Goal: Information Seeking & Learning: Learn about a topic

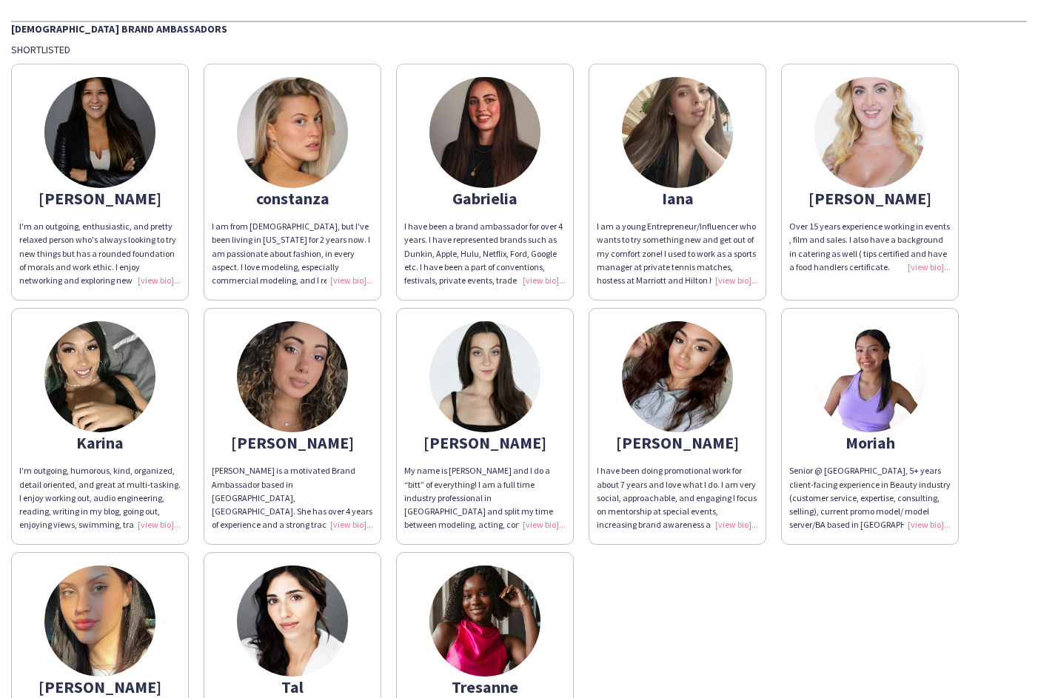
scroll to position [43, 0]
click at [678, 155] on img at bounding box center [677, 131] width 111 height 111
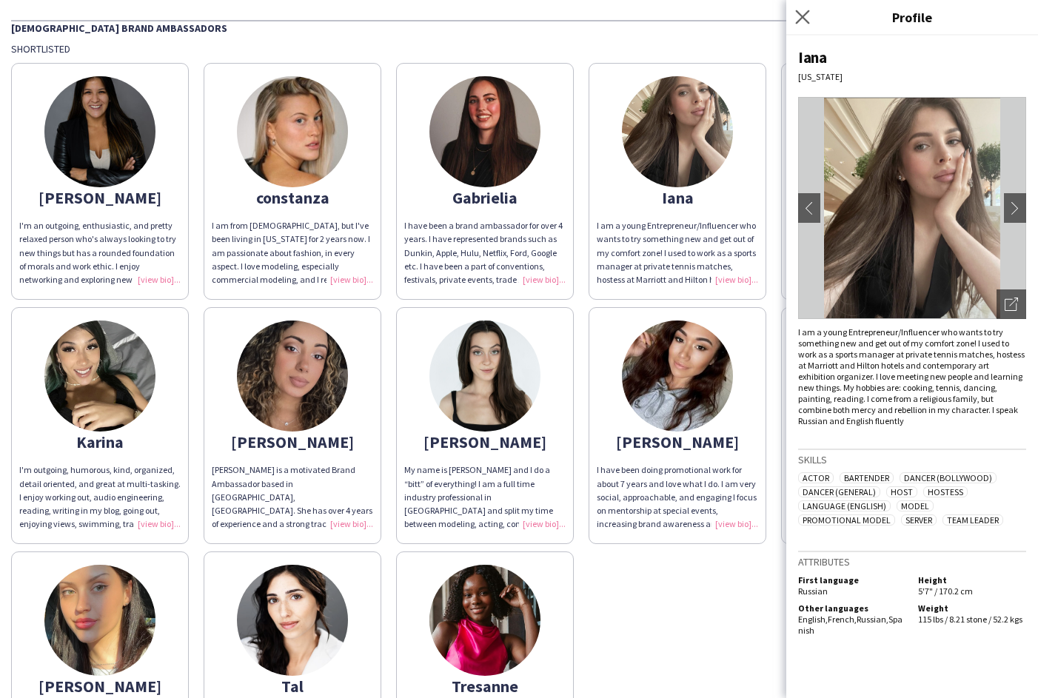
click at [796, 24] on app-icon "Close pop-in" at bounding box center [802, 17] width 21 height 21
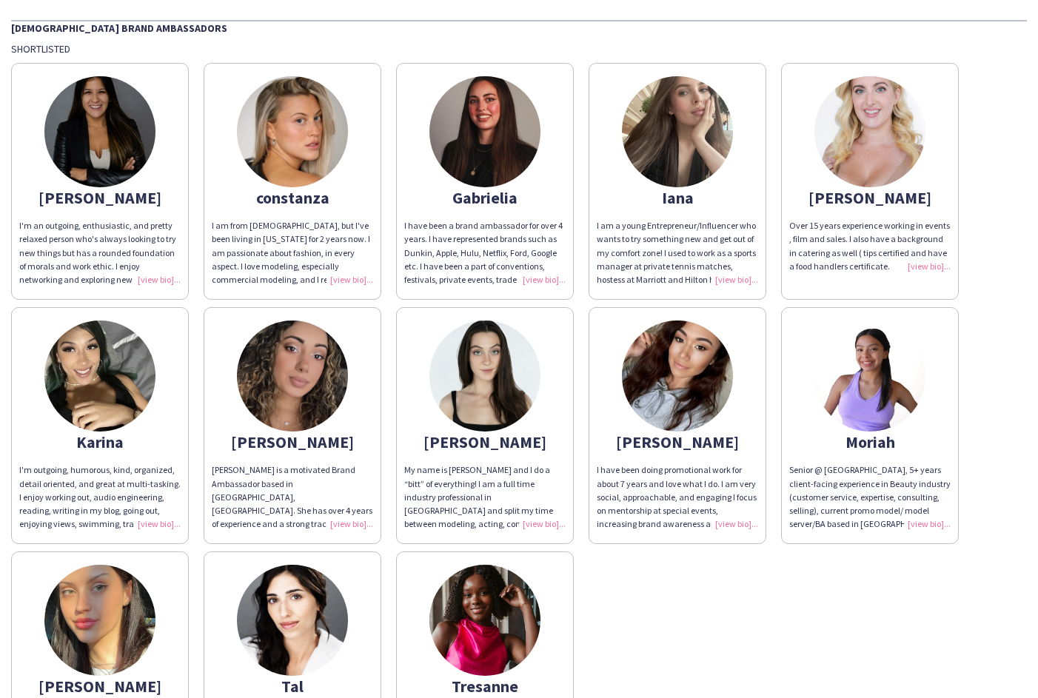
click at [102, 448] on div "Karina" at bounding box center [99, 441] width 161 height 13
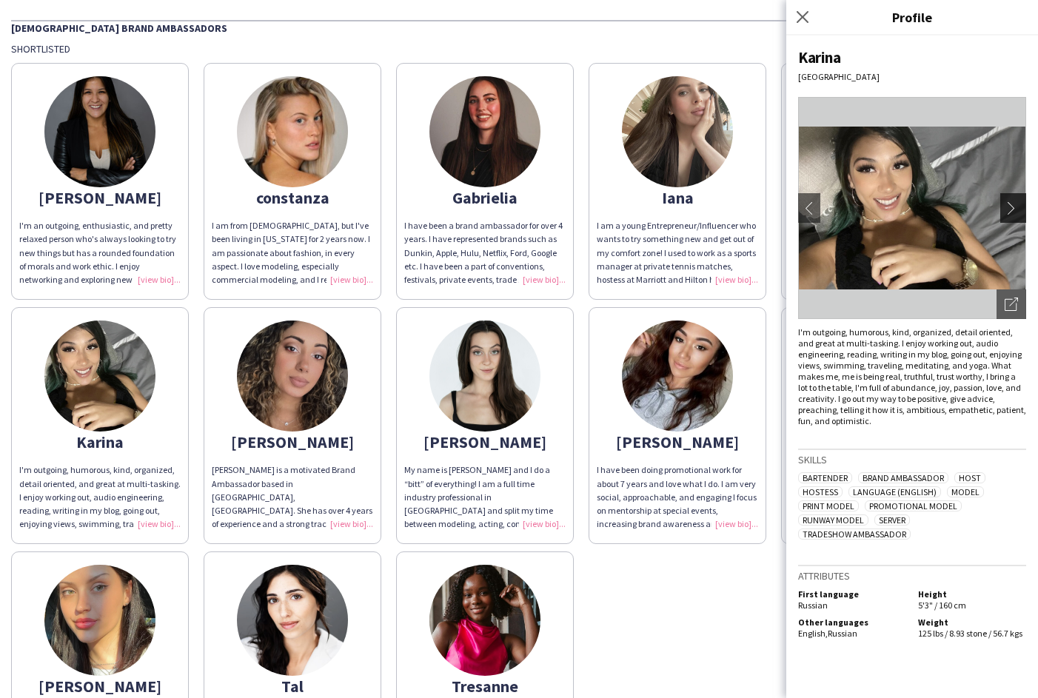
click at [1012, 202] on app-icon "chevron-right" at bounding box center [1015, 207] width 21 height 13
click at [1013, 208] on app-icon "chevron-right" at bounding box center [1015, 207] width 21 height 13
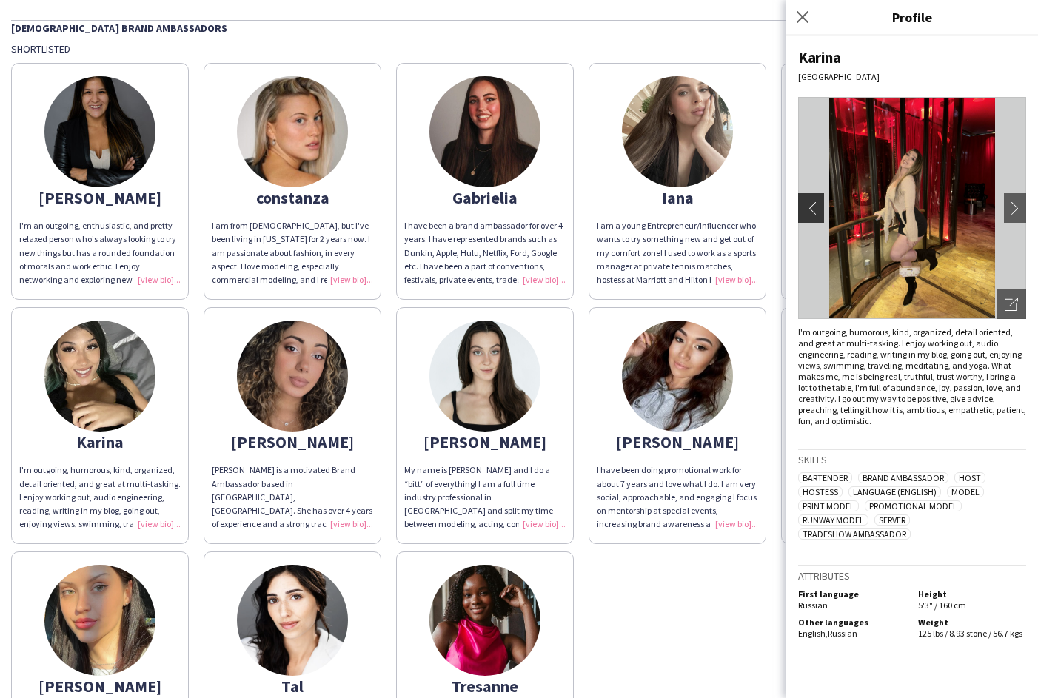
click at [817, 213] on app-icon "chevron-left" at bounding box center [809, 207] width 21 height 13
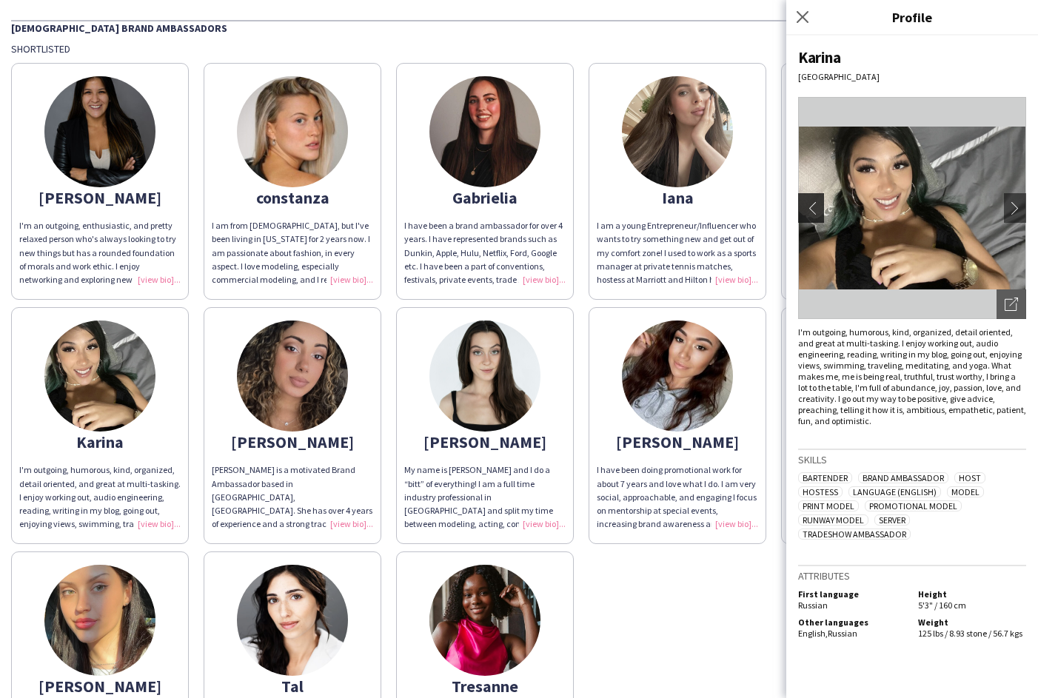
click at [817, 213] on app-icon "chevron-left" at bounding box center [809, 207] width 21 height 13
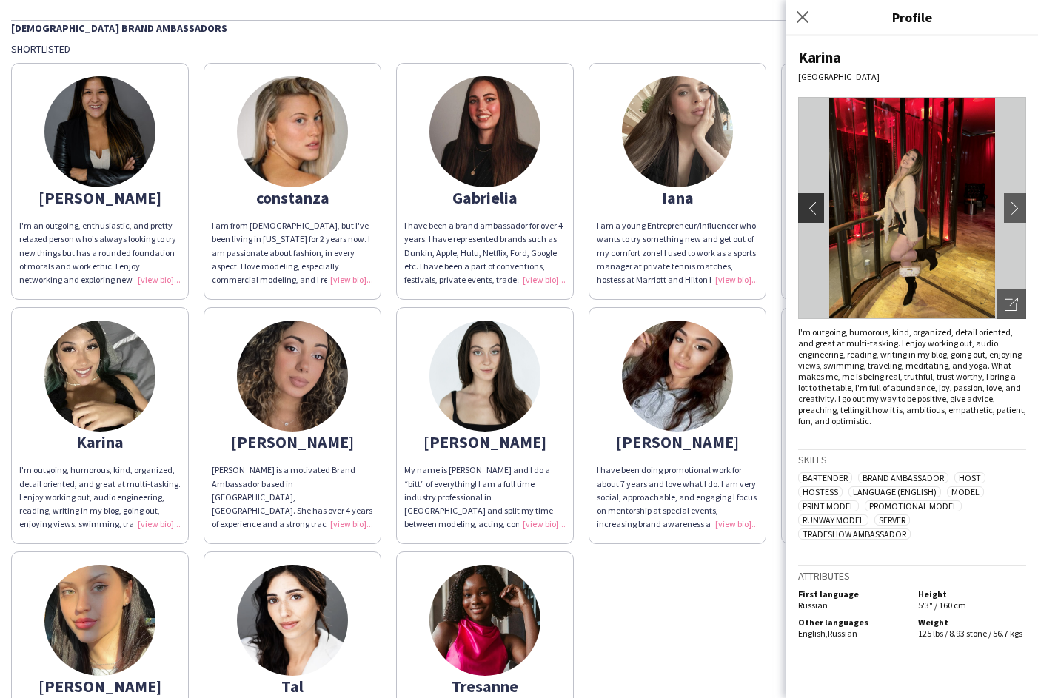
click at [817, 213] on app-icon "chevron-left" at bounding box center [809, 207] width 21 height 13
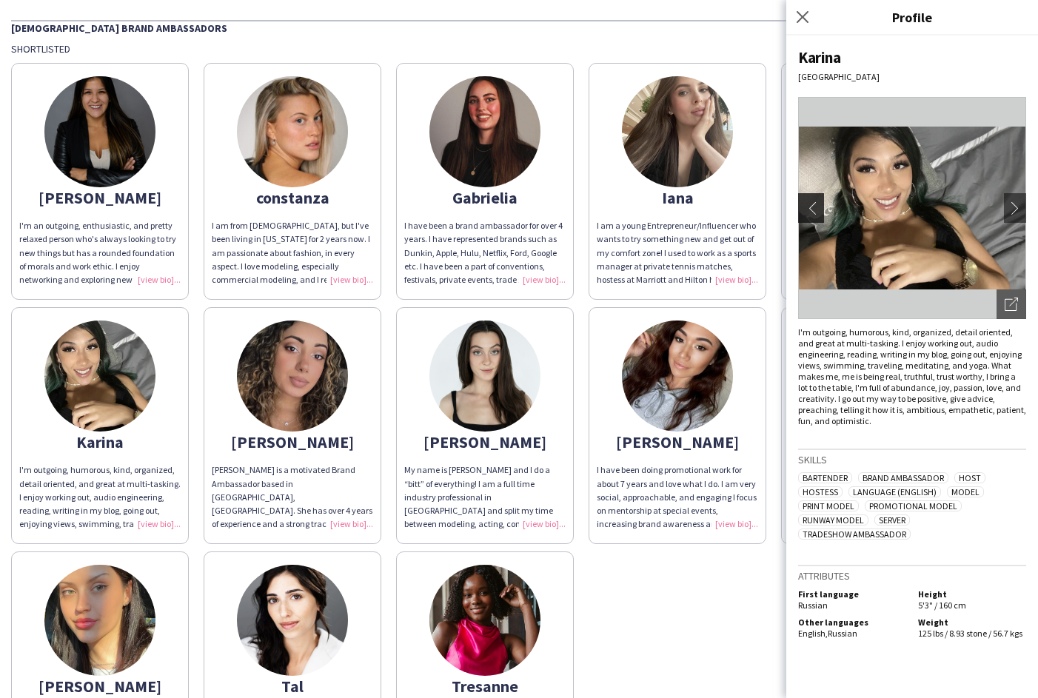
click at [817, 213] on app-icon "chevron-left" at bounding box center [809, 207] width 21 height 13
click at [1020, 209] on app-icon "chevron-right" at bounding box center [1015, 207] width 21 height 13
click at [1013, 207] on app-icon "chevron-right" at bounding box center [1015, 207] width 21 height 13
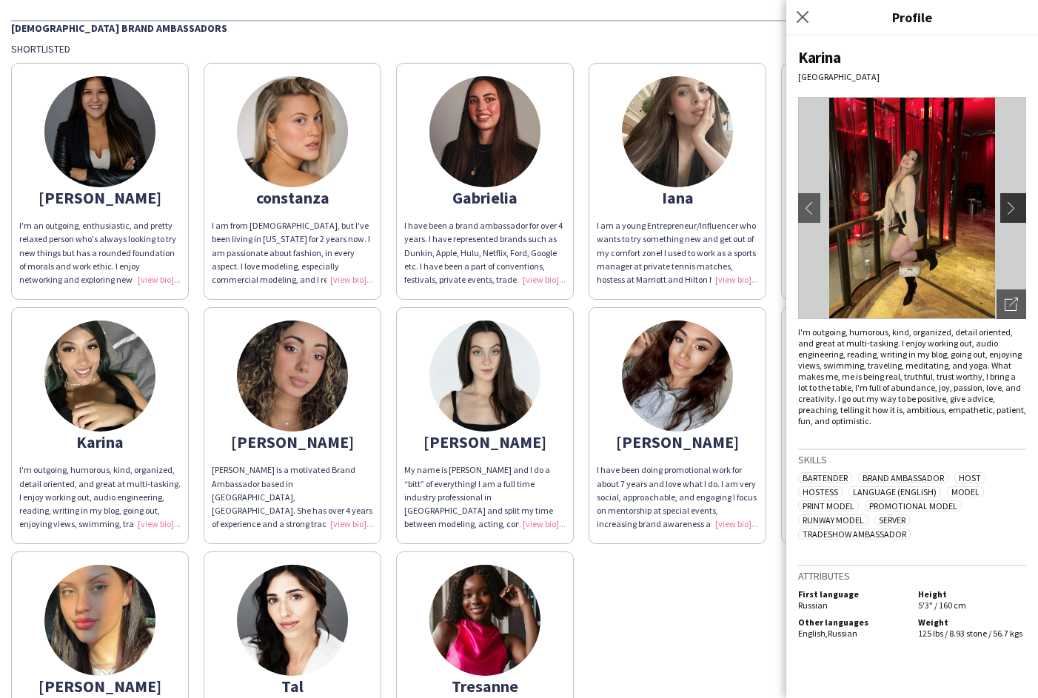
click at [1013, 207] on app-icon "chevron-right" at bounding box center [1015, 207] width 21 height 13
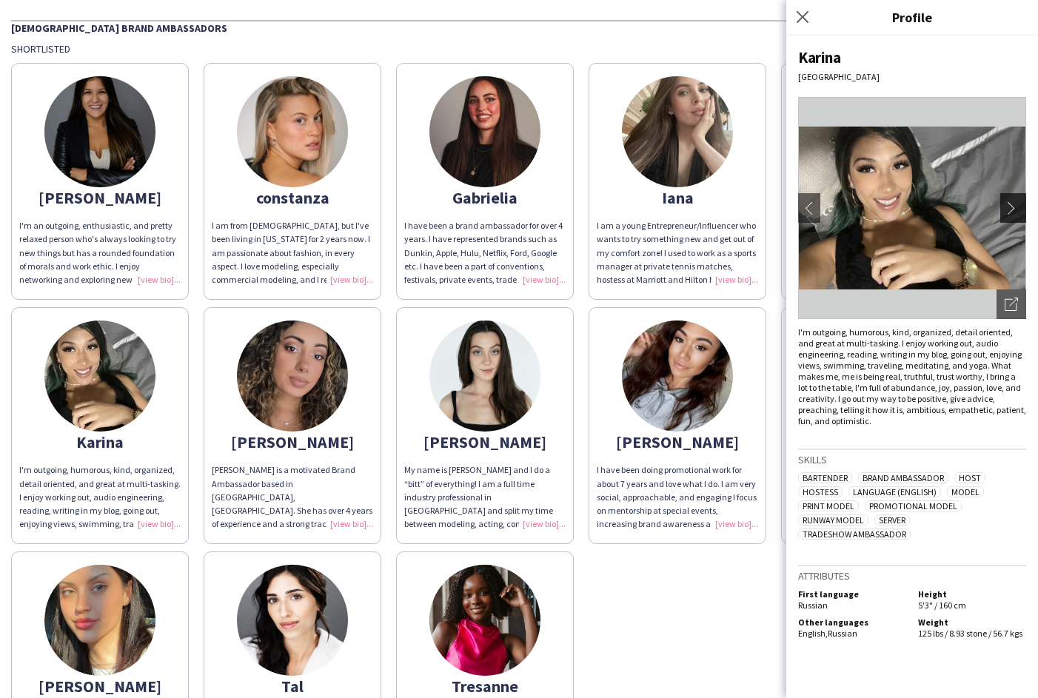
click at [1013, 207] on app-icon "chevron-right" at bounding box center [1015, 207] width 21 height 13
click at [810, 19] on app-icon "Close pop-in" at bounding box center [802, 17] width 21 height 21
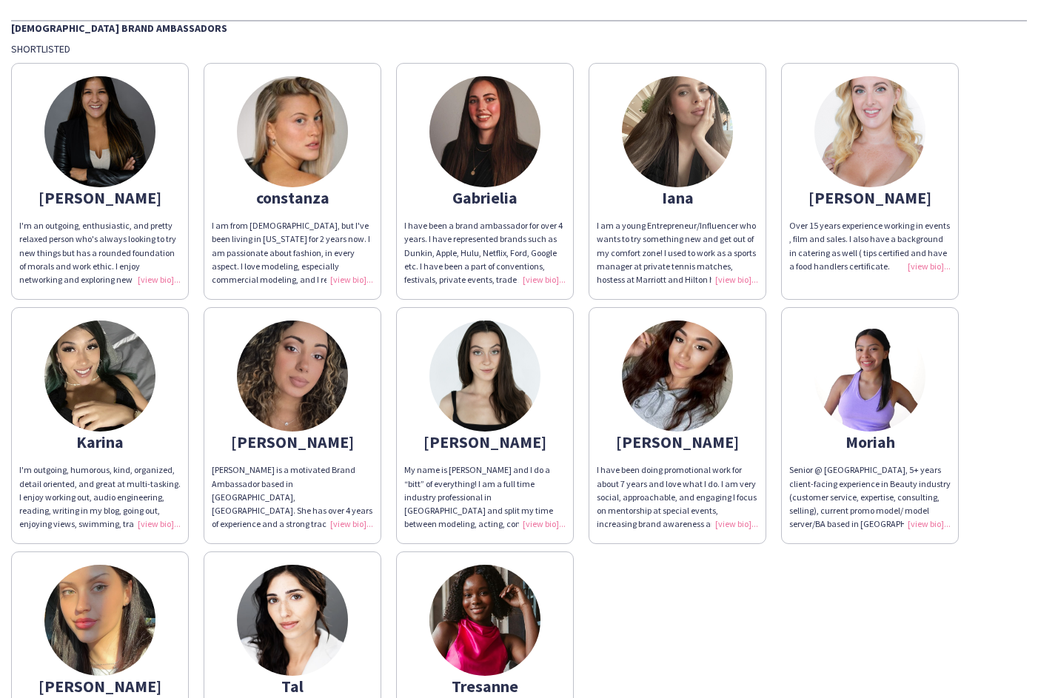
click at [300, 415] on img at bounding box center [292, 376] width 111 height 111
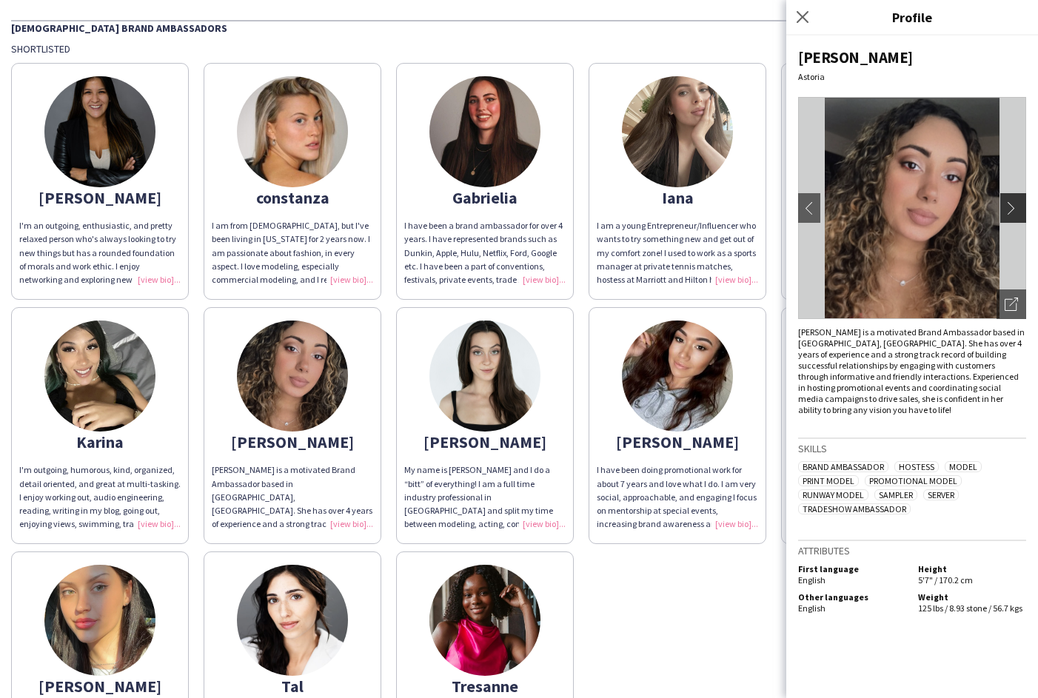
click at [1018, 209] on app-icon "chevron-right" at bounding box center [1015, 207] width 21 height 13
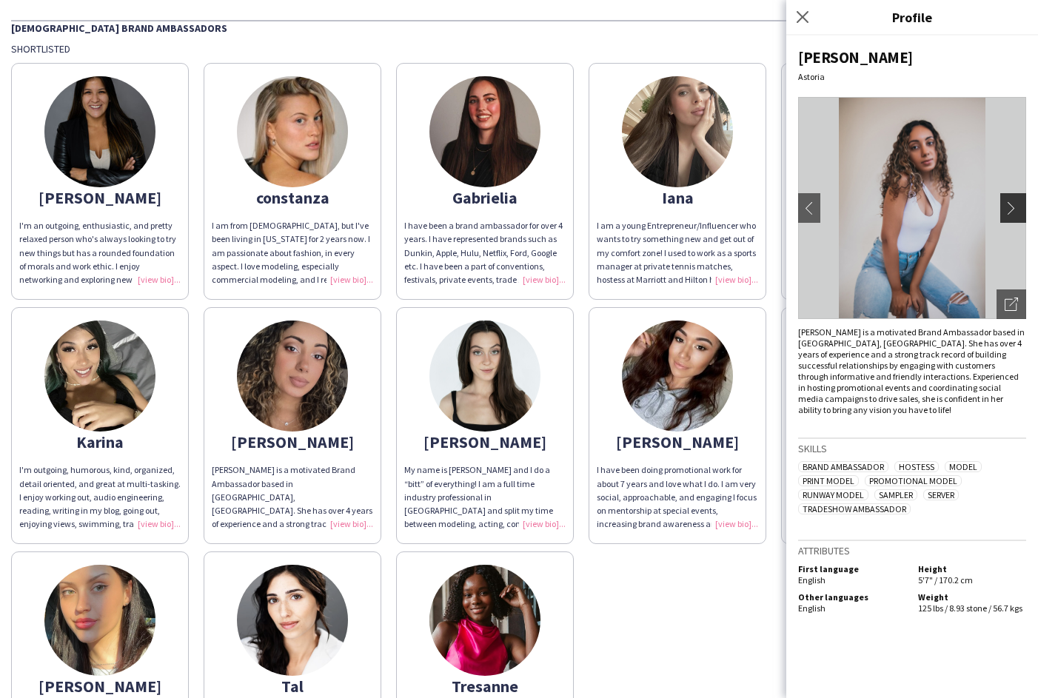
click at [1018, 209] on app-icon "chevron-right" at bounding box center [1015, 207] width 21 height 13
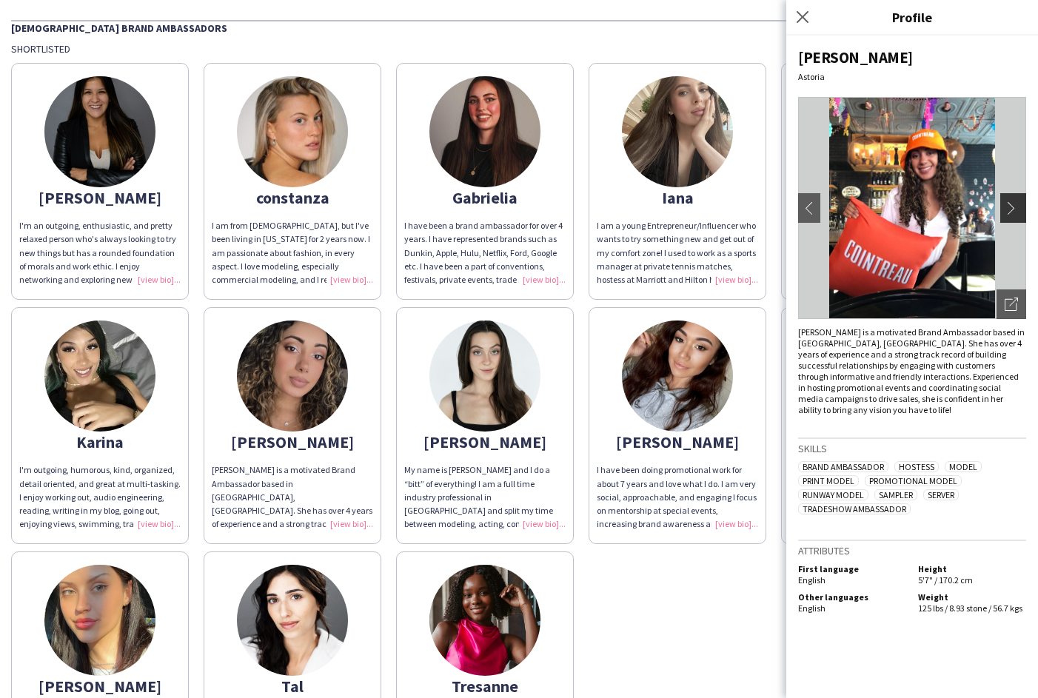
click at [1018, 209] on app-icon "chevron-right" at bounding box center [1015, 207] width 21 height 13
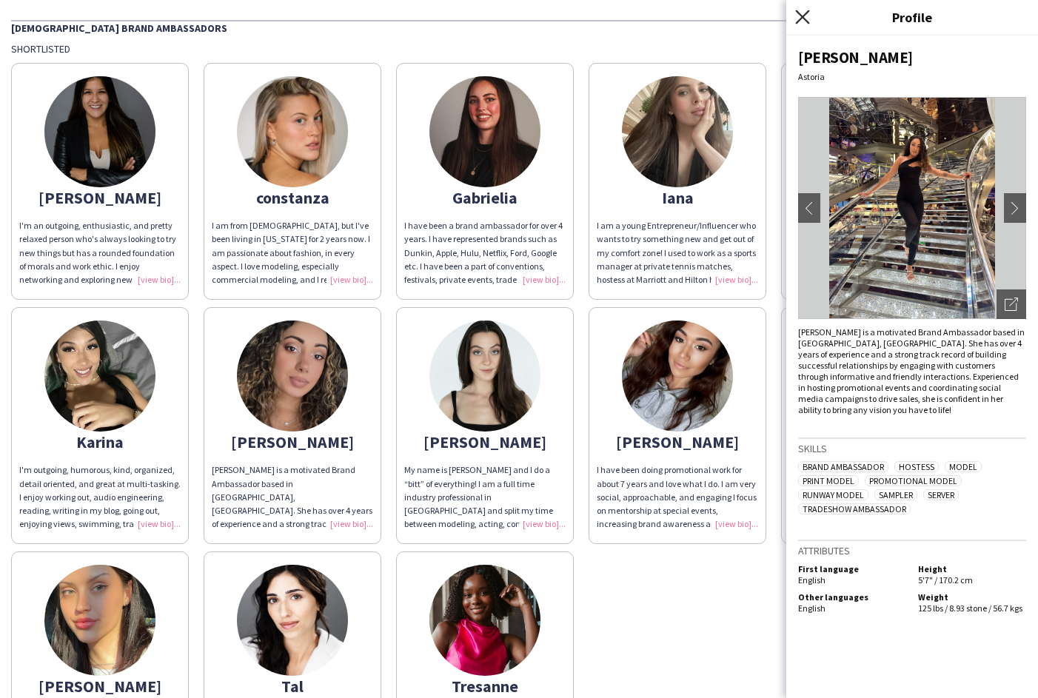
click at [803, 19] on icon "Close pop-in" at bounding box center [802, 17] width 14 height 14
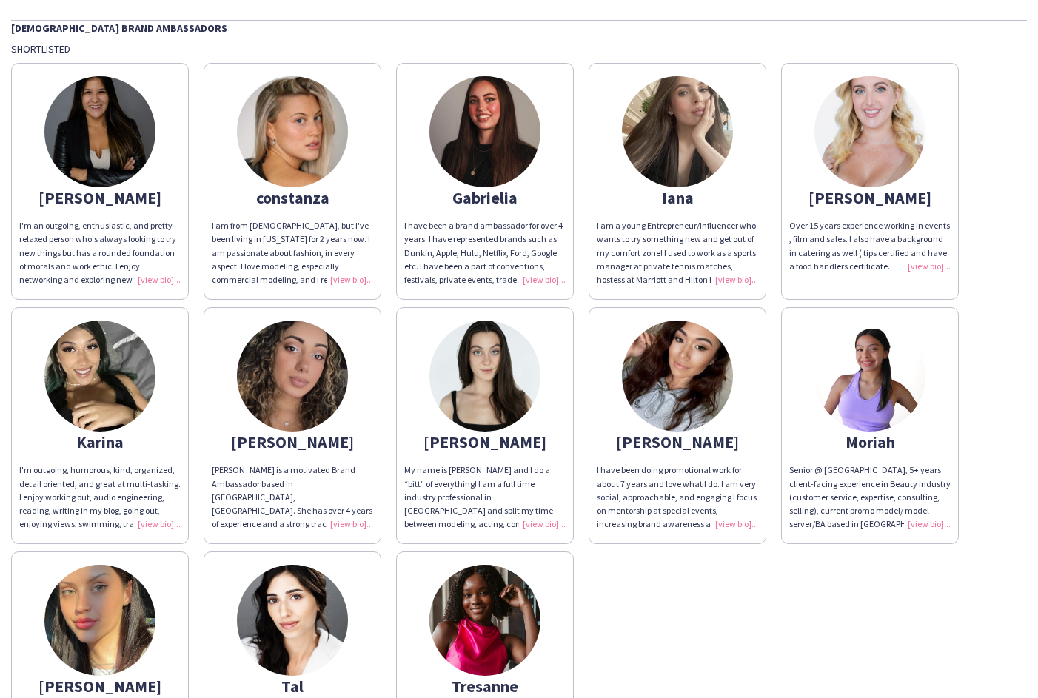
click at [486, 436] on div "[PERSON_NAME]" at bounding box center [484, 441] width 161 height 13
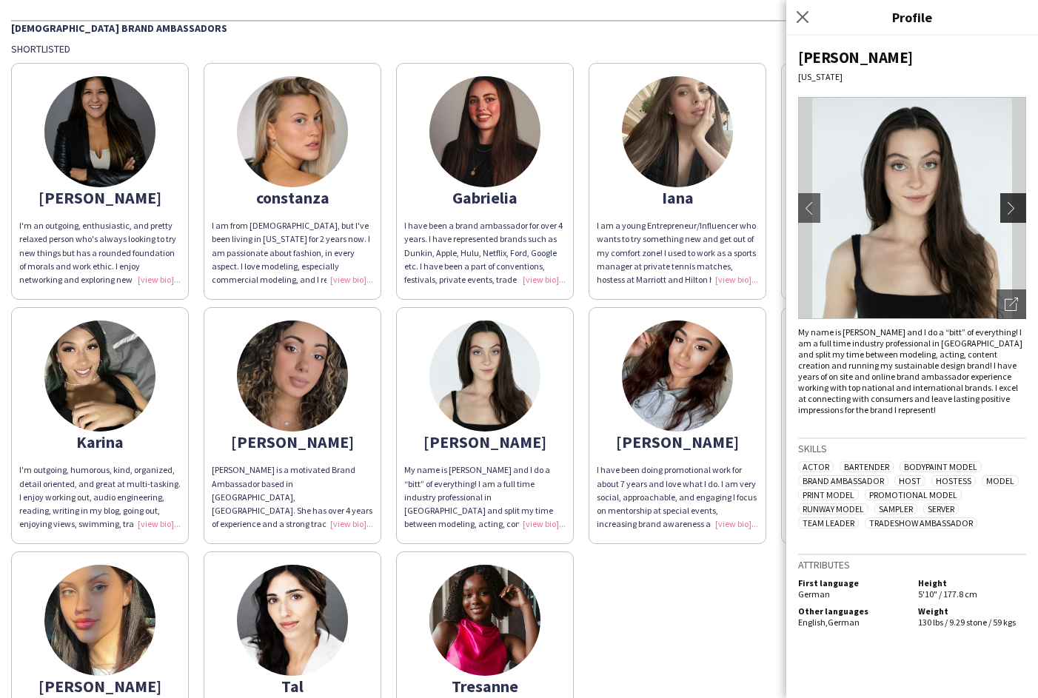
click at [1015, 207] on app-icon "chevron-right" at bounding box center [1015, 207] width 21 height 13
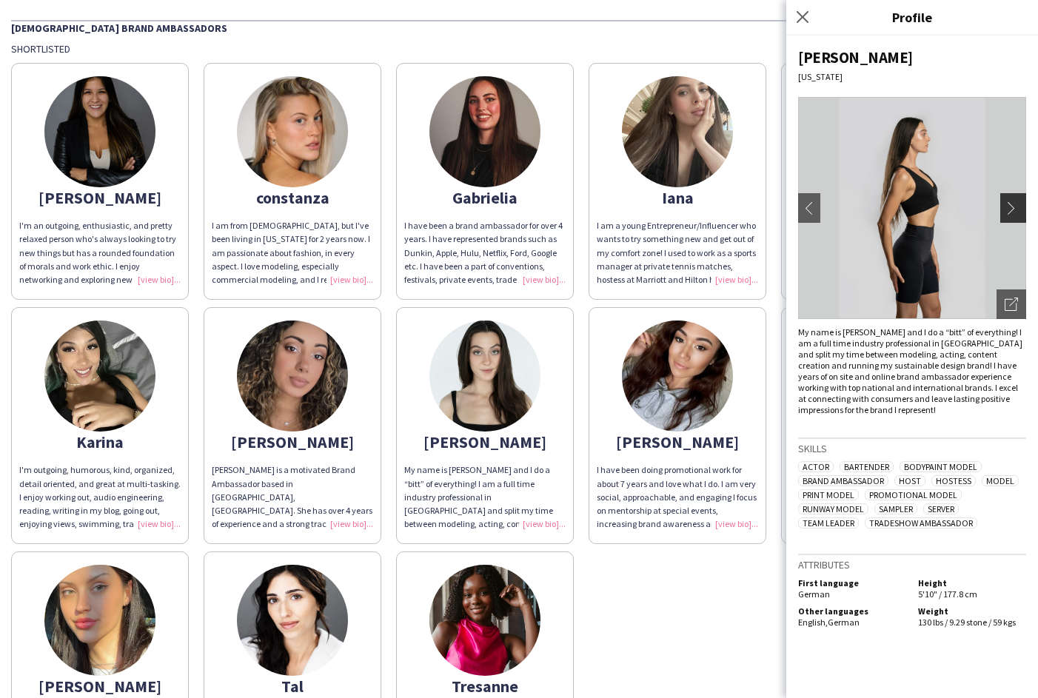
click at [1016, 205] on app-icon "chevron-right" at bounding box center [1015, 207] width 21 height 13
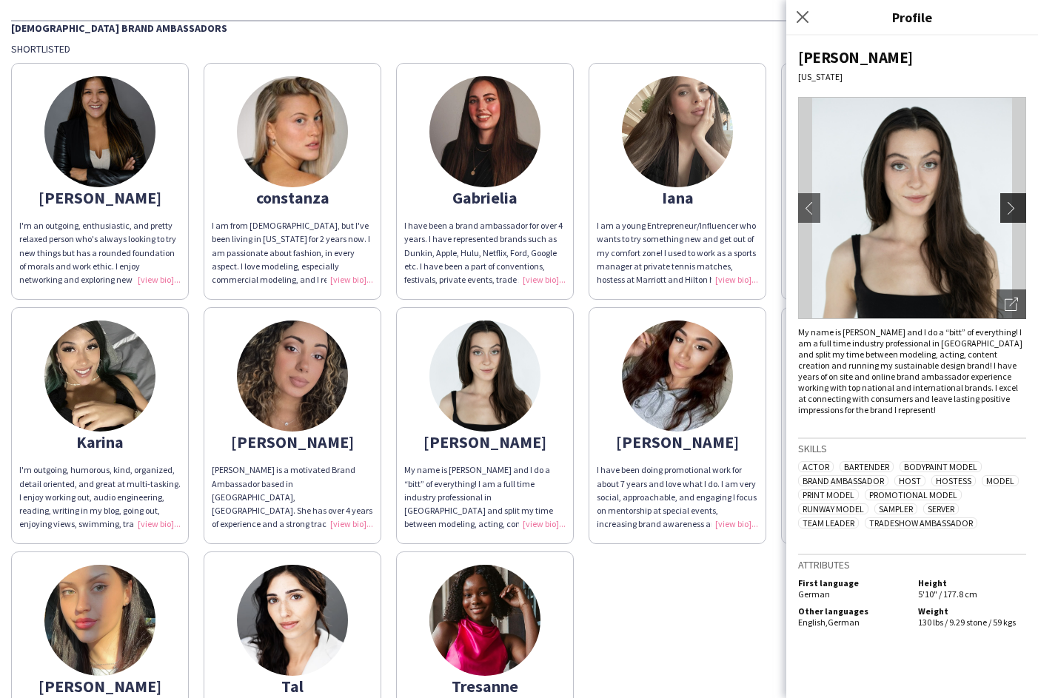
click at [1016, 205] on app-icon "chevron-right" at bounding box center [1015, 207] width 21 height 13
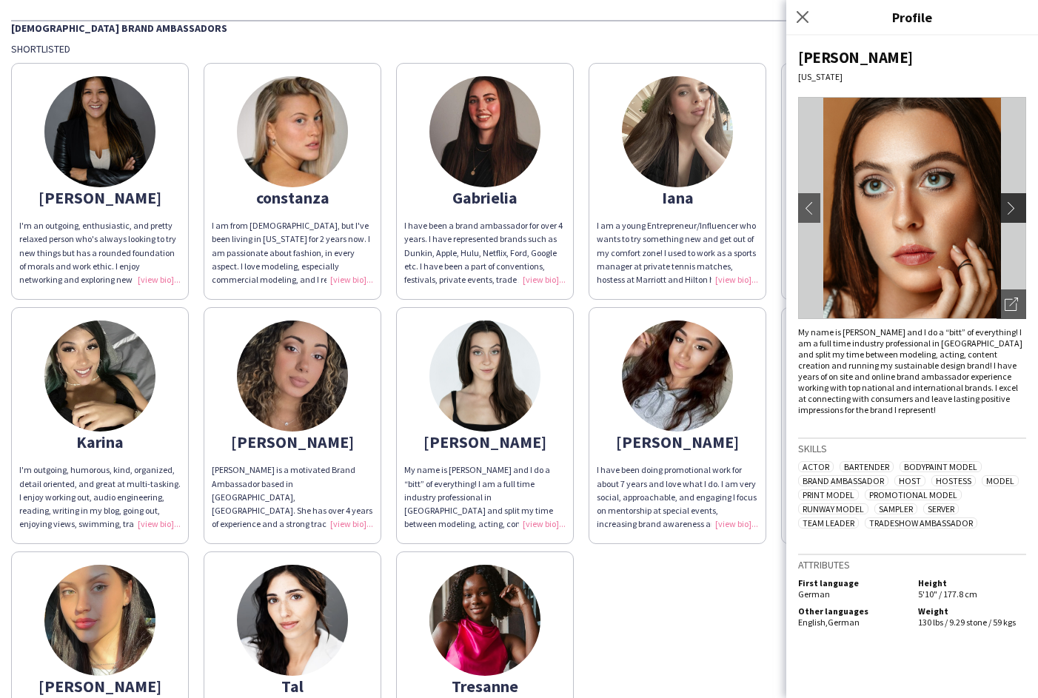
click at [1015, 205] on app-icon "chevron-right" at bounding box center [1015, 207] width 21 height 13
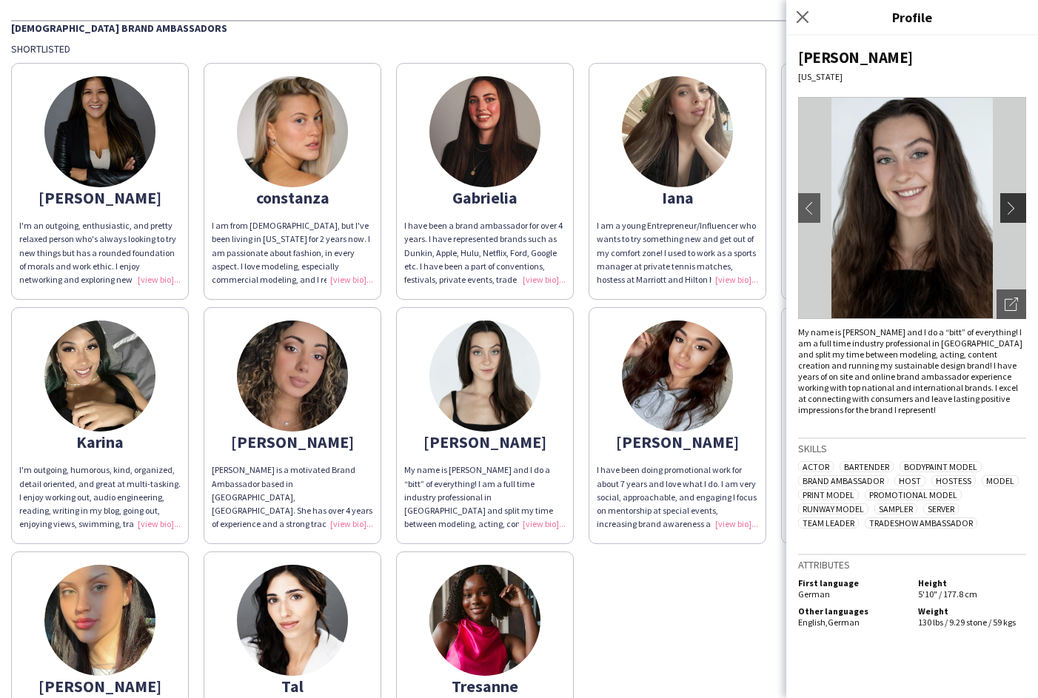
click at [1015, 206] on app-icon "chevron-right" at bounding box center [1015, 207] width 21 height 13
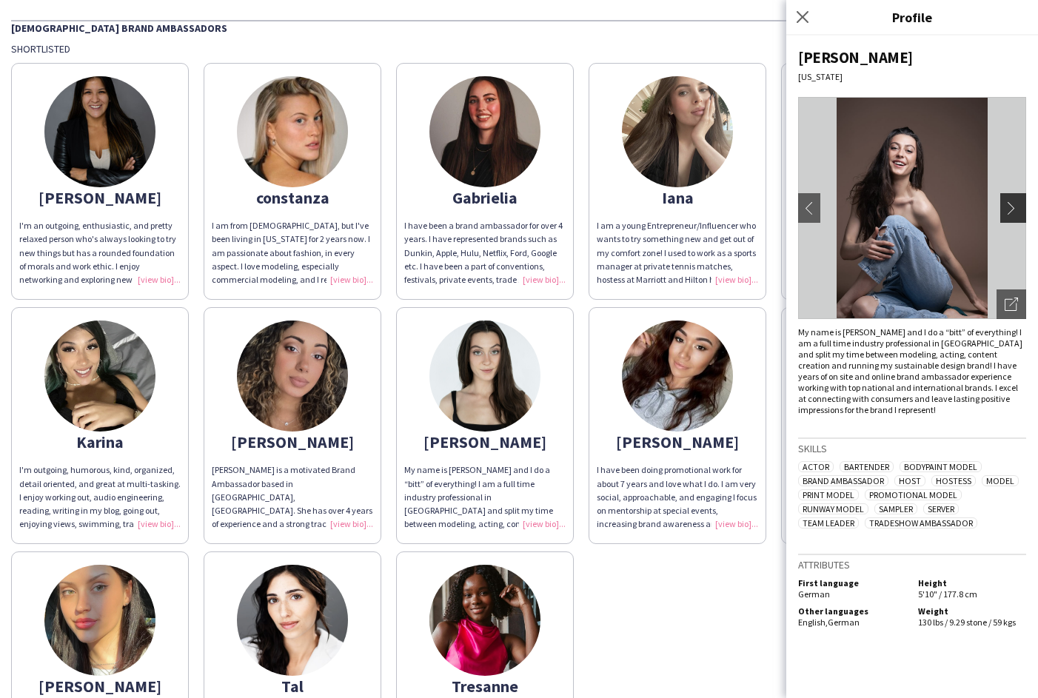
click at [1015, 206] on app-icon "chevron-right" at bounding box center [1015, 207] width 21 height 13
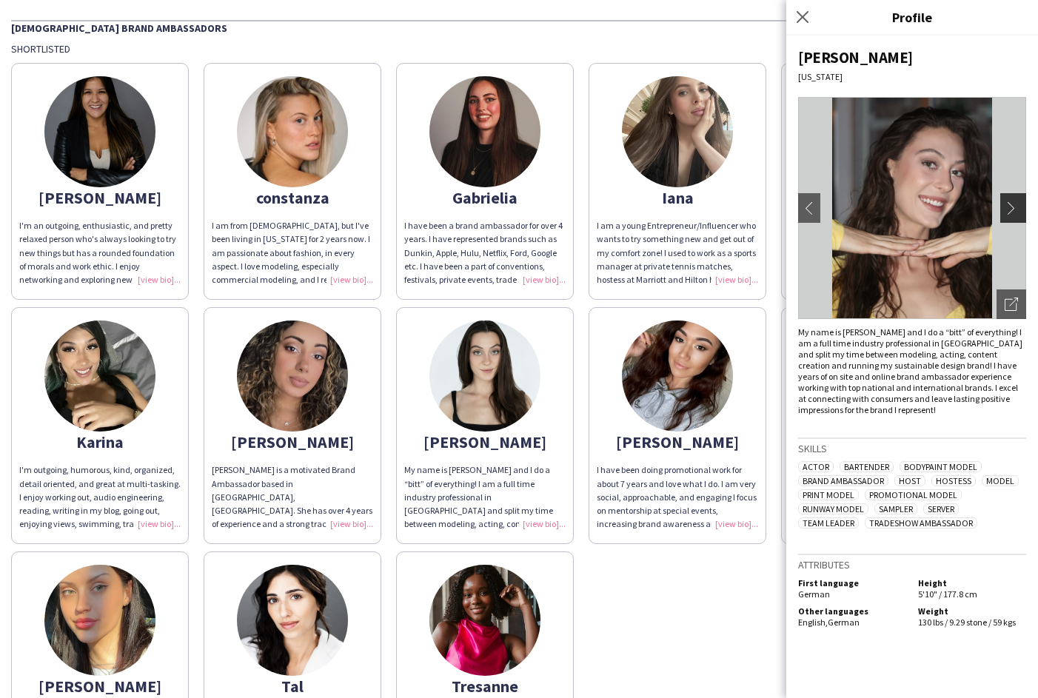
click at [1016, 207] on app-icon "chevron-right" at bounding box center [1015, 207] width 21 height 13
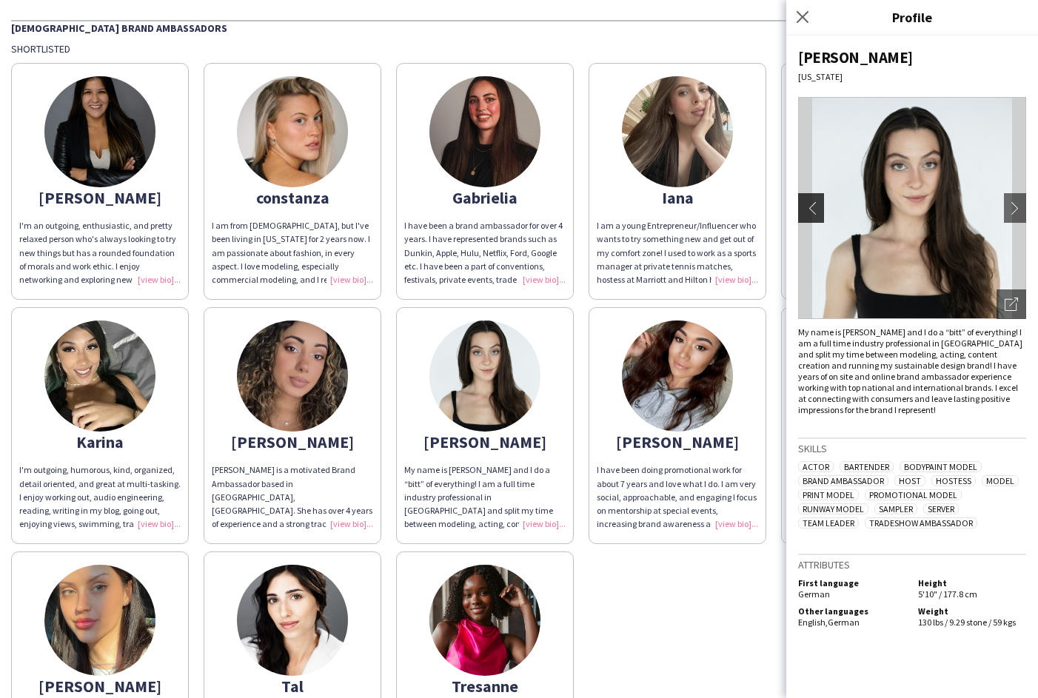
click at [808, 207] on app-icon "chevron-left" at bounding box center [809, 207] width 21 height 13
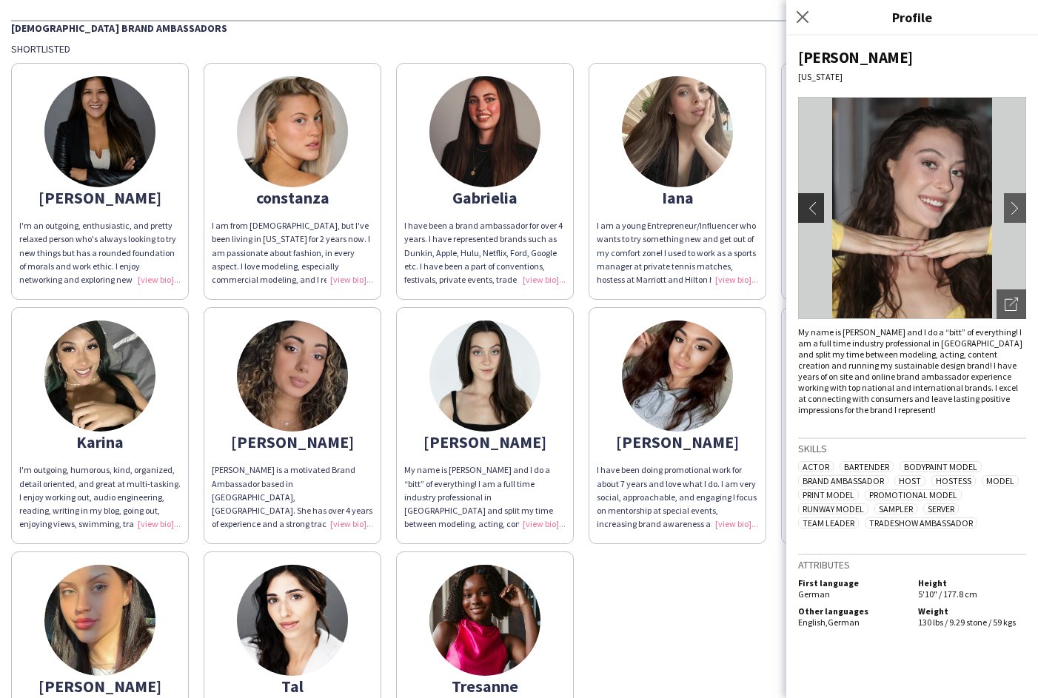
click at [808, 207] on app-icon "chevron-left" at bounding box center [809, 207] width 21 height 13
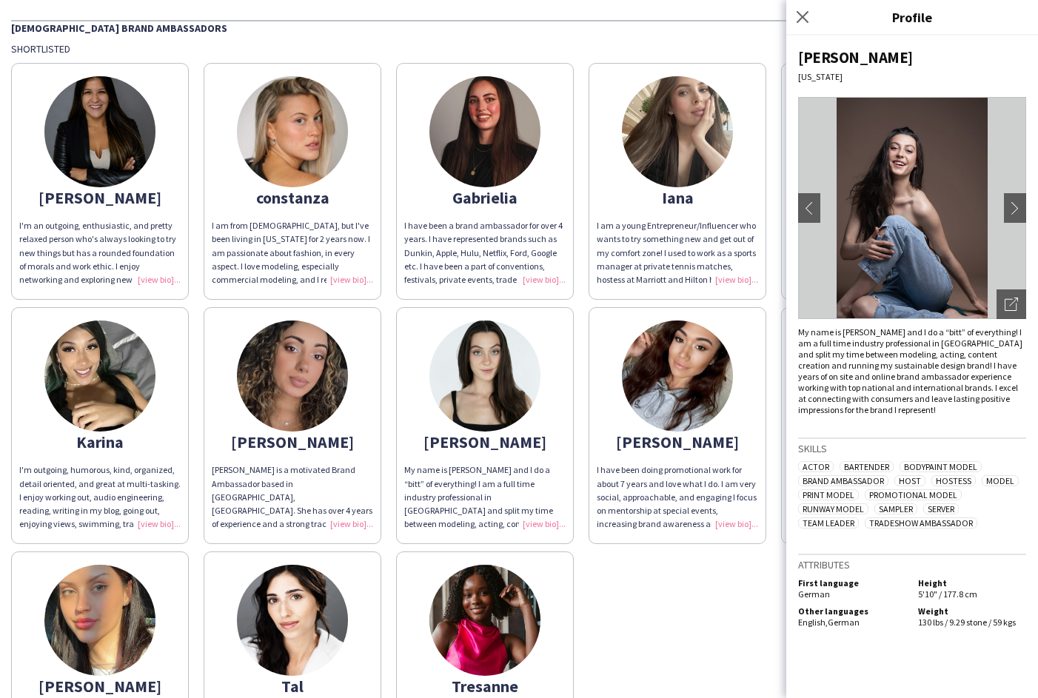
click at [626, 602] on div "[PERSON_NAME]'m an outgoing, enthusiastic, and pretty relaxed person who's alwa…" at bounding box center [519, 423] width 1016 height 734
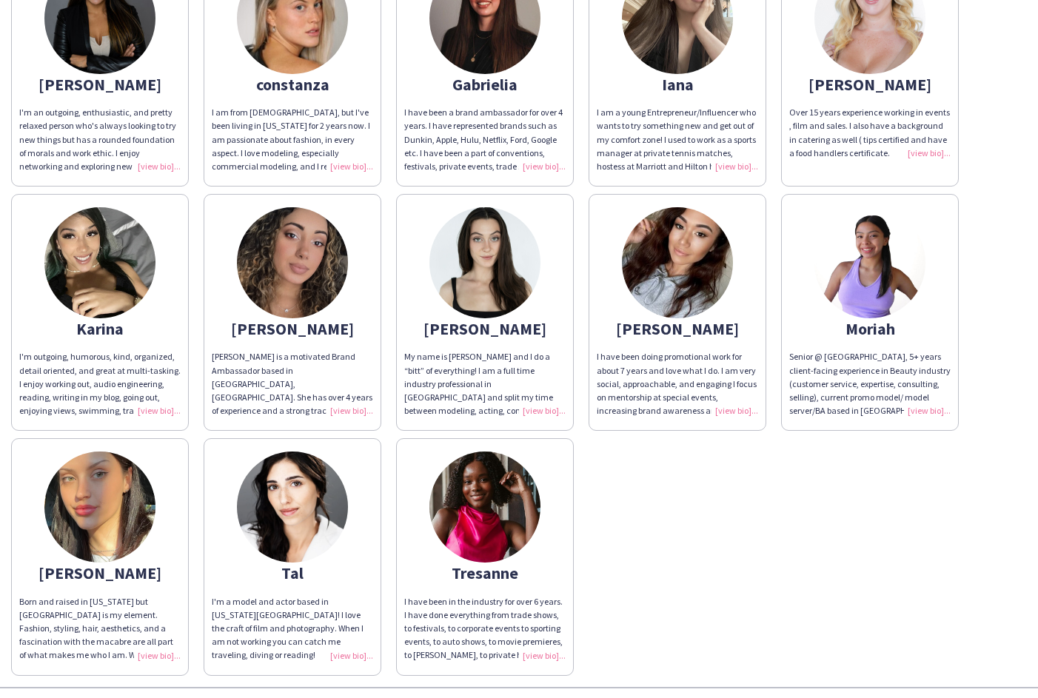
scroll to position [134, 0]
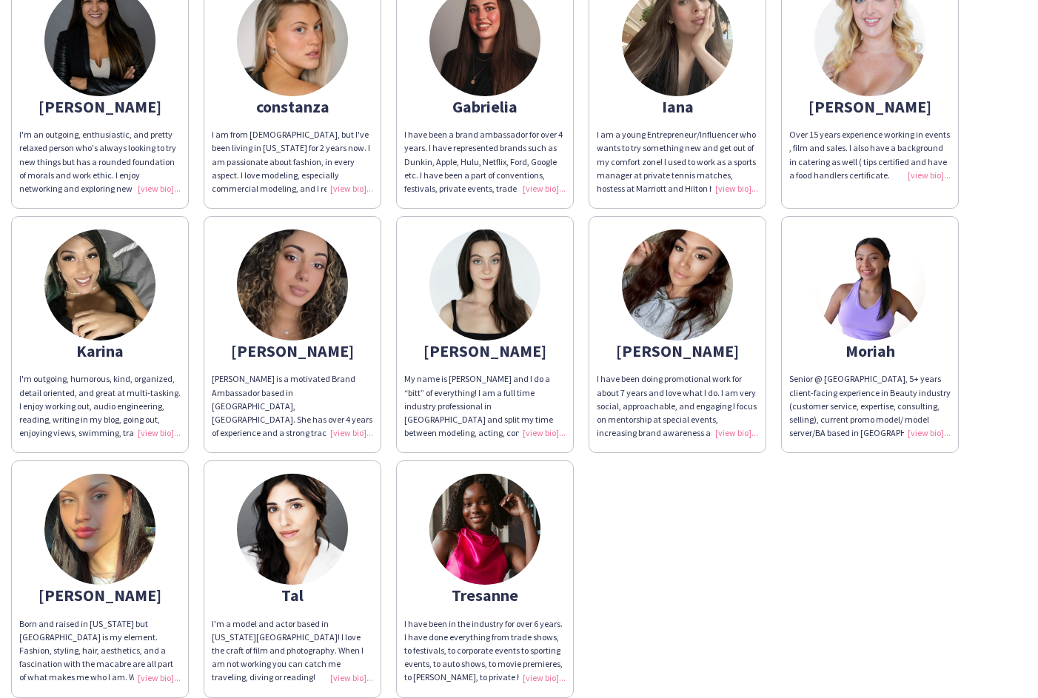
click at [877, 344] on div "Moriah" at bounding box center [869, 350] width 161 height 13
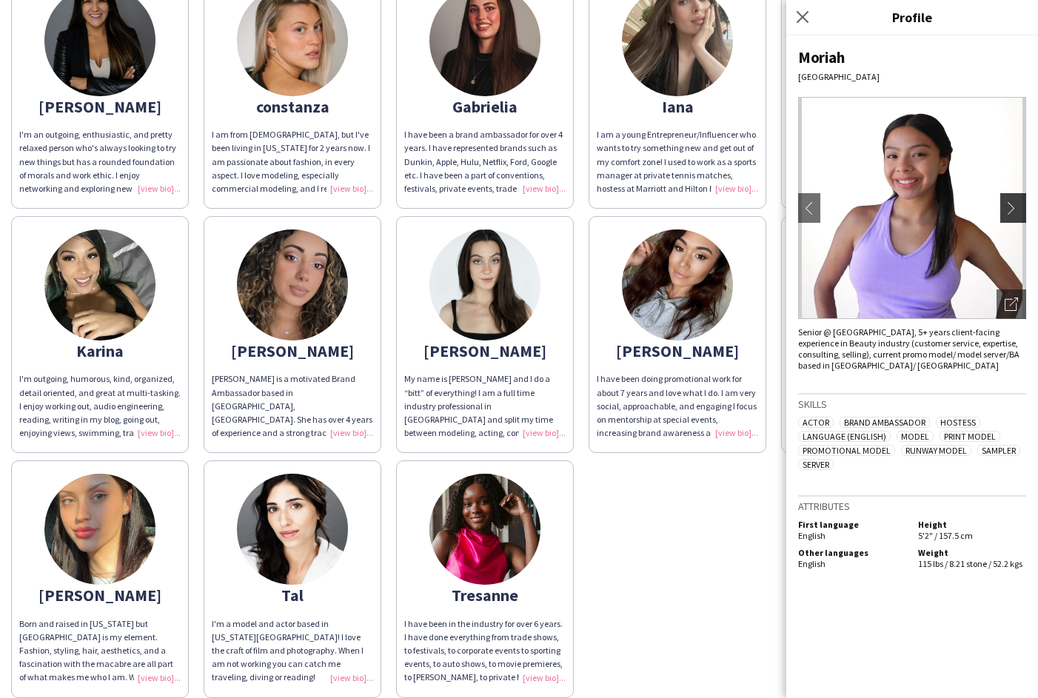
click at [1016, 207] on app-icon "chevron-right" at bounding box center [1015, 207] width 21 height 13
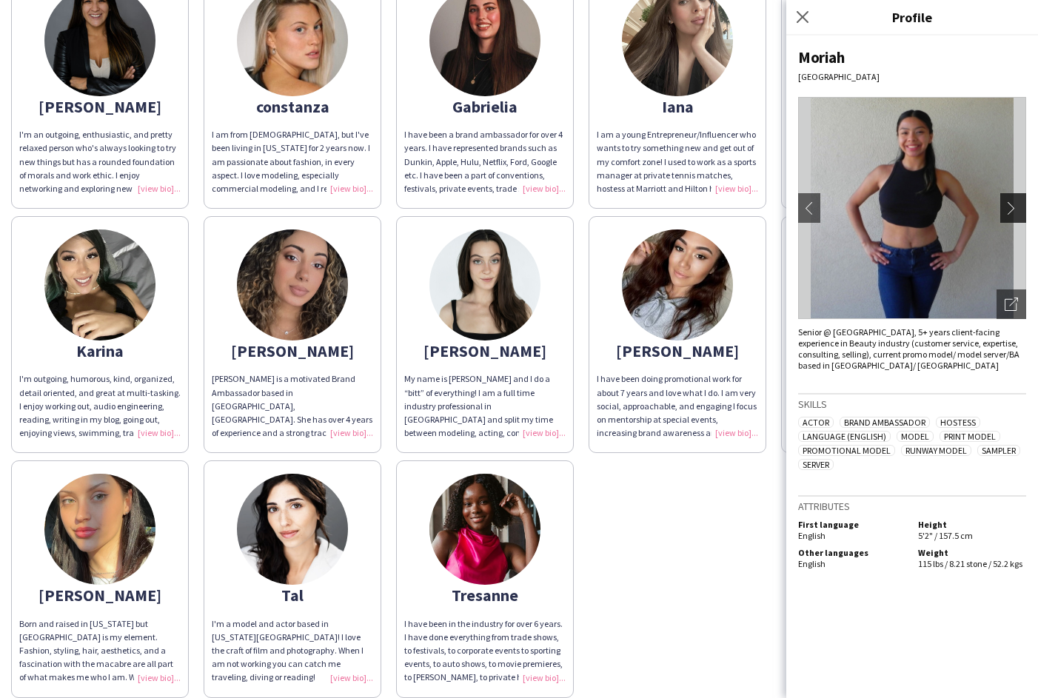
click at [1016, 208] on app-icon "chevron-right" at bounding box center [1015, 207] width 21 height 13
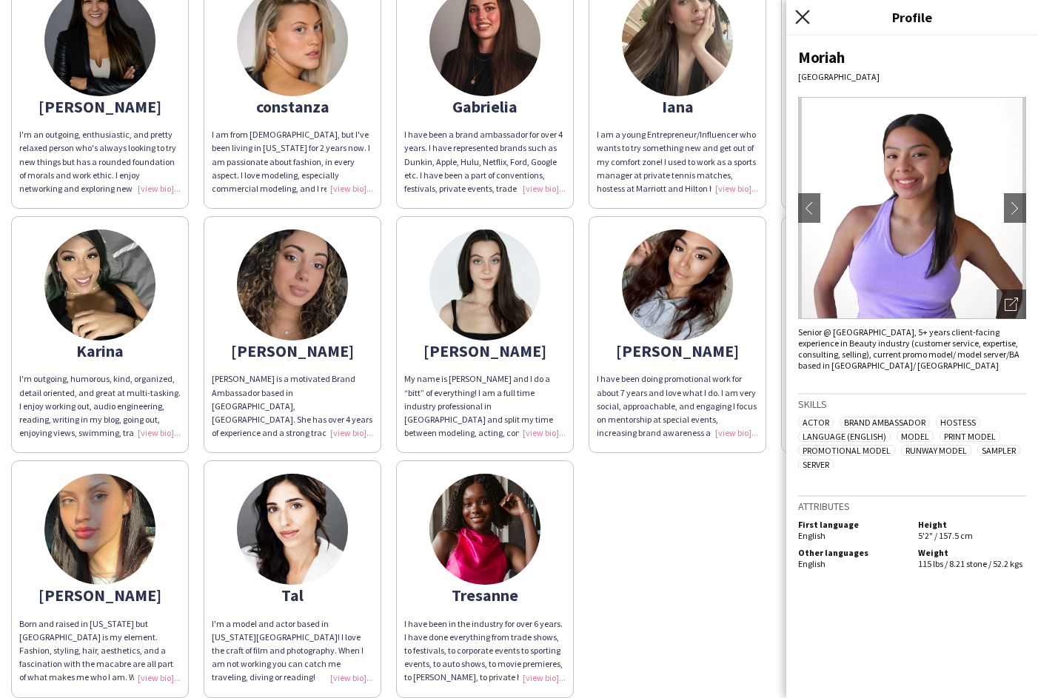
click at [804, 15] on icon at bounding box center [802, 17] width 14 height 14
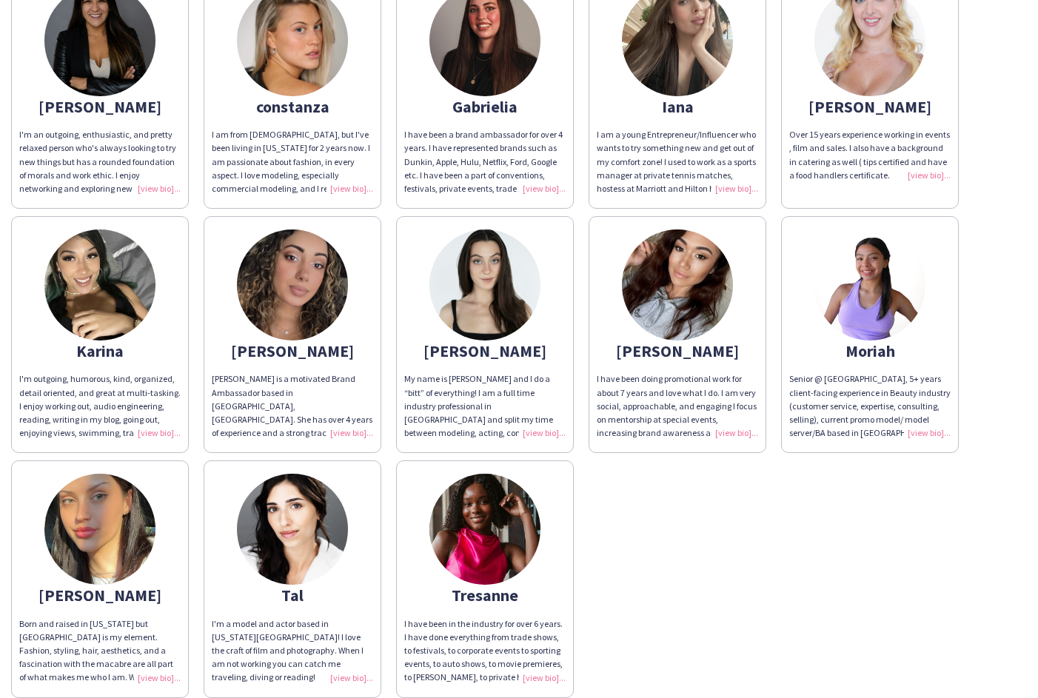
click at [669, 344] on div "[PERSON_NAME]" at bounding box center [677, 350] width 161 height 13
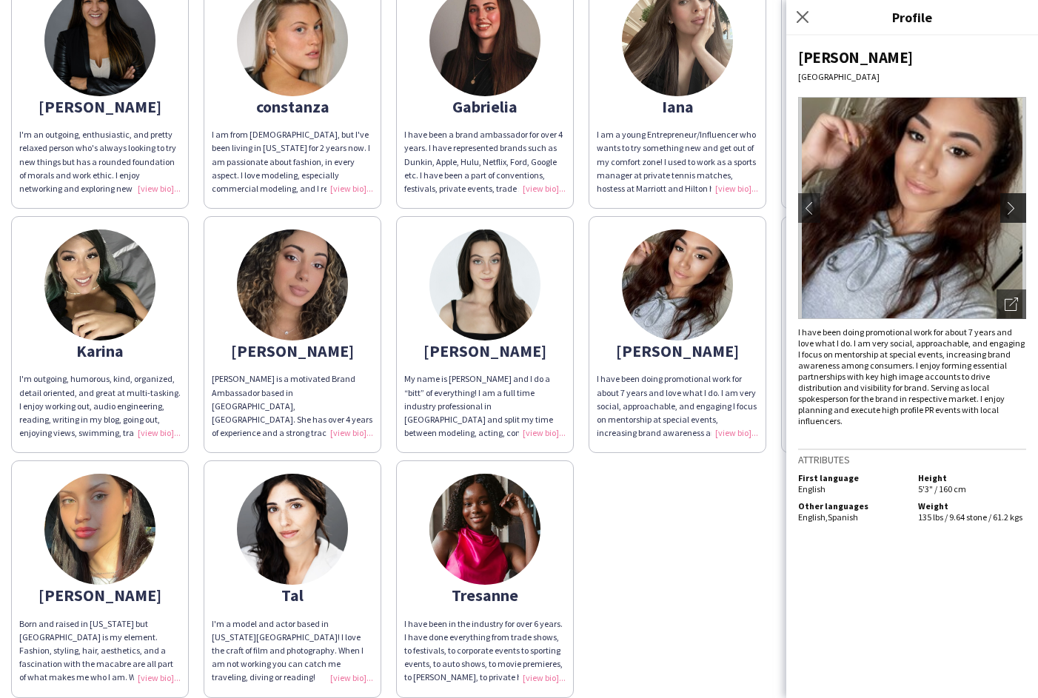
click at [1010, 214] on app-icon "chevron-right" at bounding box center [1015, 207] width 21 height 13
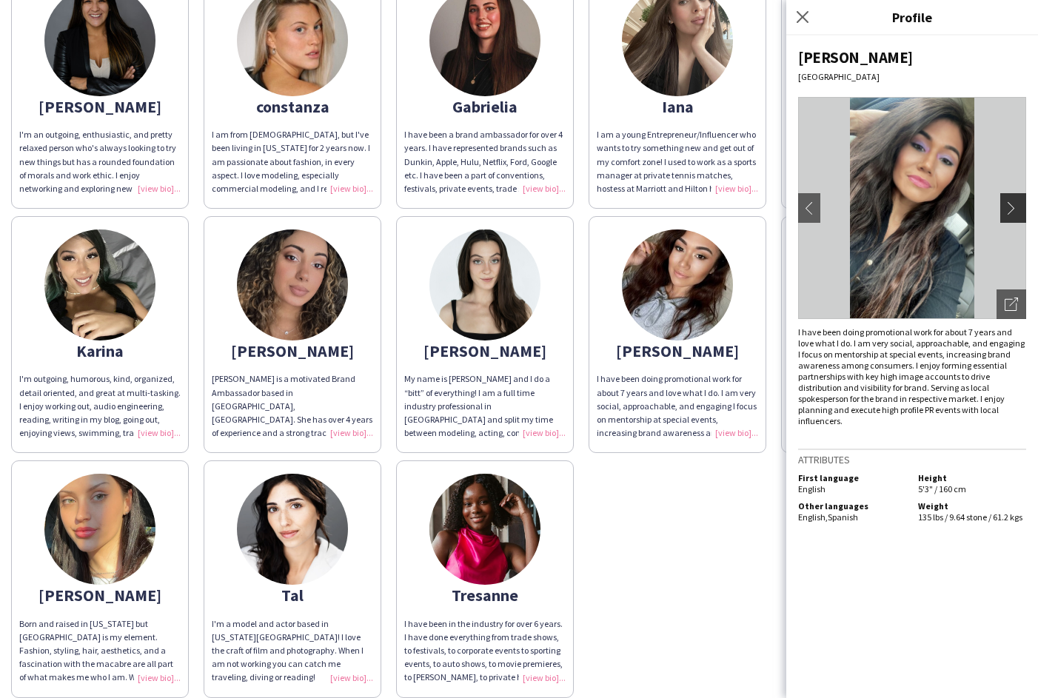
click at [1013, 204] on app-icon "chevron-right" at bounding box center [1015, 207] width 21 height 13
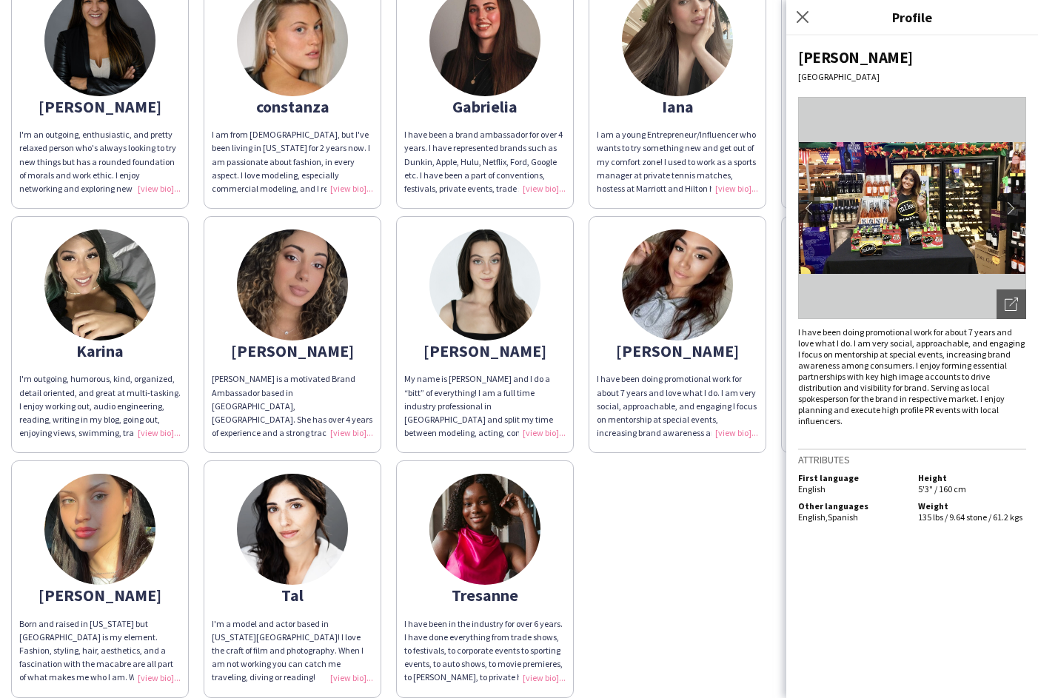
click at [1016, 207] on app-icon "chevron-right" at bounding box center [1015, 207] width 21 height 13
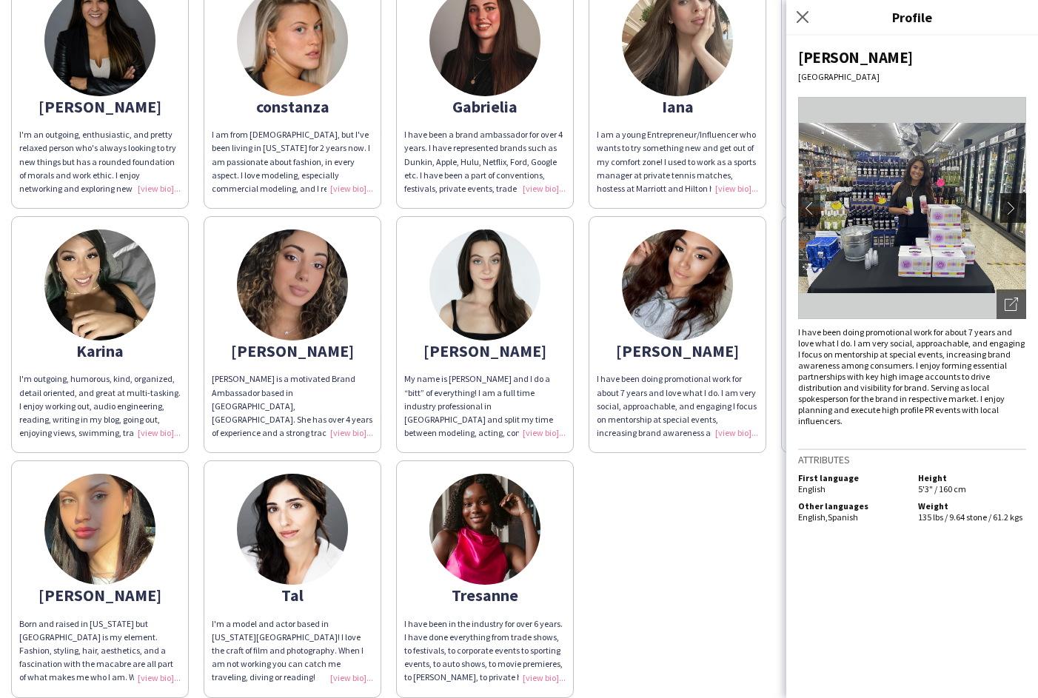
click at [1016, 207] on app-icon "chevron-right" at bounding box center [1015, 207] width 21 height 13
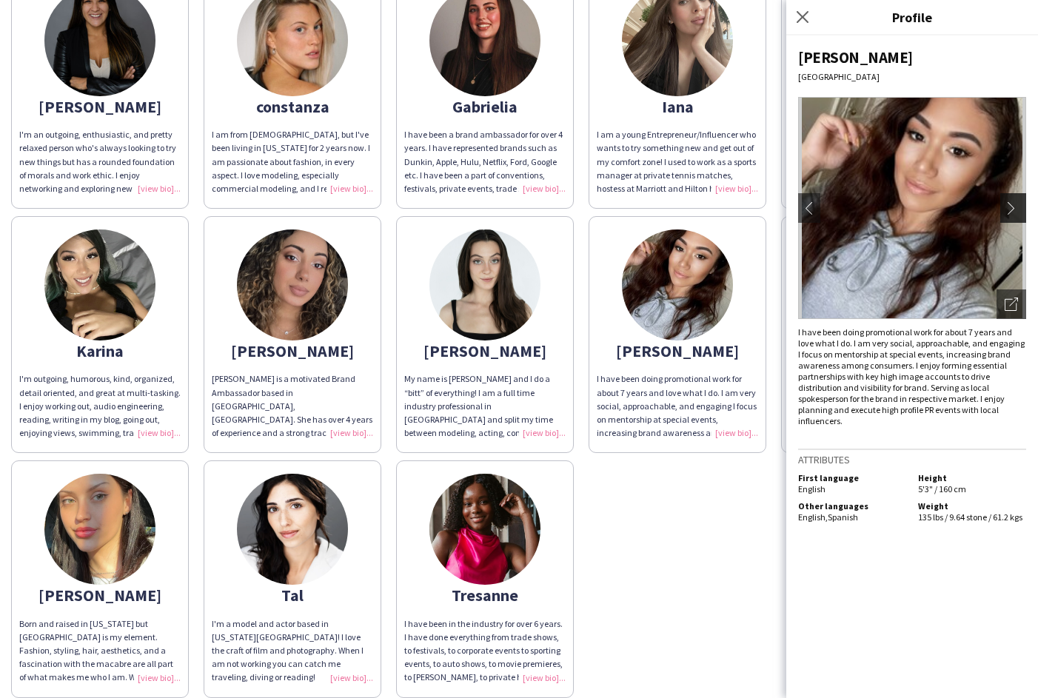
click at [1016, 207] on app-icon "chevron-right" at bounding box center [1015, 207] width 21 height 13
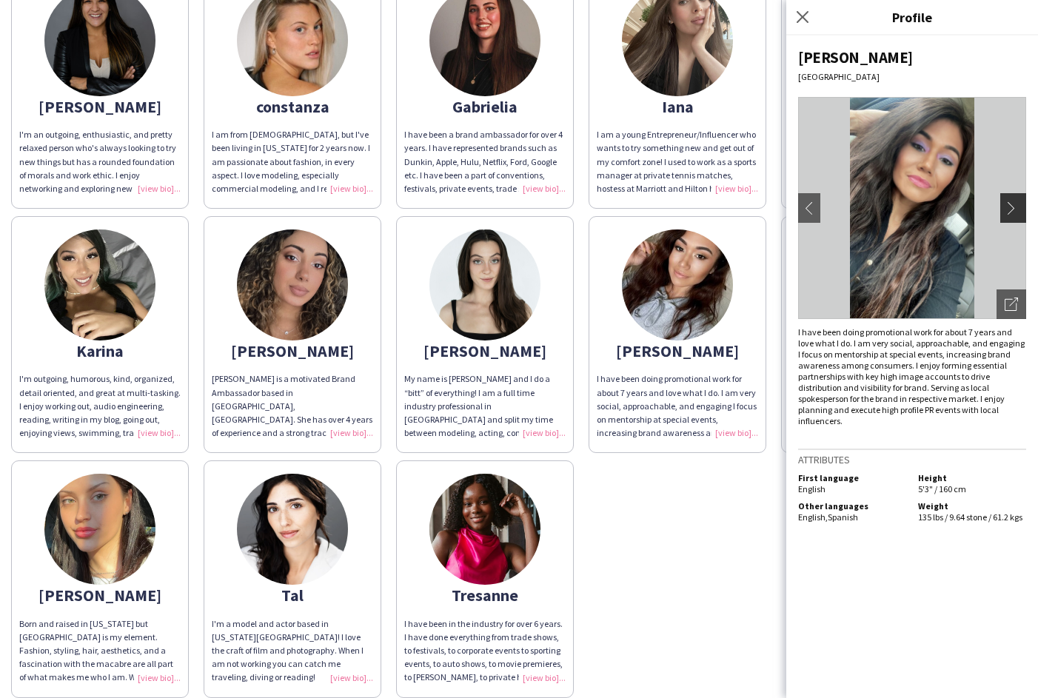
click at [1016, 207] on app-icon "chevron-right" at bounding box center [1015, 207] width 21 height 13
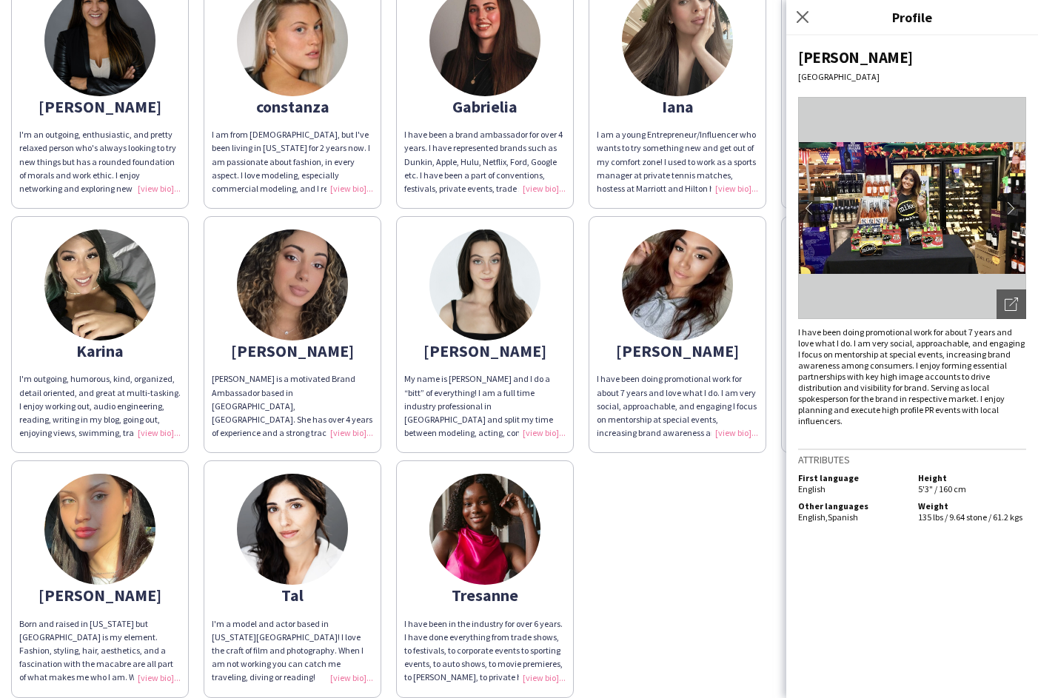
click at [1016, 207] on app-icon "chevron-right" at bounding box center [1015, 207] width 21 height 13
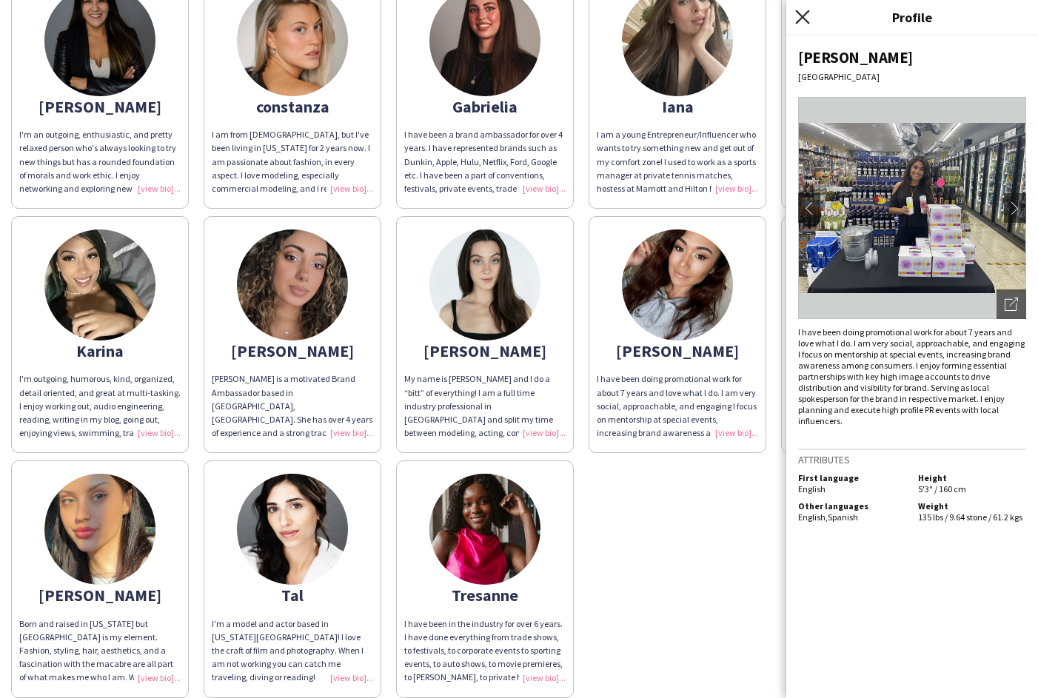
click at [803, 13] on icon "Close pop-in" at bounding box center [802, 17] width 14 height 14
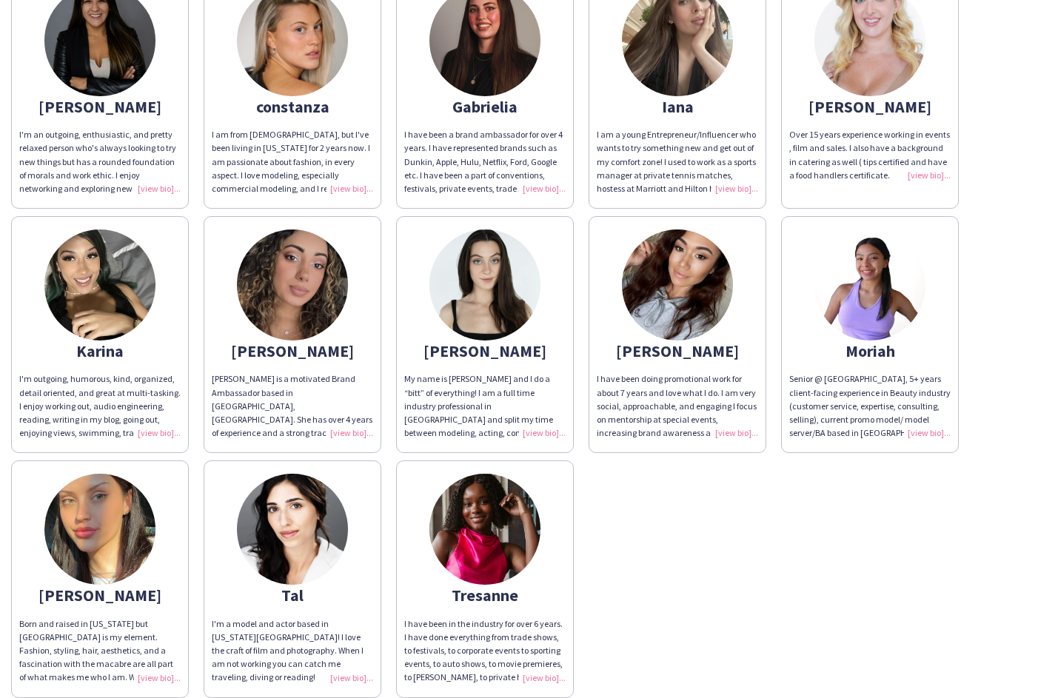
click at [104, 600] on div "[PERSON_NAME]" at bounding box center [99, 595] width 161 height 13
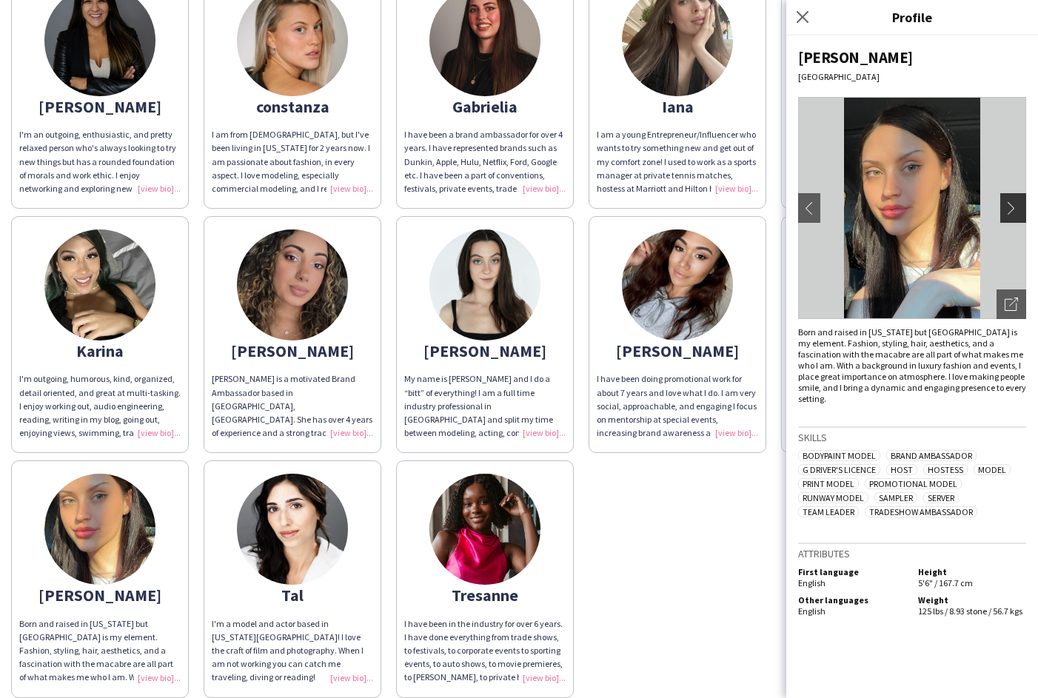
click at [1013, 212] on app-icon "chevron-right" at bounding box center [1015, 207] width 21 height 13
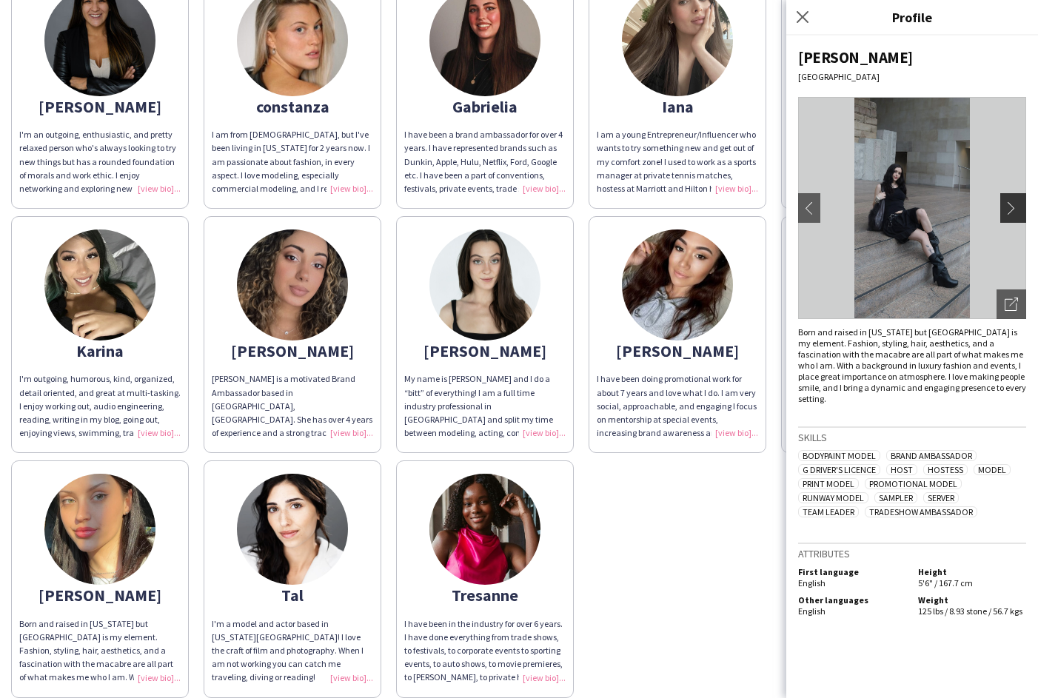
click at [1013, 212] on app-icon "chevron-right" at bounding box center [1015, 207] width 21 height 13
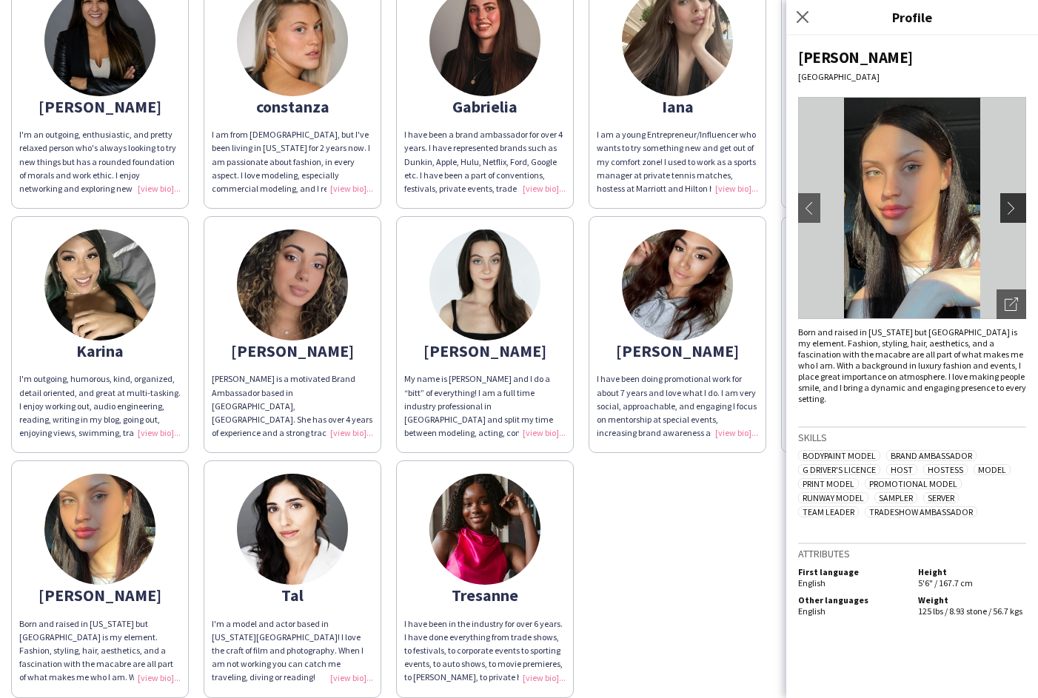
click at [1013, 212] on app-icon "chevron-right" at bounding box center [1015, 207] width 21 height 13
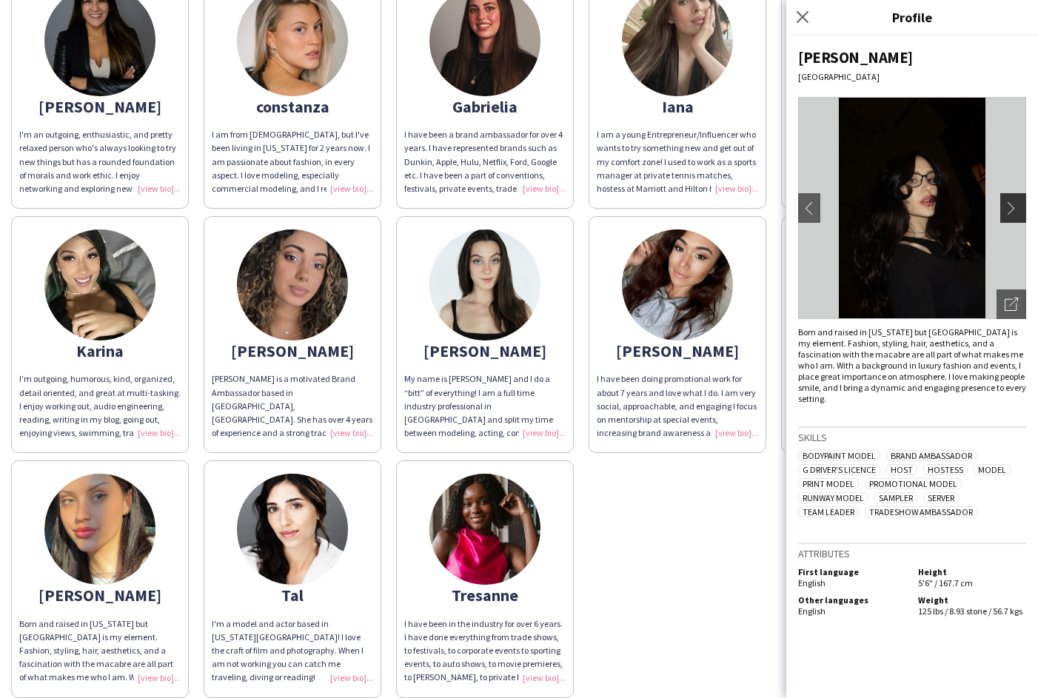
click at [1013, 212] on app-icon "chevron-right" at bounding box center [1015, 207] width 21 height 13
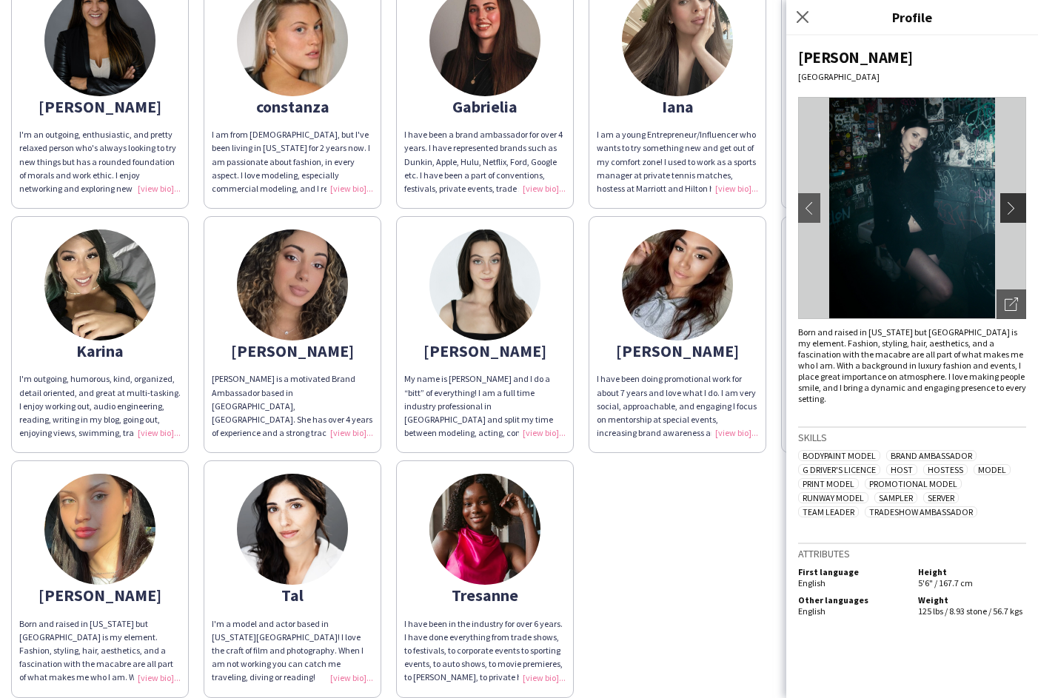
click at [1013, 212] on app-icon "chevron-right" at bounding box center [1015, 207] width 21 height 13
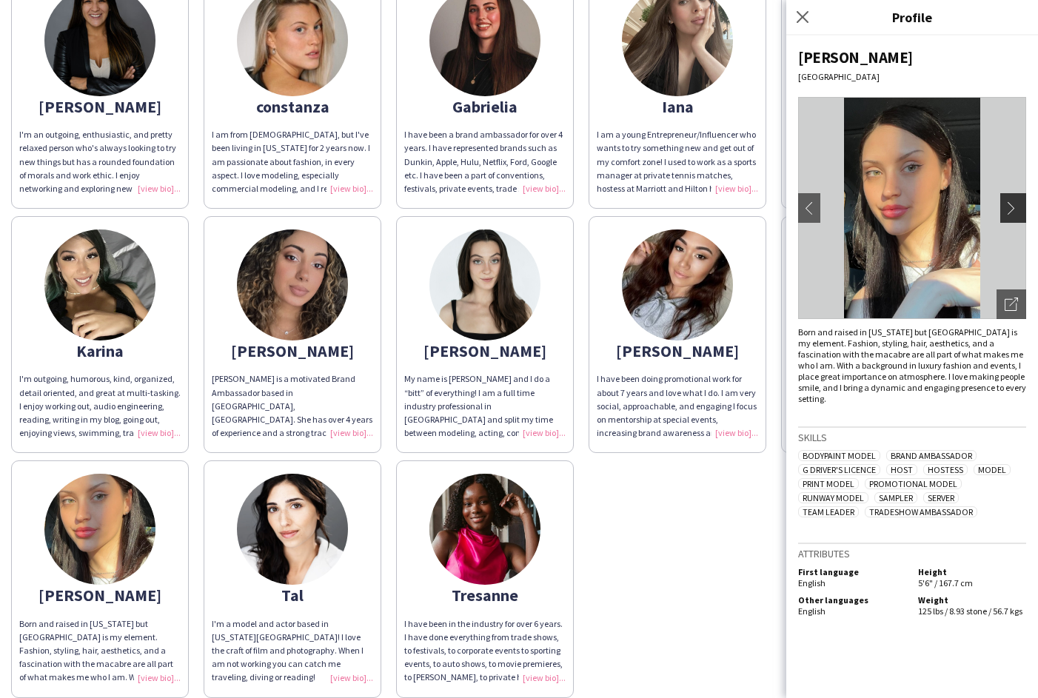
click at [1013, 212] on app-icon "chevron-right" at bounding box center [1015, 207] width 21 height 13
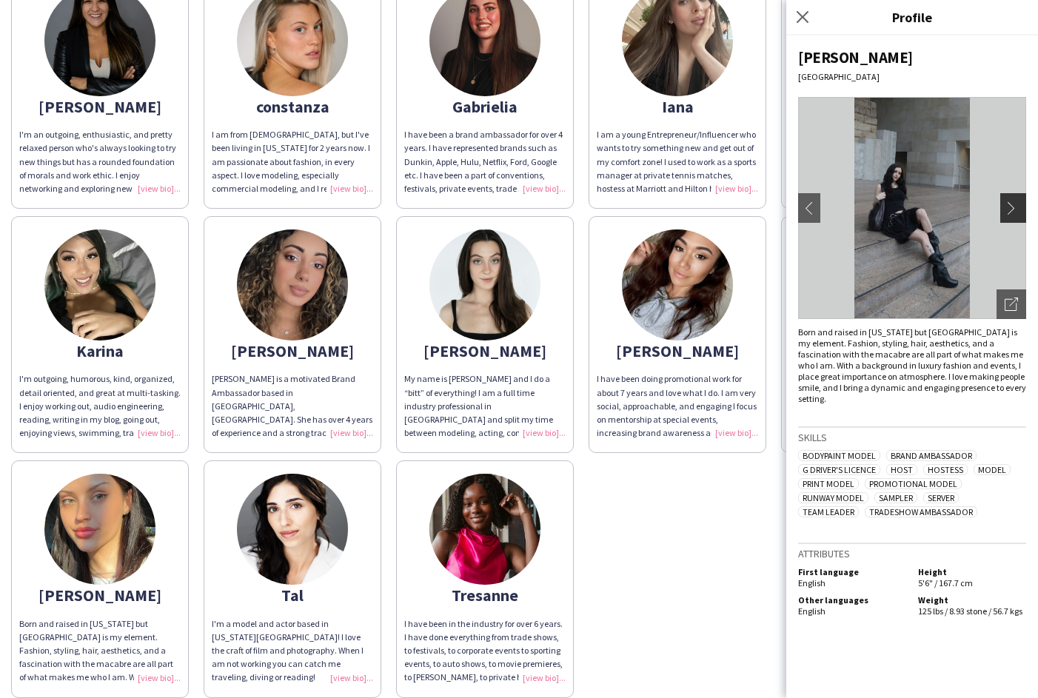
click at [1013, 212] on app-icon "chevron-right" at bounding box center [1015, 207] width 21 height 13
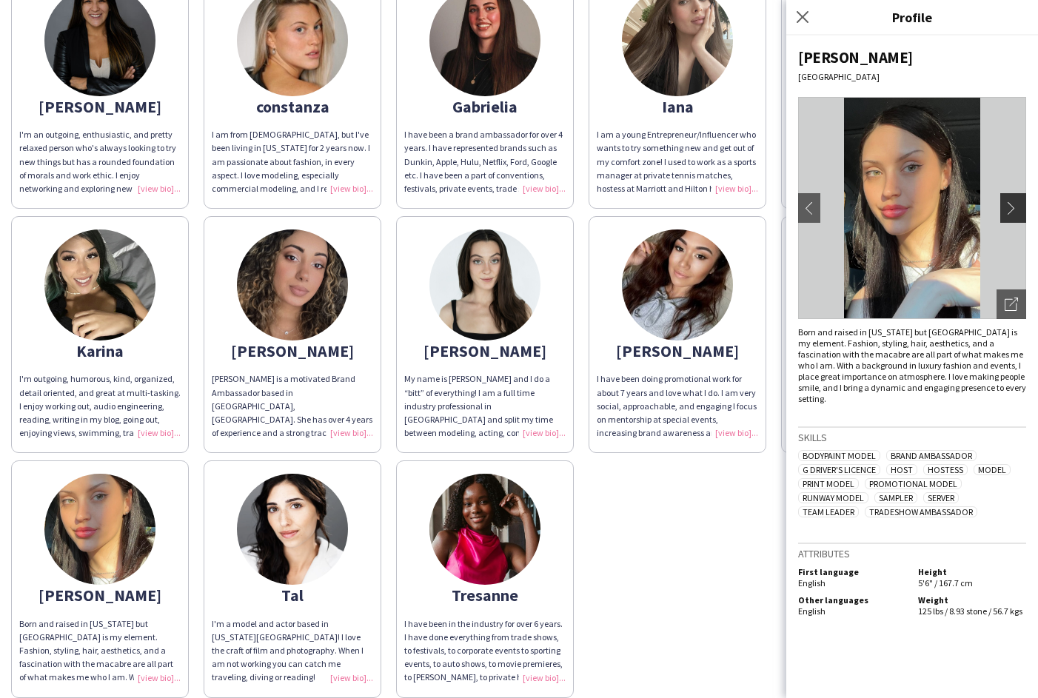
click at [1013, 212] on app-icon "chevron-right" at bounding box center [1015, 207] width 21 height 13
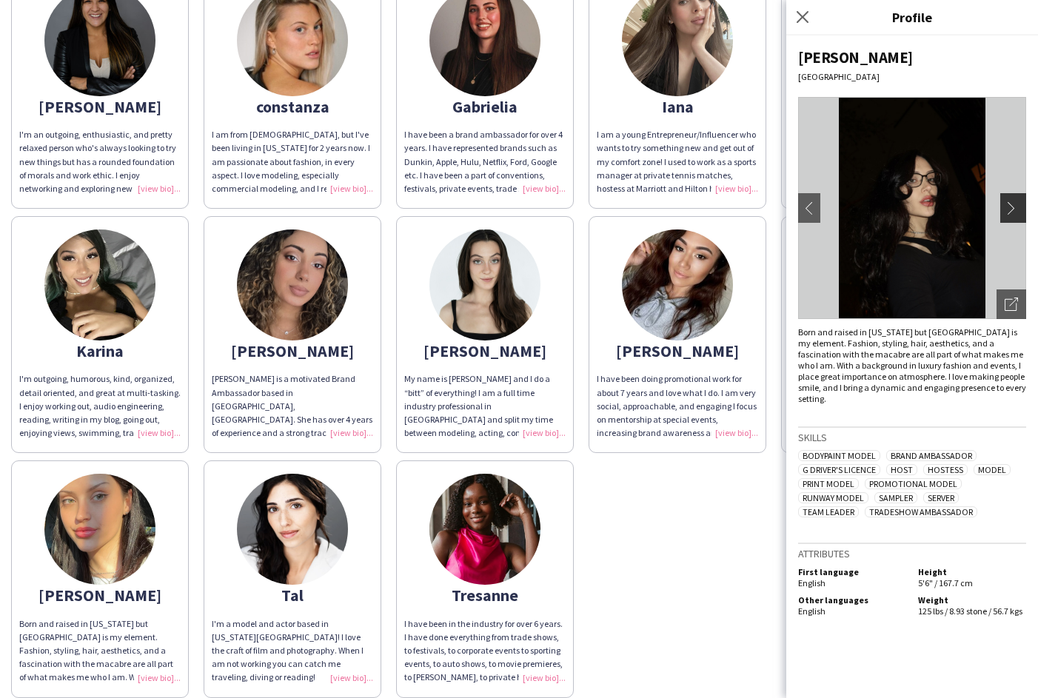
click at [1013, 212] on app-icon "chevron-right" at bounding box center [1015, 207] width 21 height 13
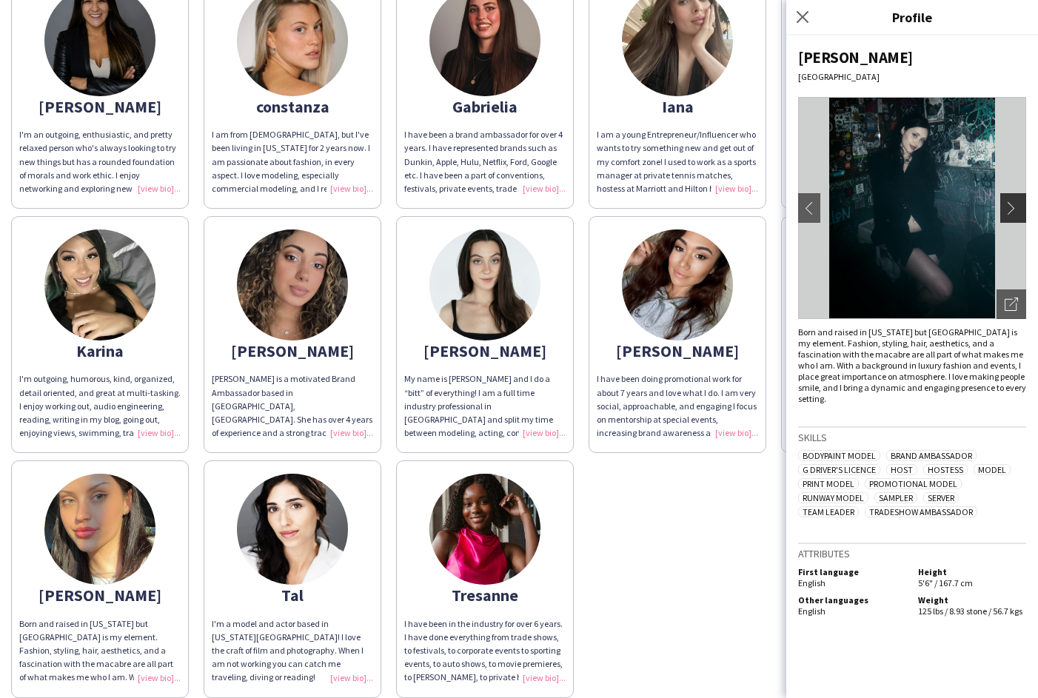
click at [1013, 212] on app-icon "chevron-right" at bounding box center [1015, 207] width 21 height 13
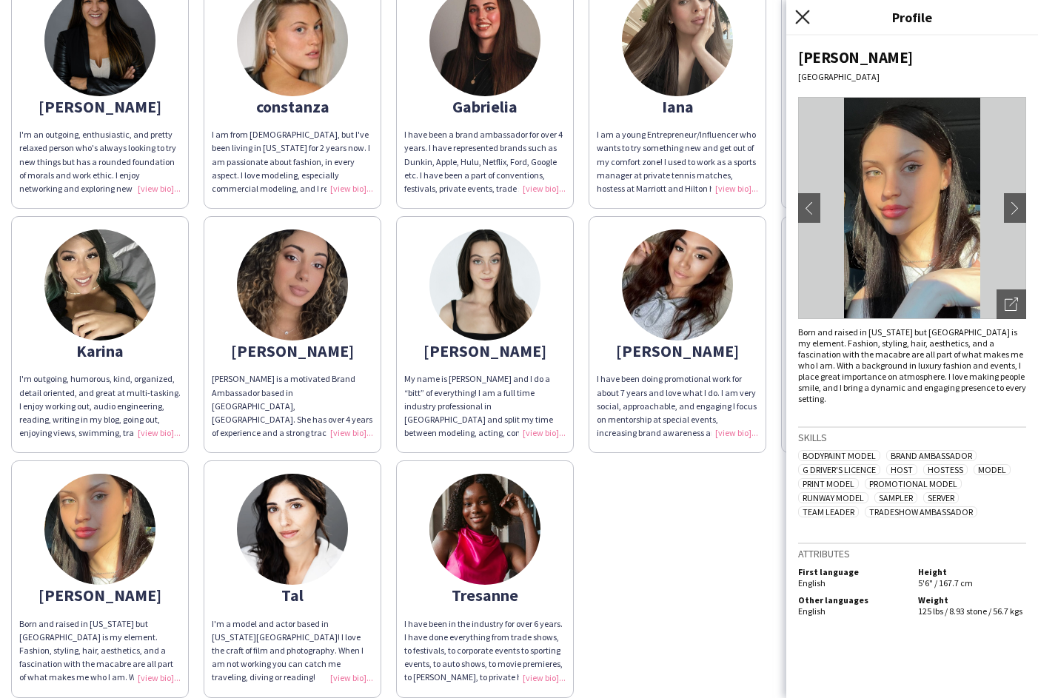
click at [805, 21] on icon "Close pop-in" at bounding box center [802, 17] width 14 height 14
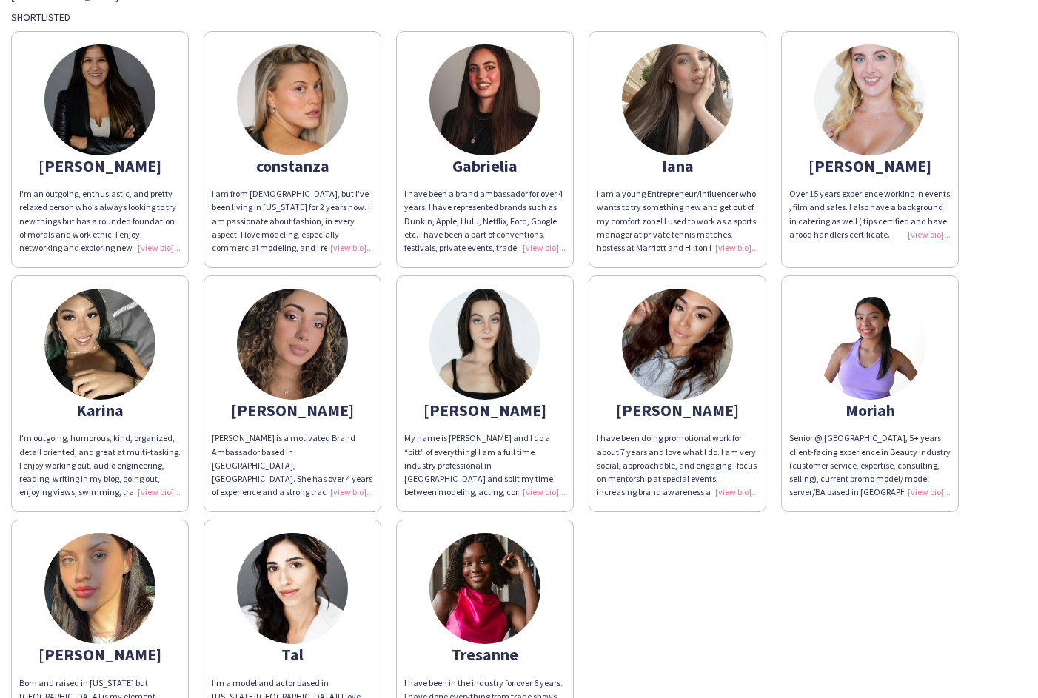
scroll to position [54, 0]
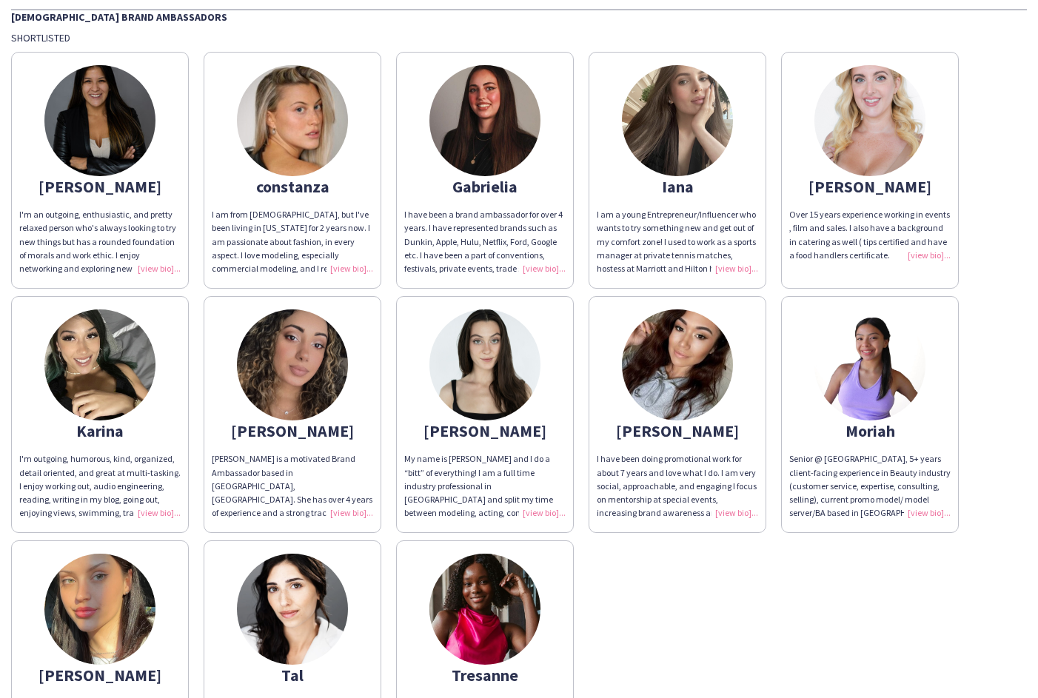
click at [104, 175] on img at bounding box center [99, 120] width 111 height 111
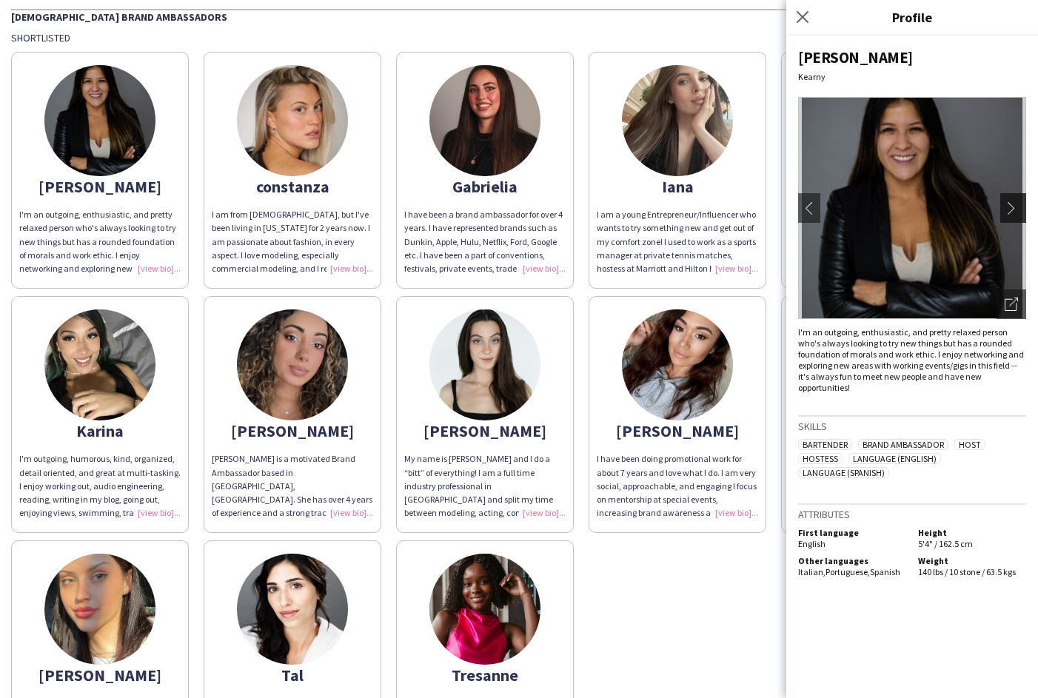
click at [1014, 205] on app-icon "chevron-right" at bounding box center [1015, 207] width 21 height 13
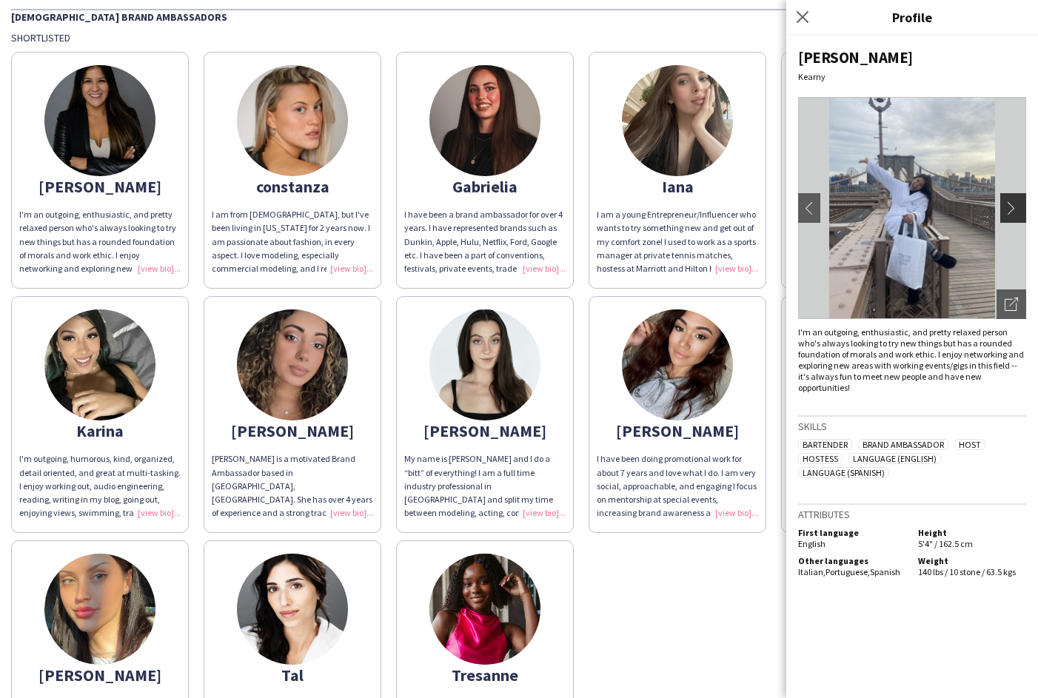
click at [1014, 205] on app-icon "chevron-right" at bounding box center [1015, 207] width 21 height 13
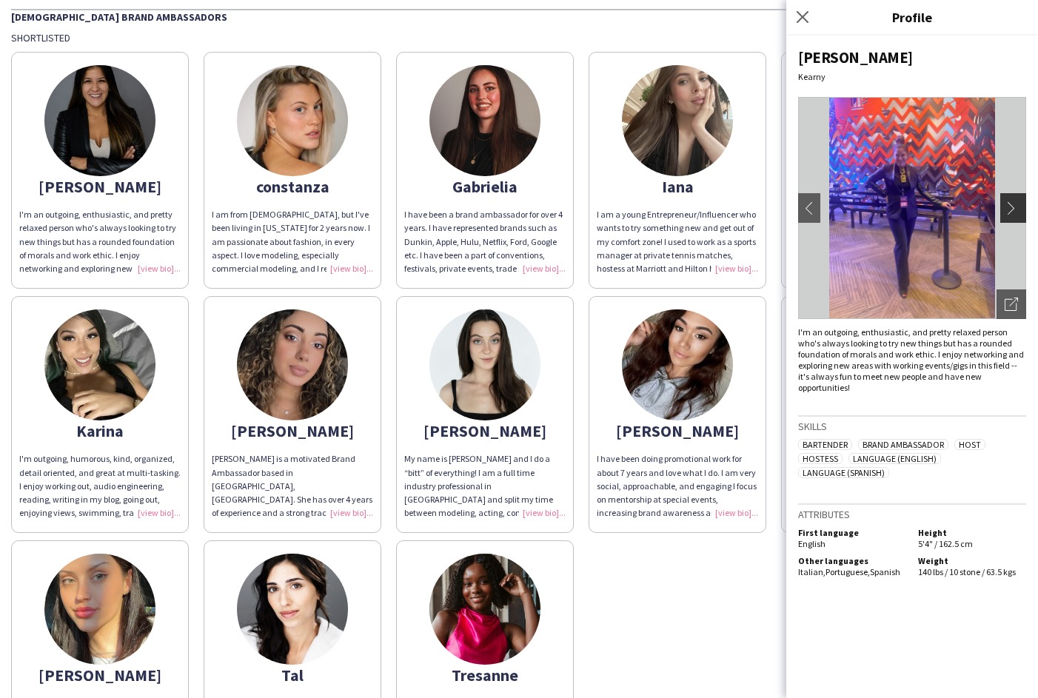
click at [1014, 205] on app-icon "chevron-right" at bounding box center [1015, 207] width 21 height 13
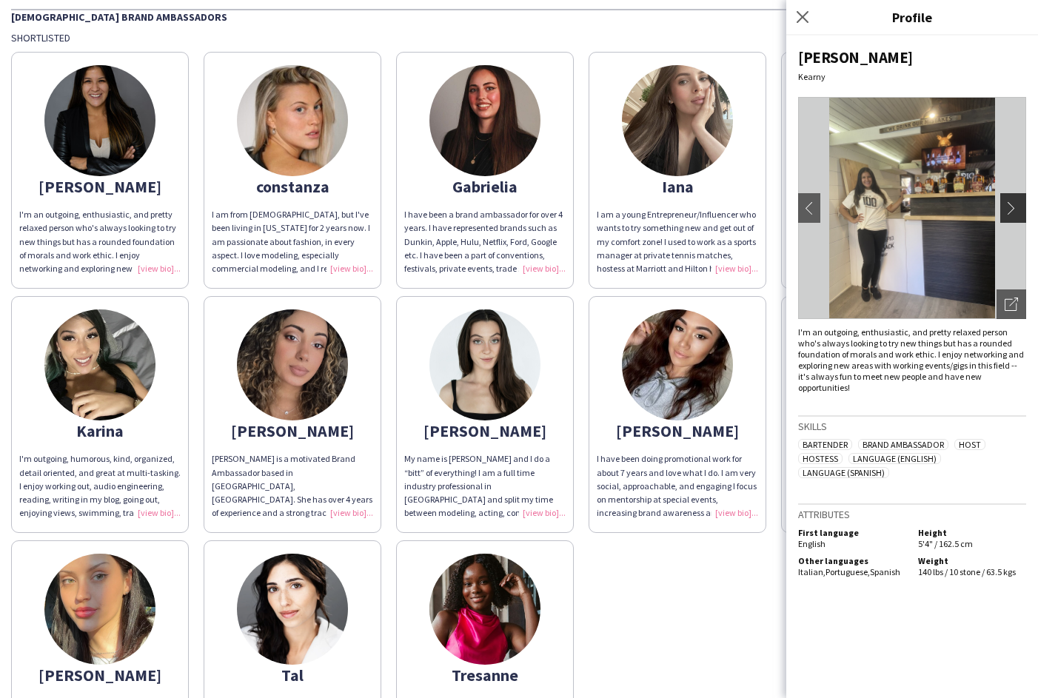
click at [1014, 205] on app-icon "chevron-right" at bounding box center [1015, 207] width 21 height 13
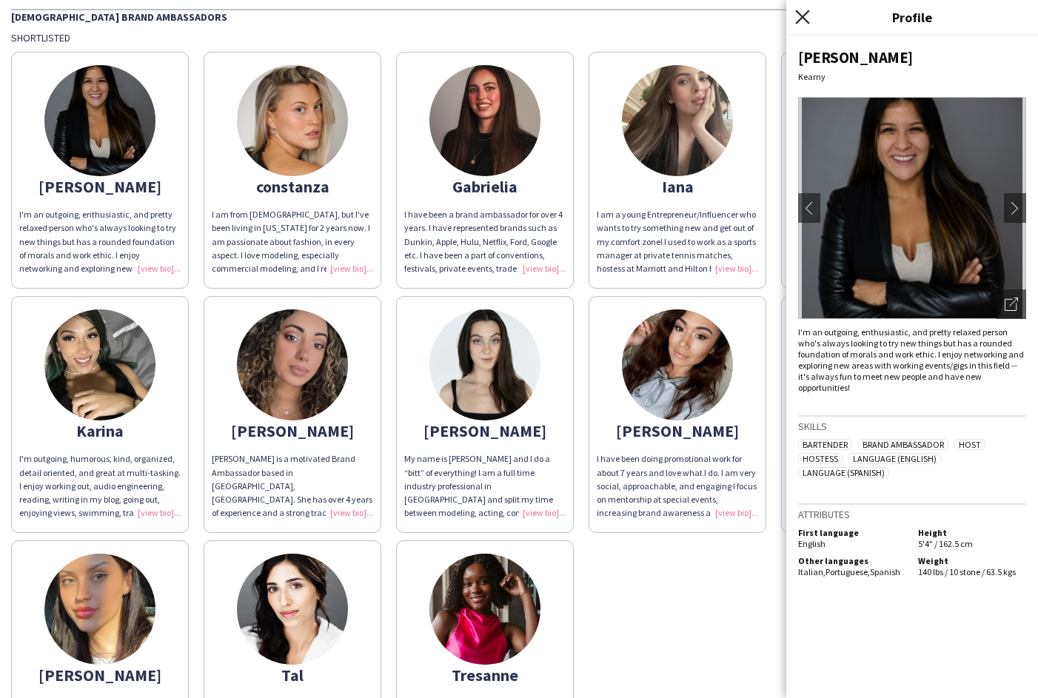
click at [800, 21] on icon "Close pop-in" at bounding box center [802, 17] width 14 height 14
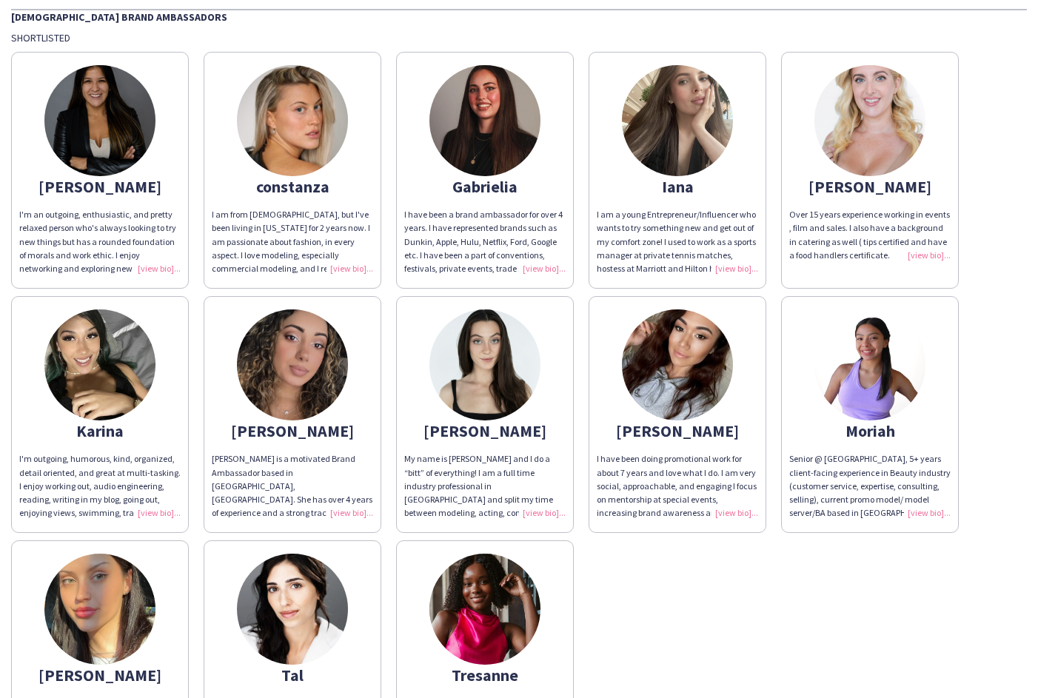
click at [286, 654] on img at bounding box center [292, 609] width 111 height 111
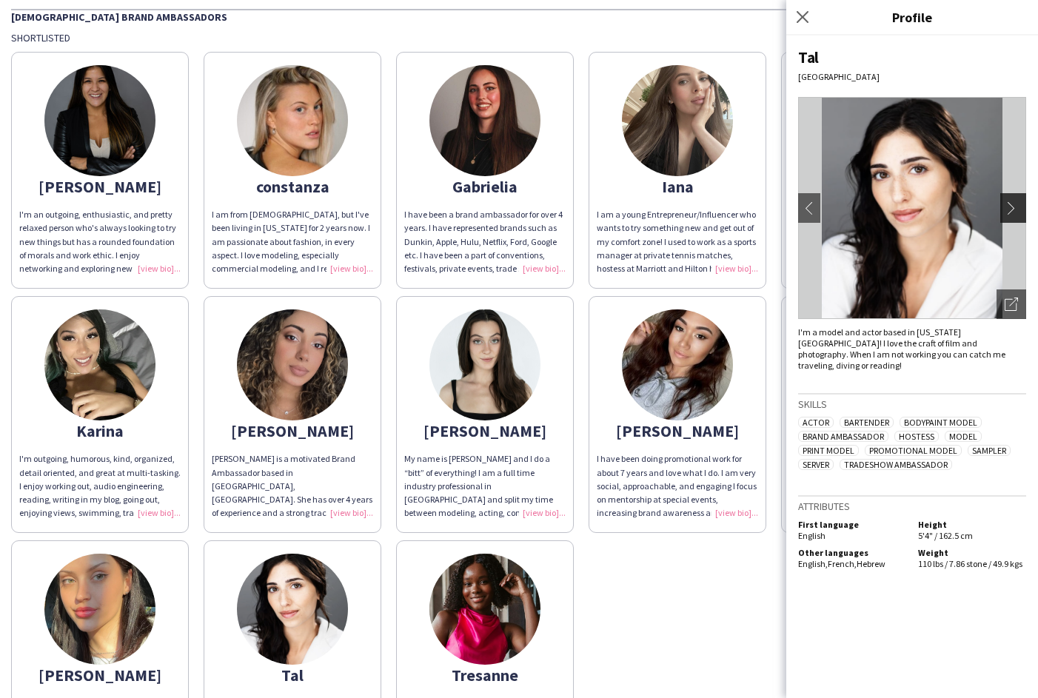
click at [1016, 202] on app-icon "chevron-right" at bounding box center [1015, 207] width 21 height 13
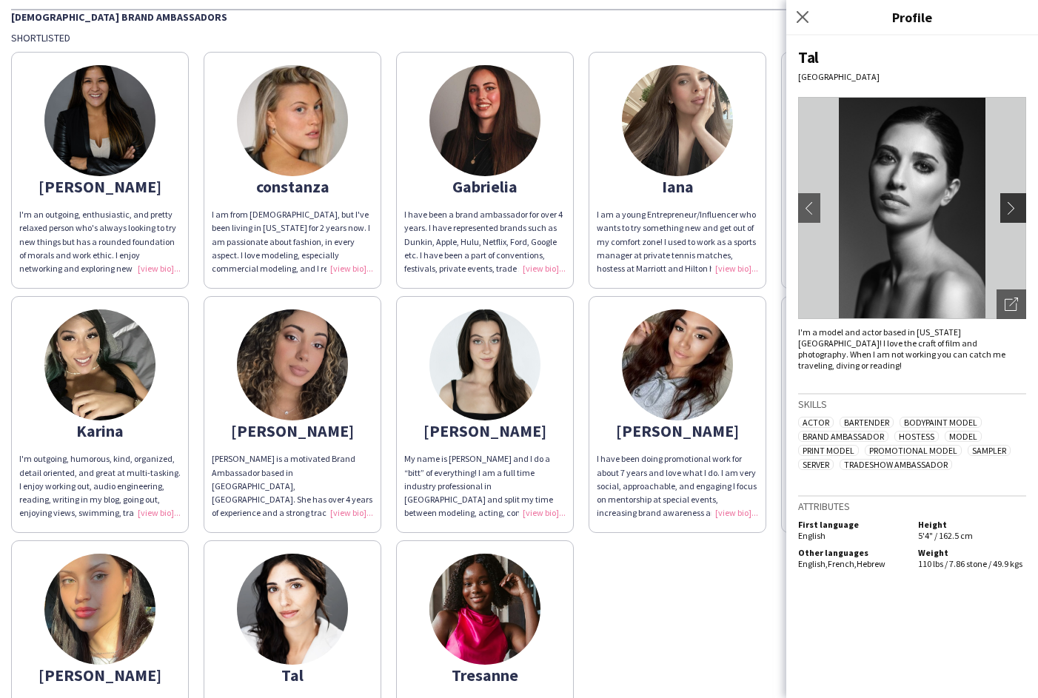
click at [1014, 210] on app-icon "chevron-right" at bounding box center [1015, 207] width 21 height 13
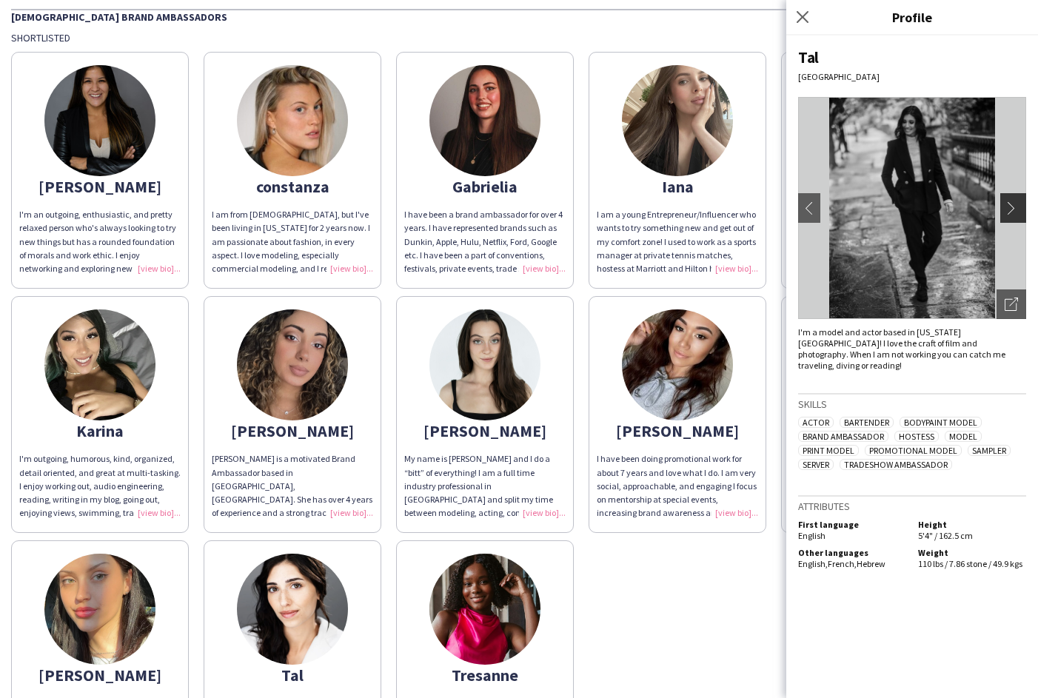
click at [1014, 213] on app-icon "chevron-right" at bounding box center [1015, 207] width 21 height 13
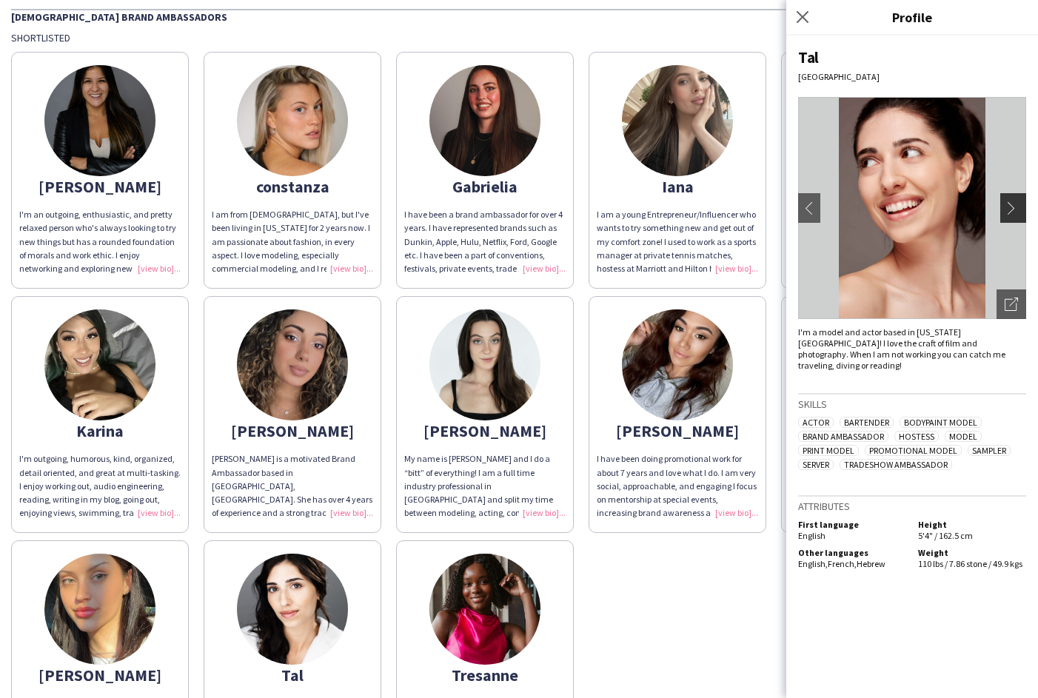
click at [1014, 213] on app-icon "chevron-right" at bounding box center [1015, 207] width 21 height 13
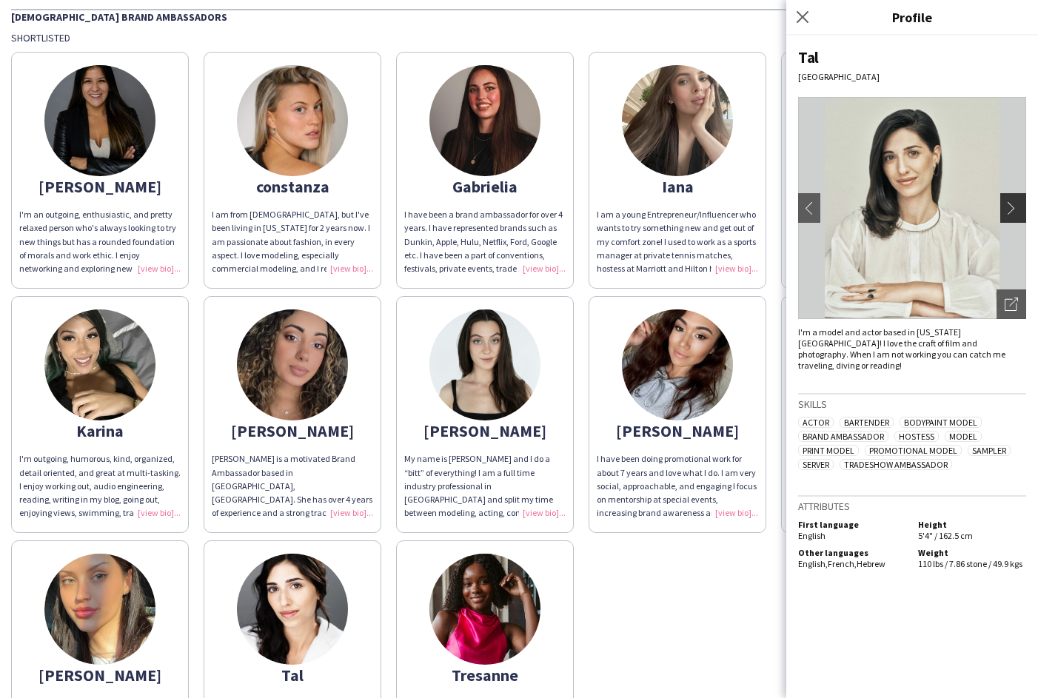
click at [1014, 213] on app-icon "chevron-right" at bounding box center [1015, 207] width 21 height 13
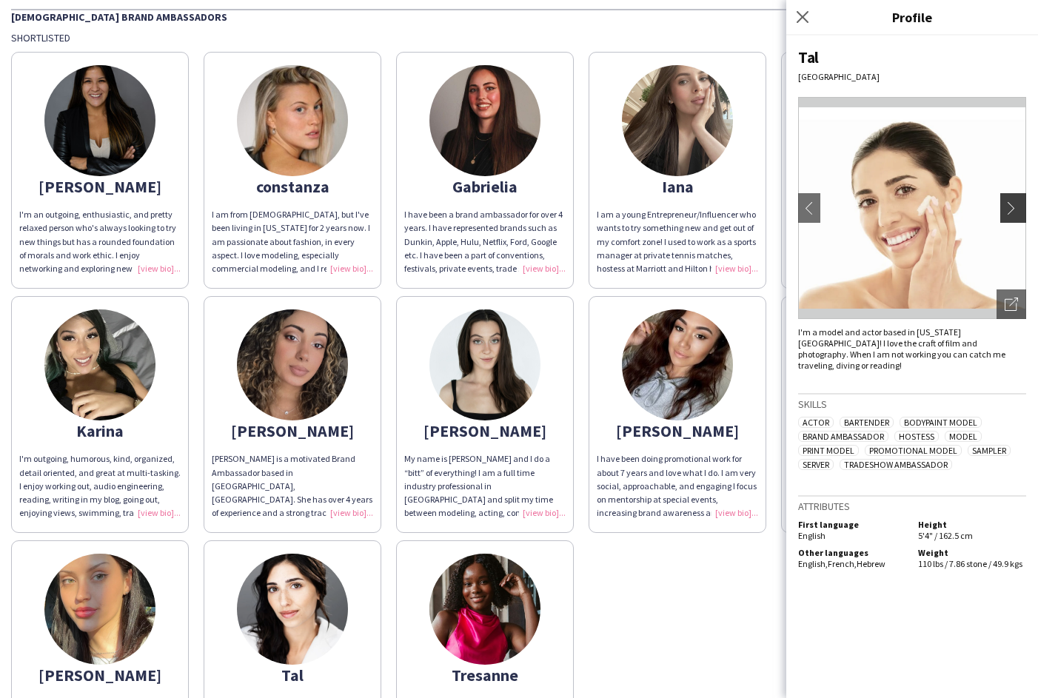
click at [1014, 214] on app-icon "chevron-right" at bounding box center [1015, 207] width 21 height 13
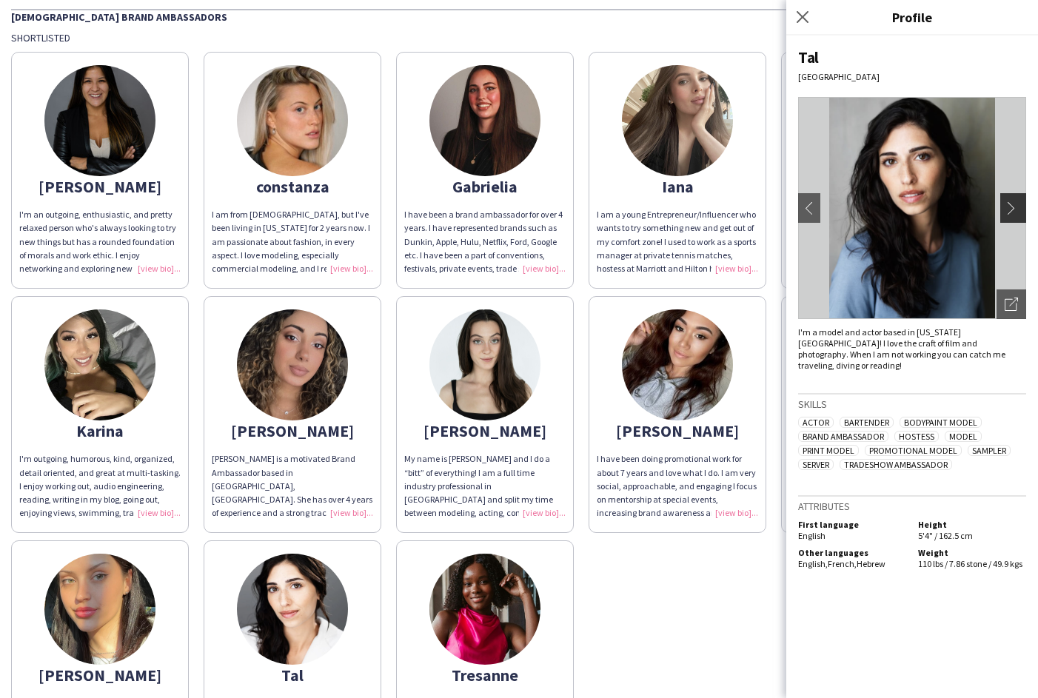
click at [1014, 214] on app-icon "chevron-right" at bounding box center [1015, 207] width 21 height 13
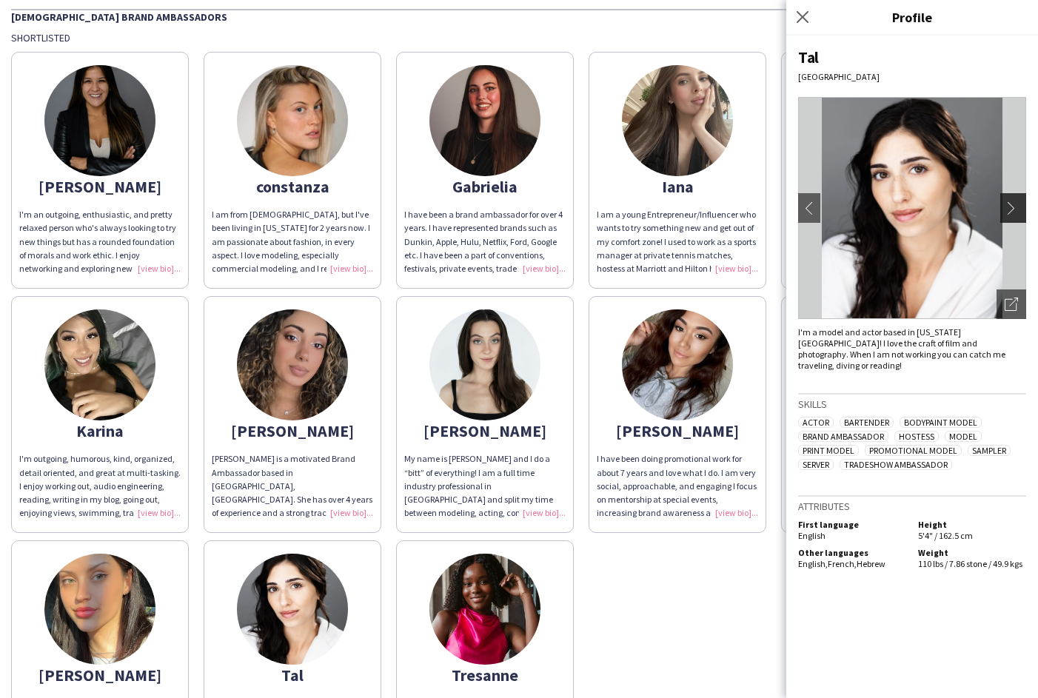
click at [1014, 214] on app-icon "chevron-right" at bounding box center [1015, 207] width 21 height 13
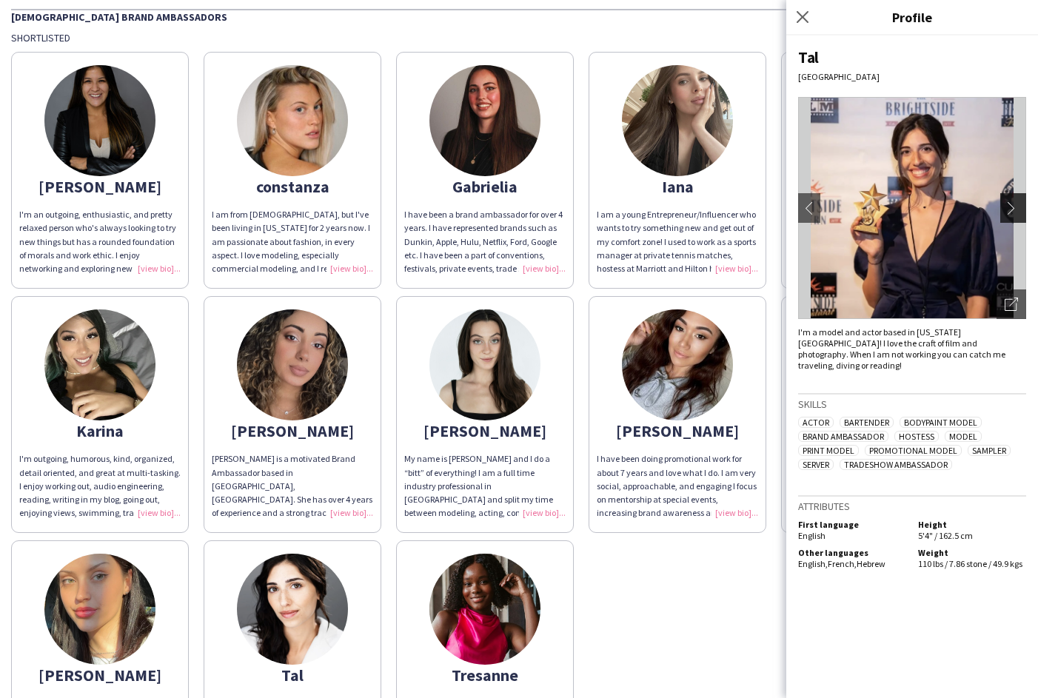
click at [1012, 210] on app-icon "chevron-right" at bounding box center [1015, 207] width 21 height 13
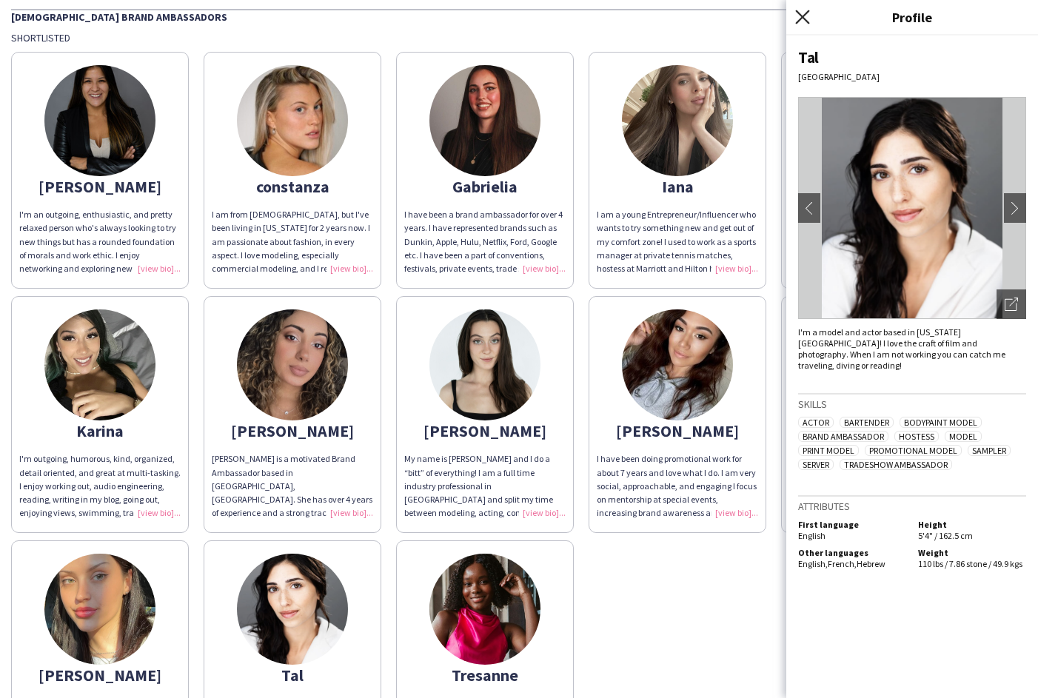
click at [801, 23] on app-icon "Close pop-in" at bounding box center [802, 17] width 21 height 21
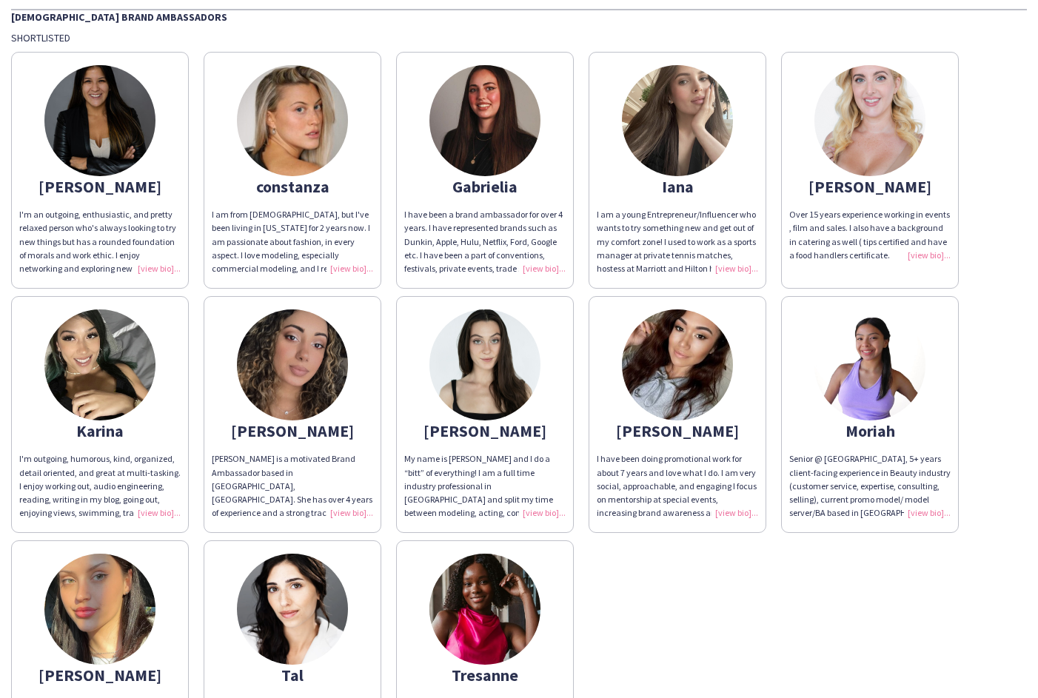
click at [327, 218] on div "I am from [DEMOGRAPHIC_DATA], but I've been living in [US_STATE] for 2 years no…" at bounding box center [292, 241] width 161 height 67
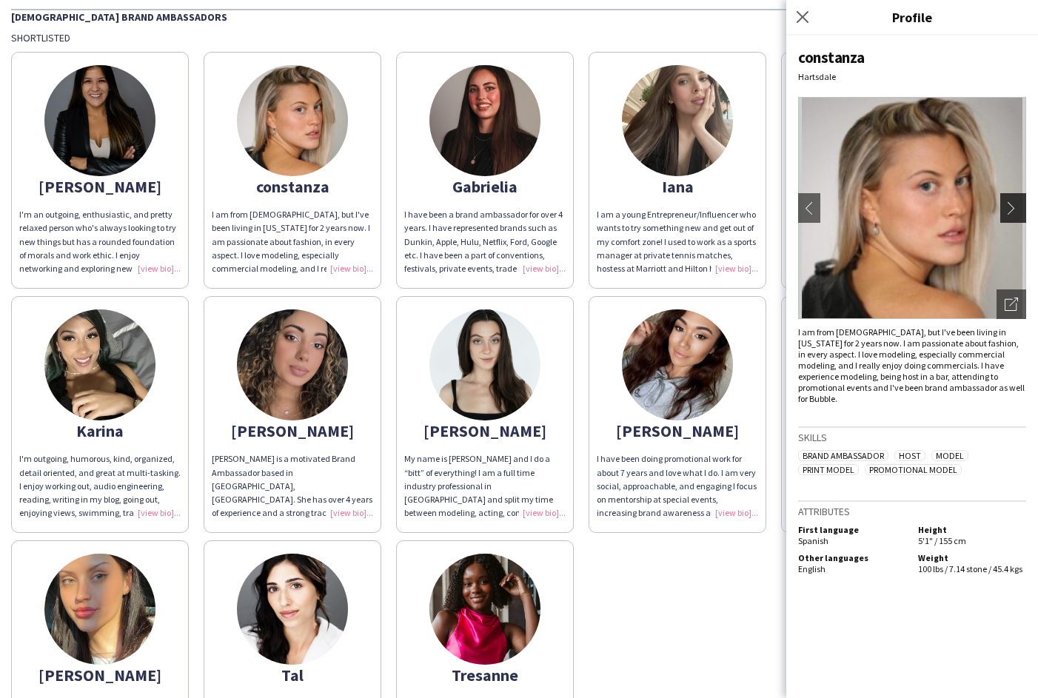
click at [1015, 213] on app-icon "chevron-right" at bounding box center [1015, 207] width 21 height 13
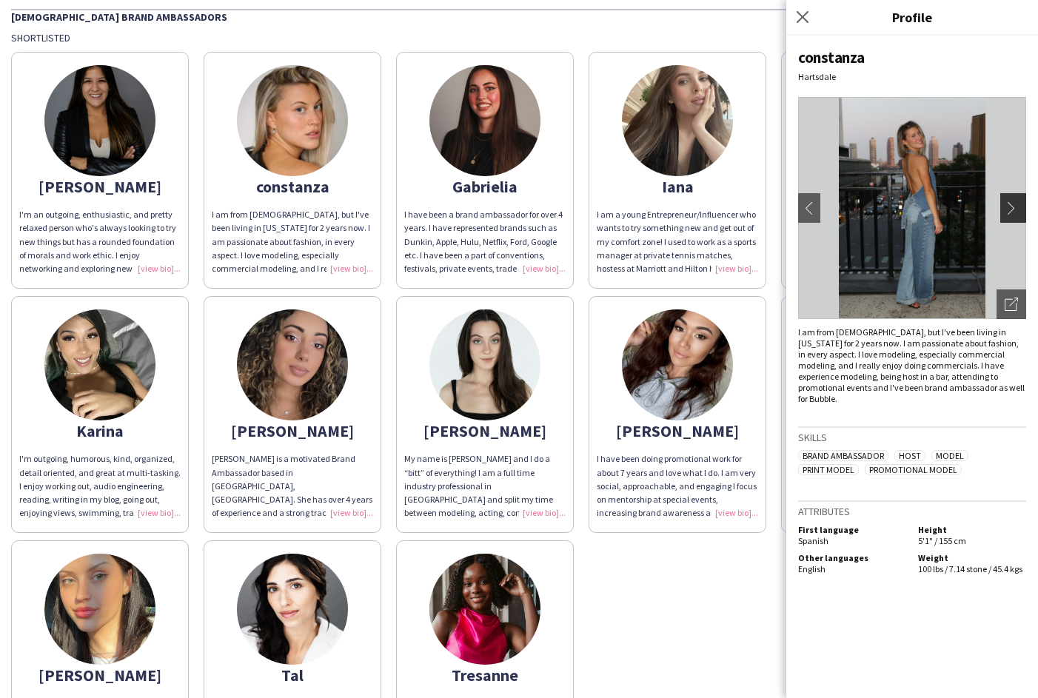
click at [1014, 210] on app-icon "chevron-right" at bounding box center [1015, 207] width 21 height 13
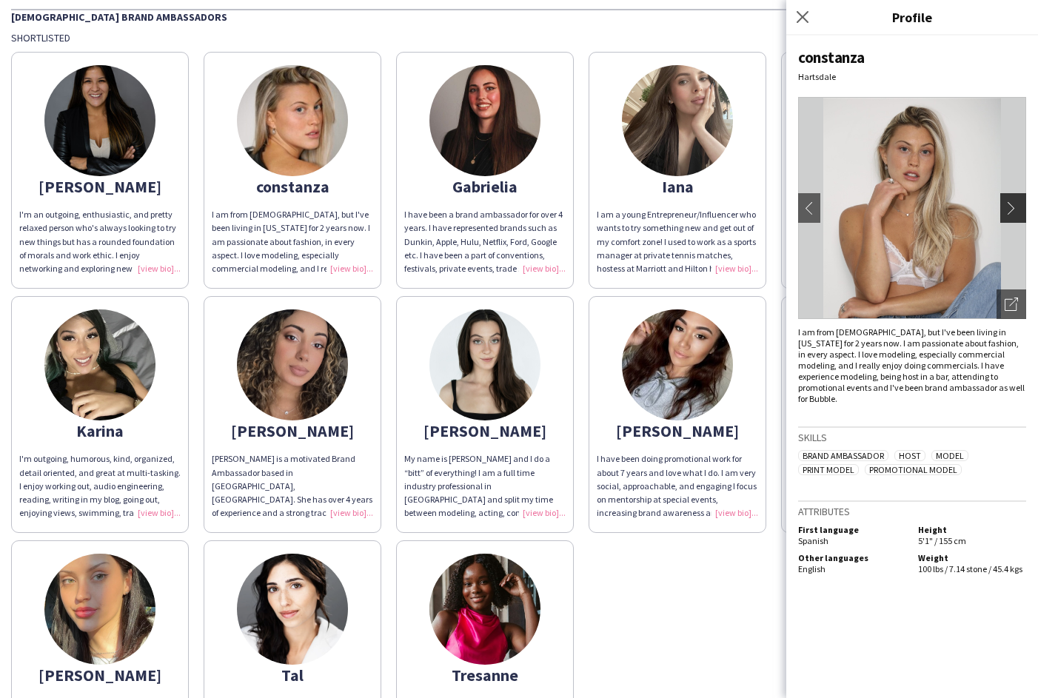
click at [1014, 210] on app-icon "chevron-right" at bounding box center [1015, 207] width 21 height 13
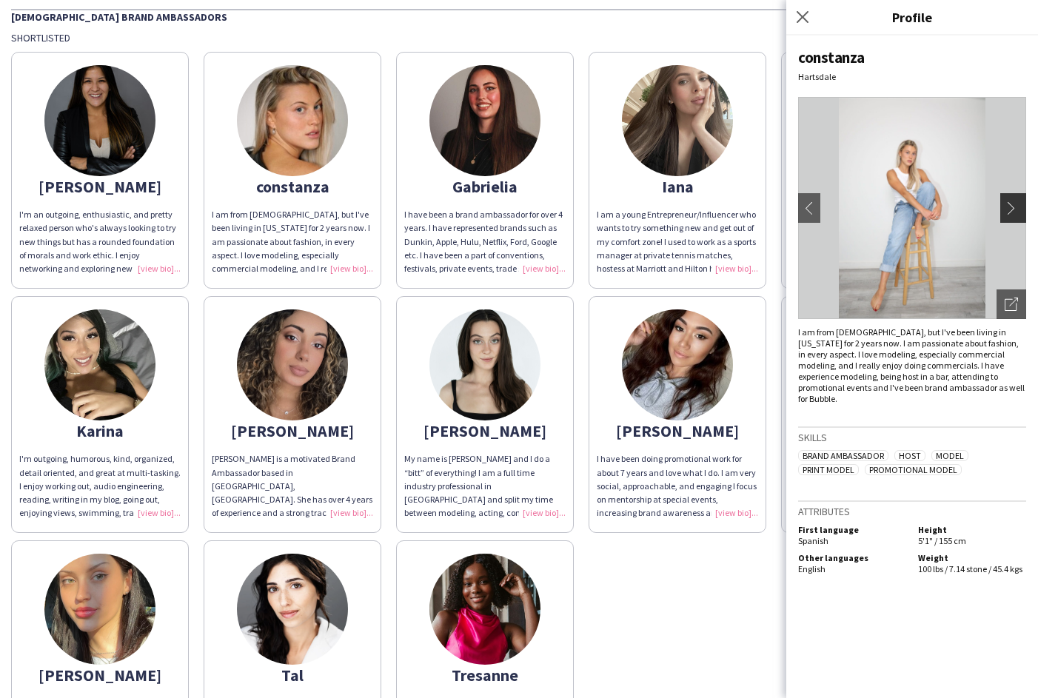
click at [1014, 212] on app-icon "chevron-right" at bounding box center [1015, 207] width 21 height 13
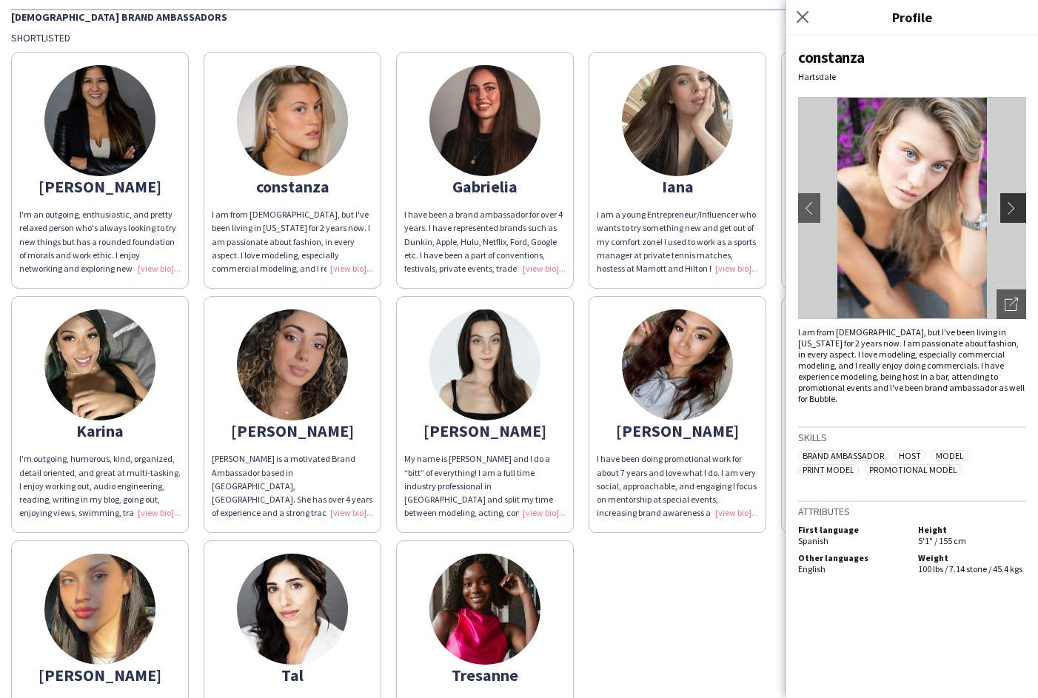
click at [1014, 212] on app-icon "chevron-right" at bounding box center [1015, 207] width 21 height 13
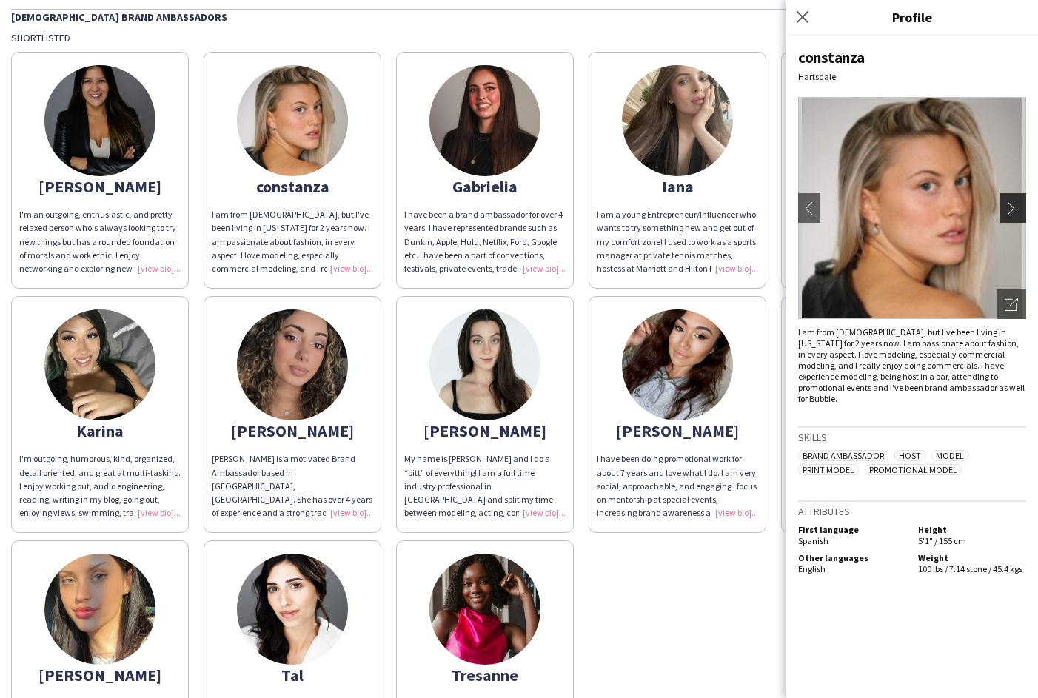
click at [1014, 212] on app-icon "chevron-right" at bounding box center [1015, 207] width 21 height 13
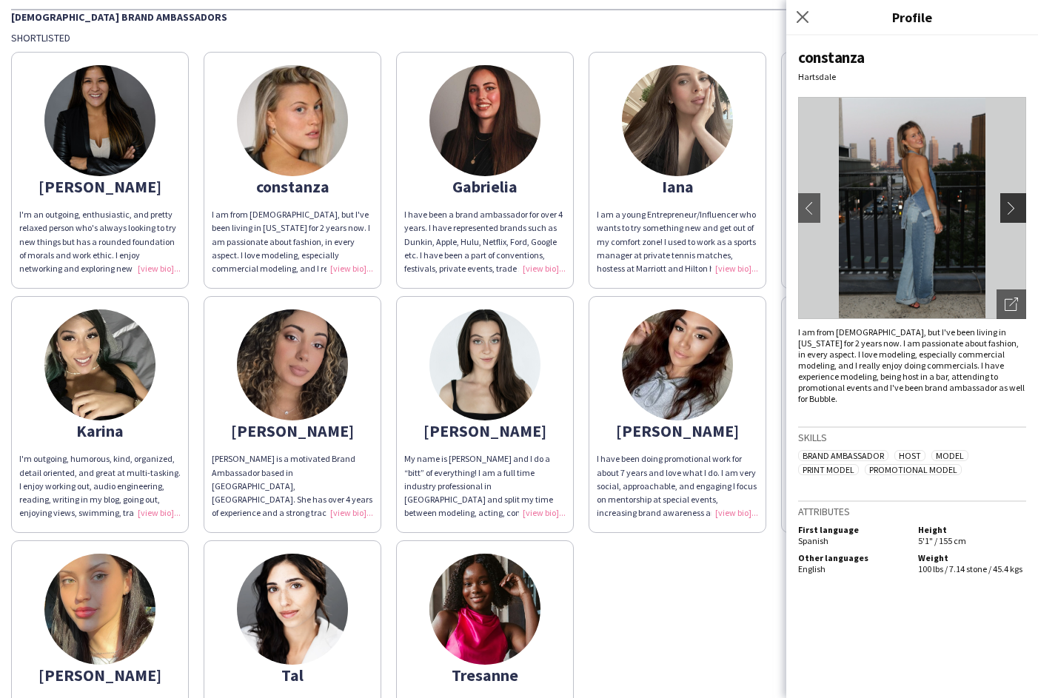
click at [1014, 212] on app-icon "chevron-right" at bounding box center [1015, 207] width 21 height 13
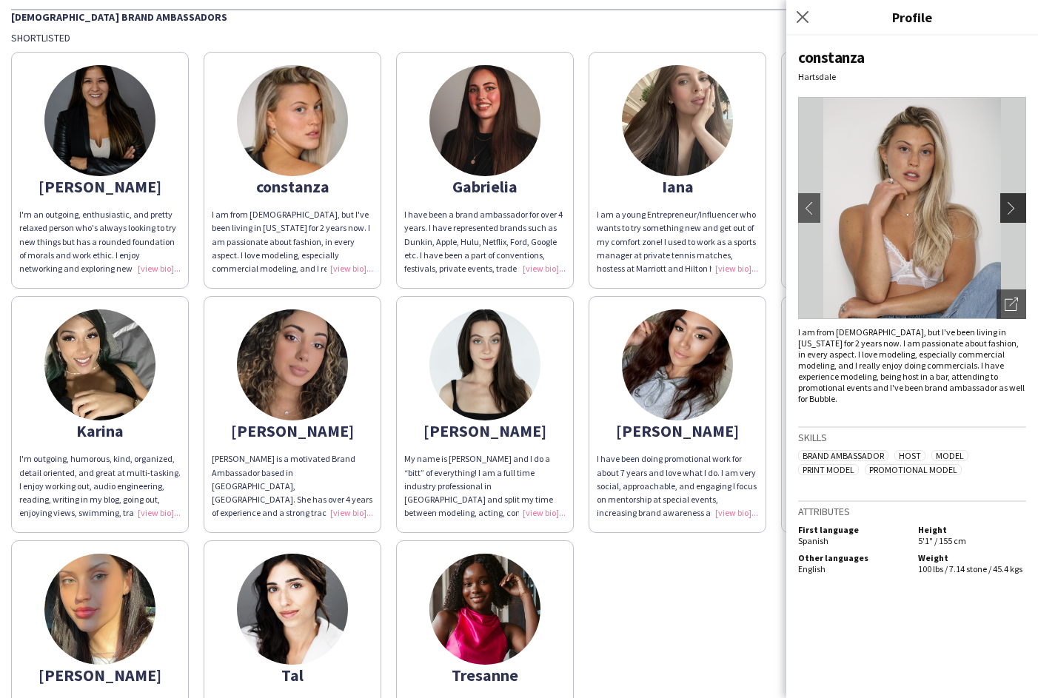
click at [1014, 212] on app-icon "chevron-right" at bounding box center [1015, 207] width 21 height 13
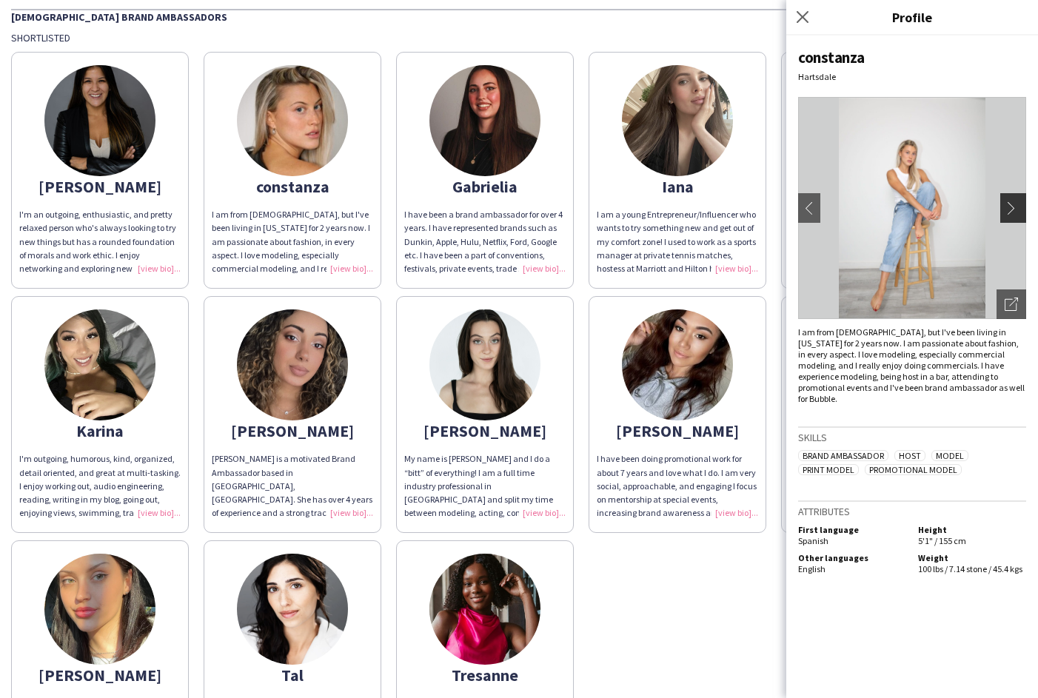
click at [1014, 212] on app-icon "chevron-right" at bounding box center [1015, 207] width 21 height 13
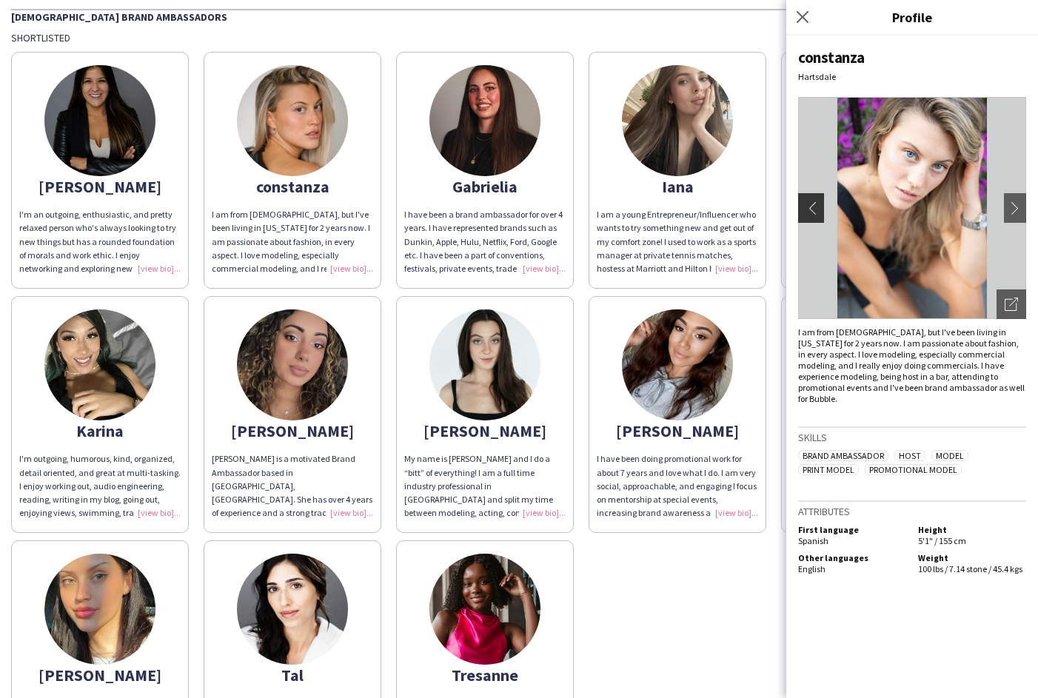
click at [806, 204] on app-icon "chevron-left" at bounding box center [809, 207] width 21 height 13
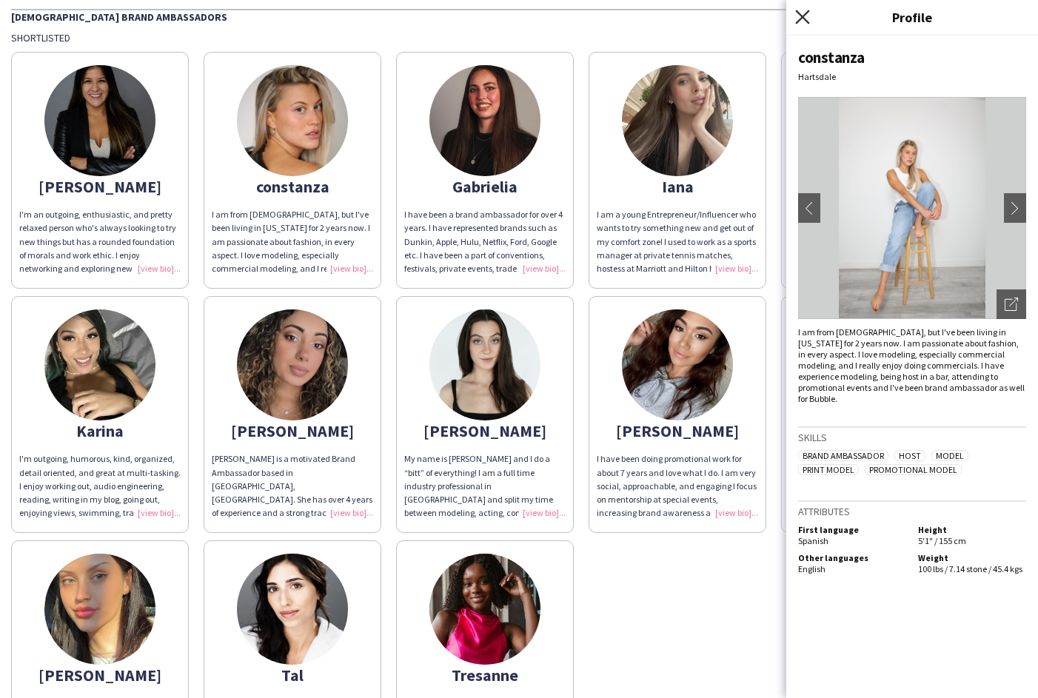
click at [802, 13] on icon "Close pop-in" at bounding box center [802, 17] width 14 height 14
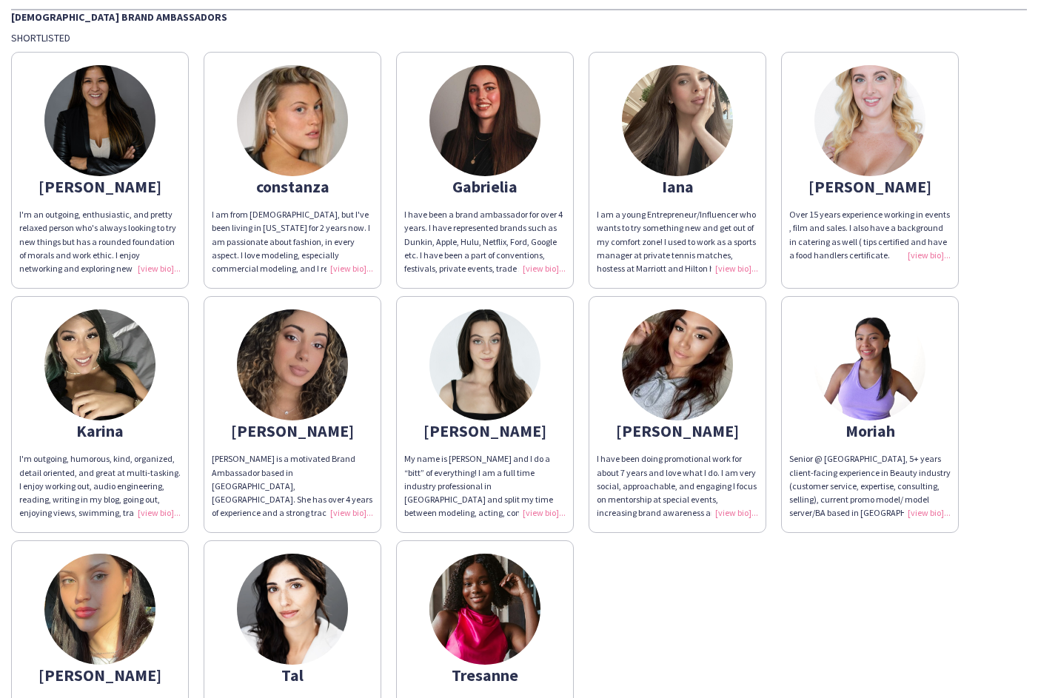
click at [497, 185] on div "Gabrielia" at bounding box center [484, 186] width 161 height 13
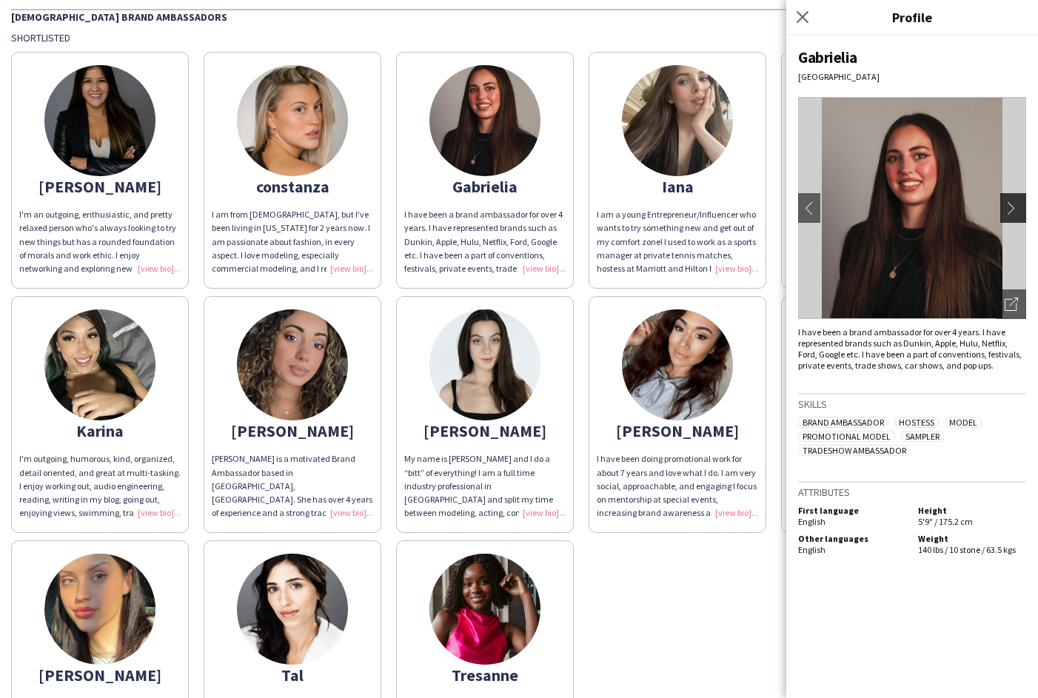
click at [1012, 213] on app-icon "chevron-right" at bounding box center [1015, 207] width 21 height 13
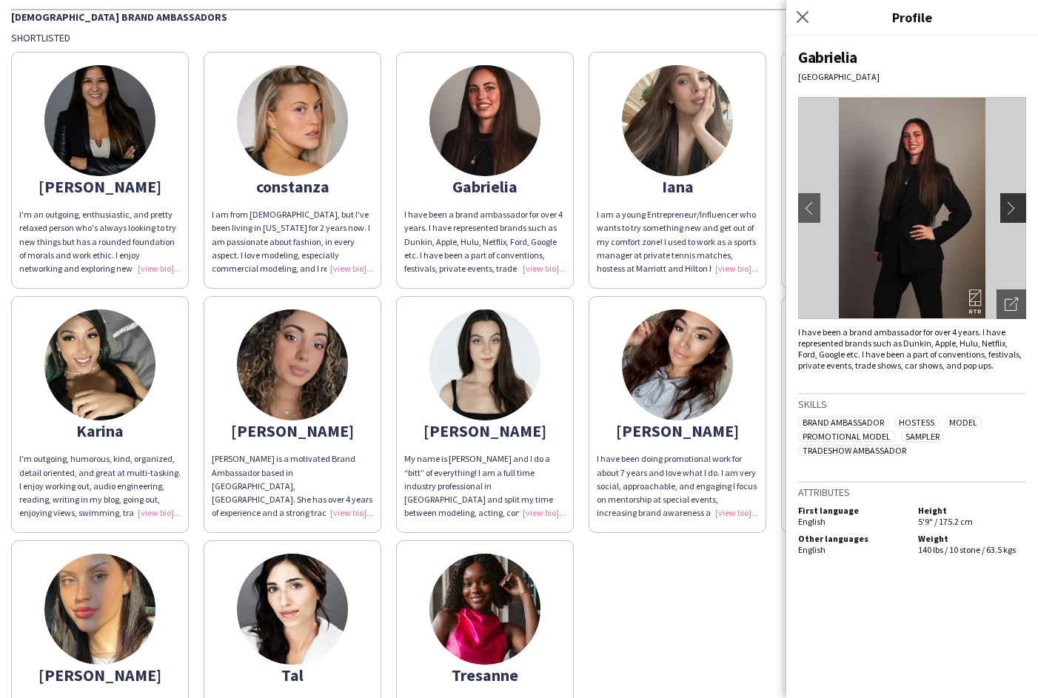
click at [1013, 207] on app-icon "chevron-right" at bounding box center [1015, 207] width 21 height 13
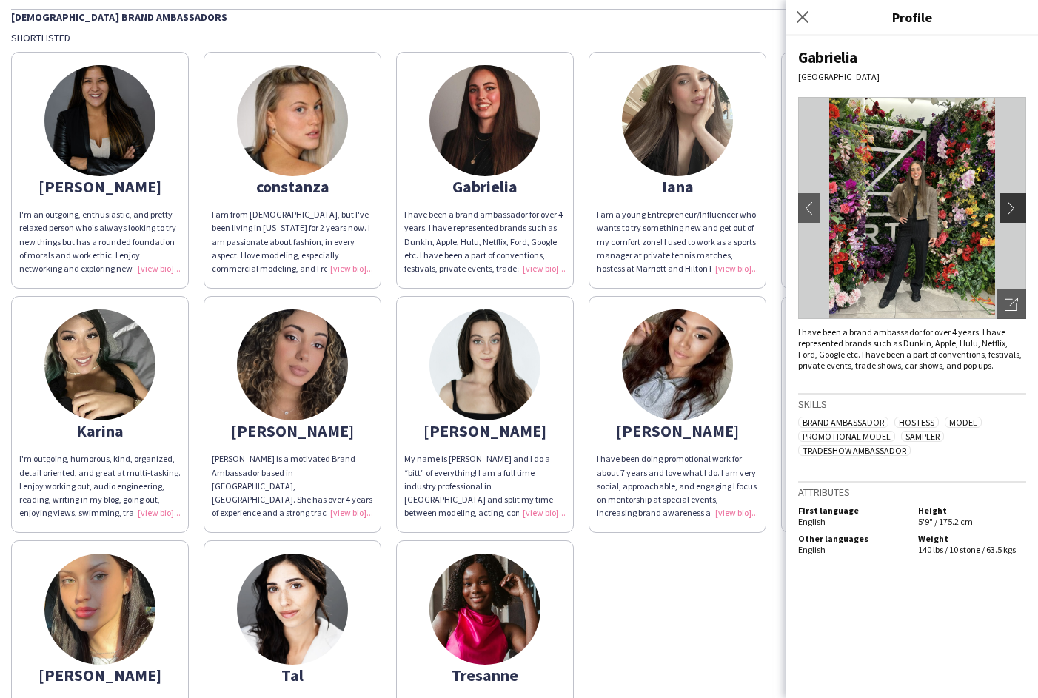
click at [1013, 208] on app-icon "chevron-right" at bounding box center [1015, 207] width 21 height 13
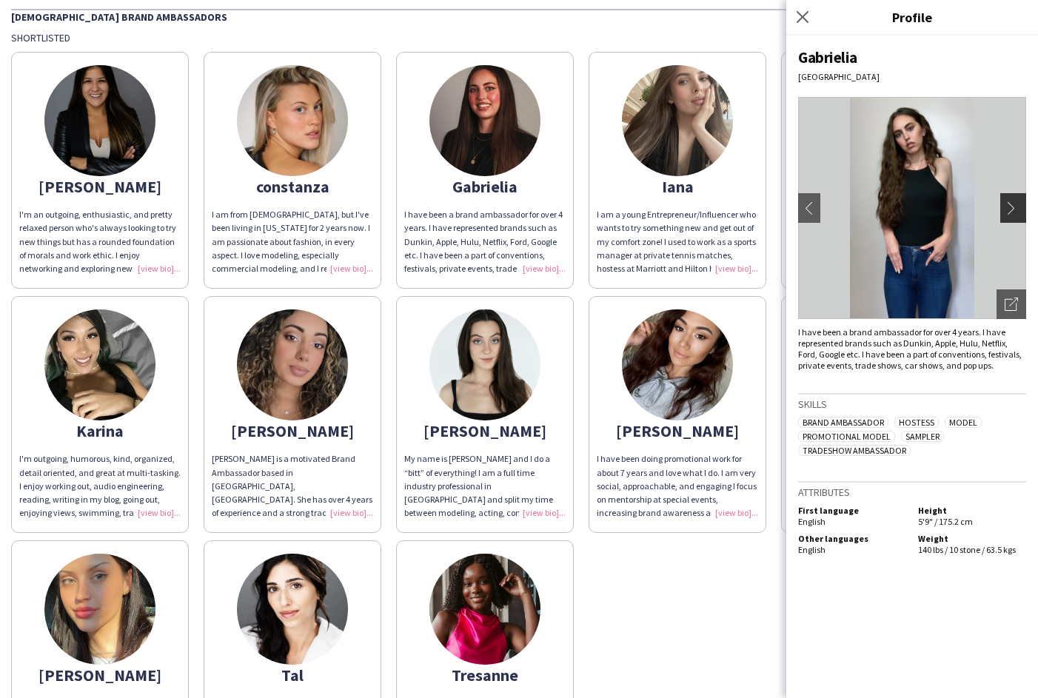
click at [1013, 208] on app-icon "chevron-right" at bounding box center [1015, 207] width 21 height 13
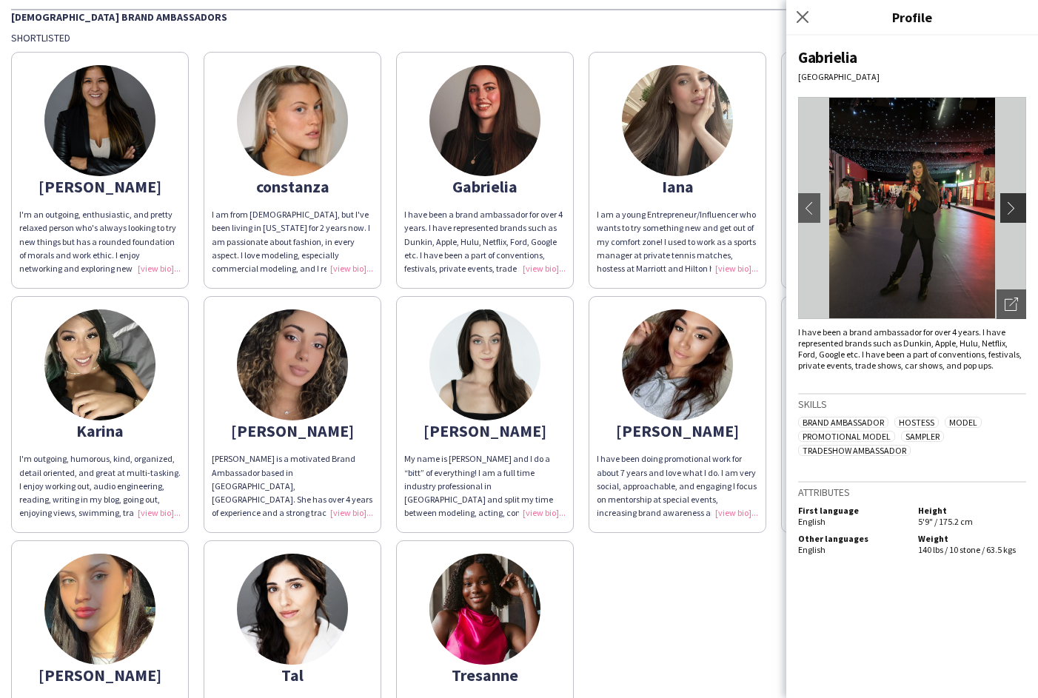
click at [1013, 208] on app-icon "chevron-right" at bounding box center [1015, 207] width 21 height 13
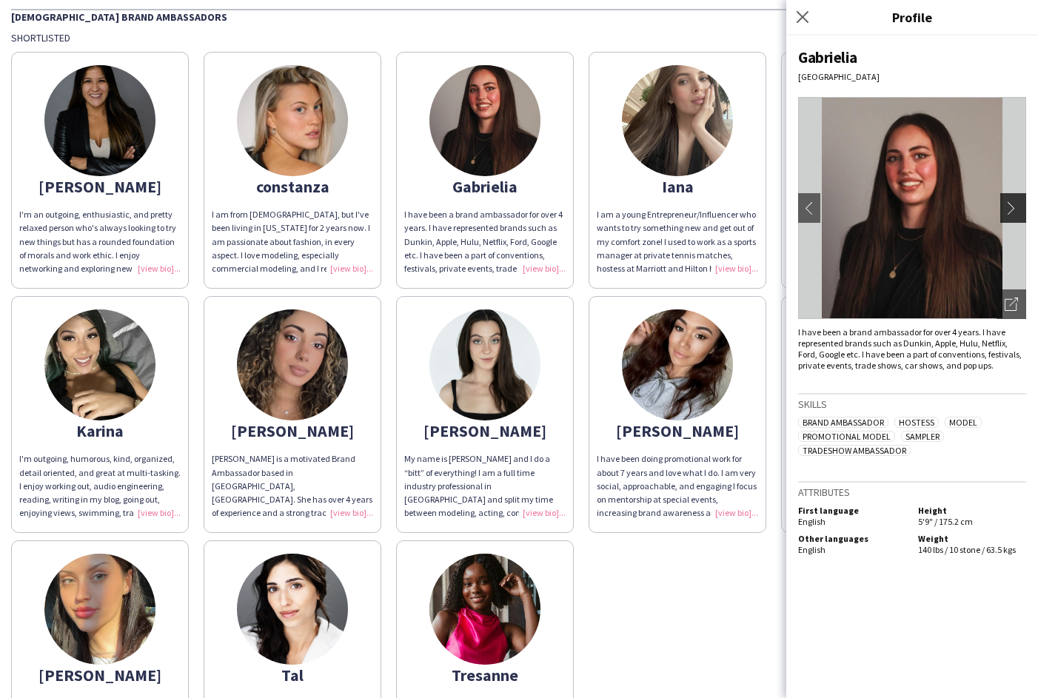
click at [1013, 208] on app-icon "chevron-right" at bounding box center [1015, 207] width 21 height 13
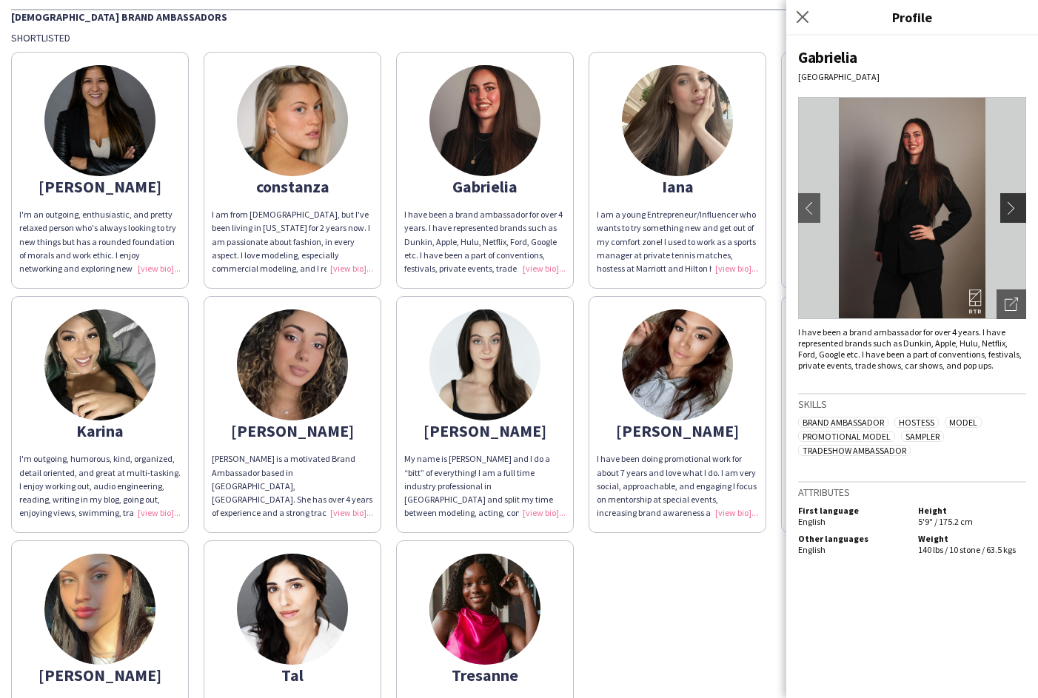
click at [1013, 208] on app-icon "chevron-right" at bounding box center [1015, 207] width 21 height 13
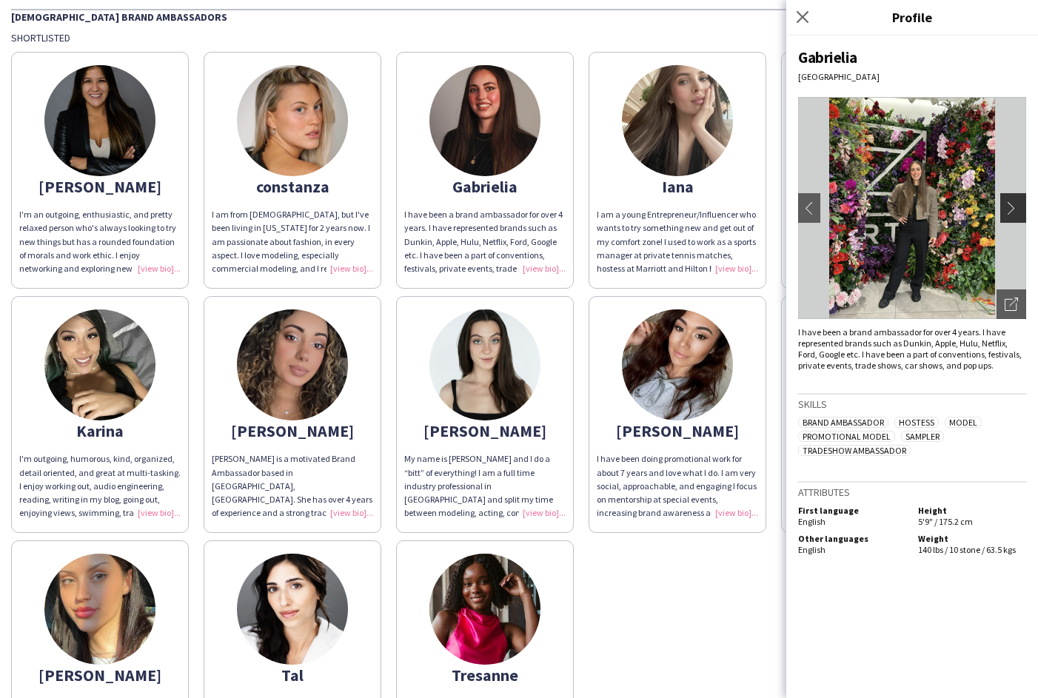
click at [1013, 209] on app-icon "chevron-right" at bounding box center [1015, 207] width 21 height 13
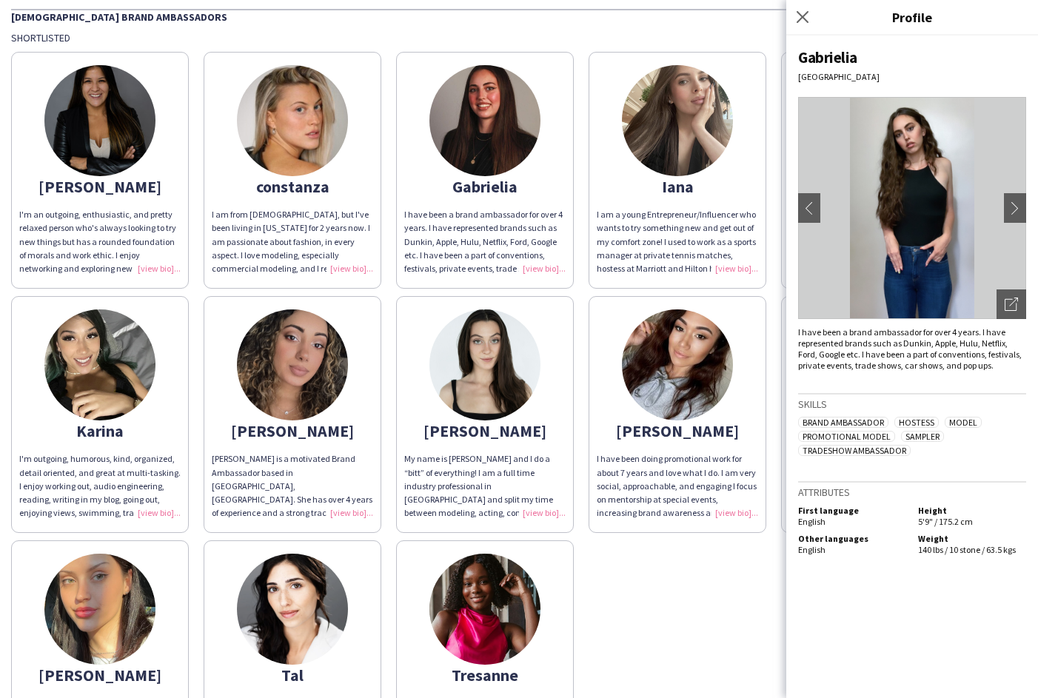
click at [803, 18] on icon at bounding box center [803, 17] width 12 height 12
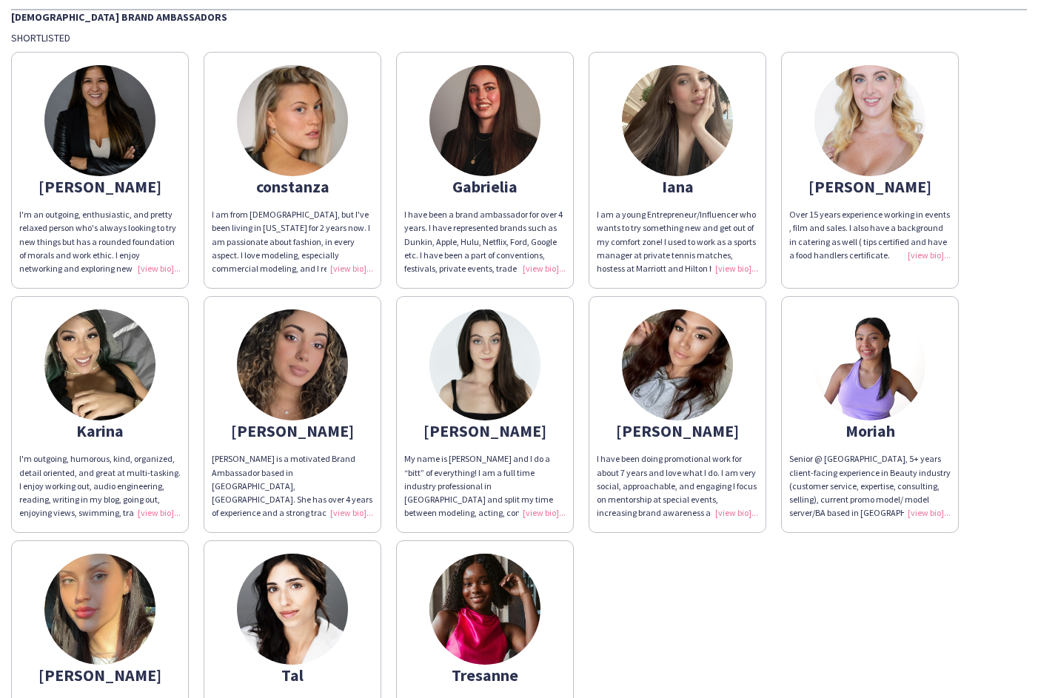
click at [847, 166] on img at bounding box center [869, 120] width 111 height 111
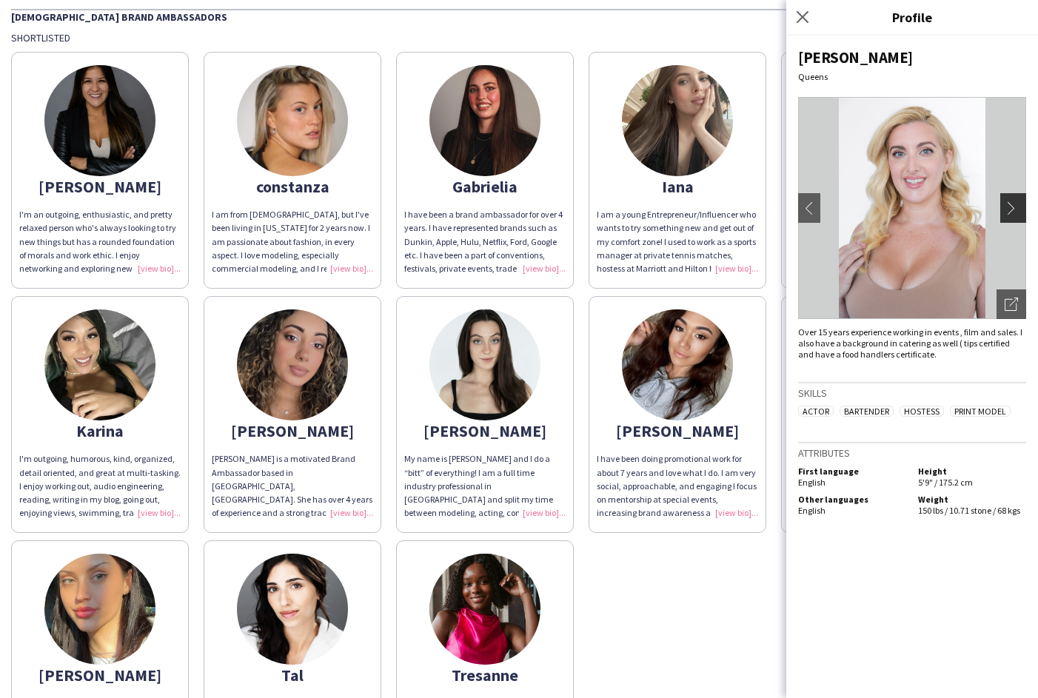
click at [1016, 210] on app-icon "chevron-right" at bounding box center [1015, 207] width 21 height 13
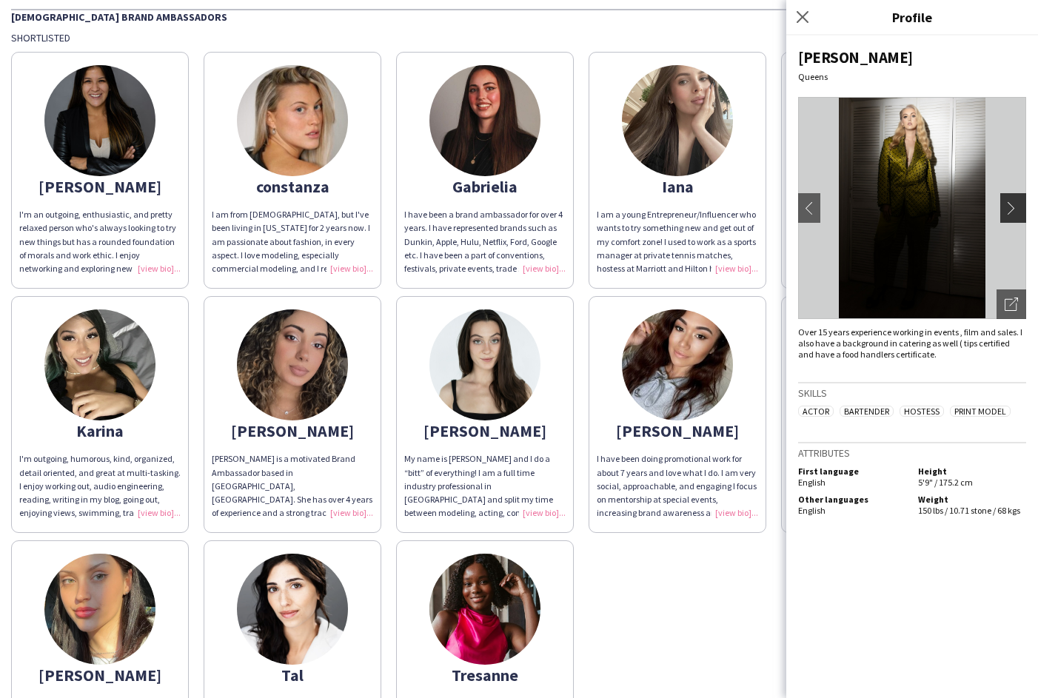
click at [1010, 209] on app-icon "chevron-right" at bounding box center [1015, 207] width 21 height 13
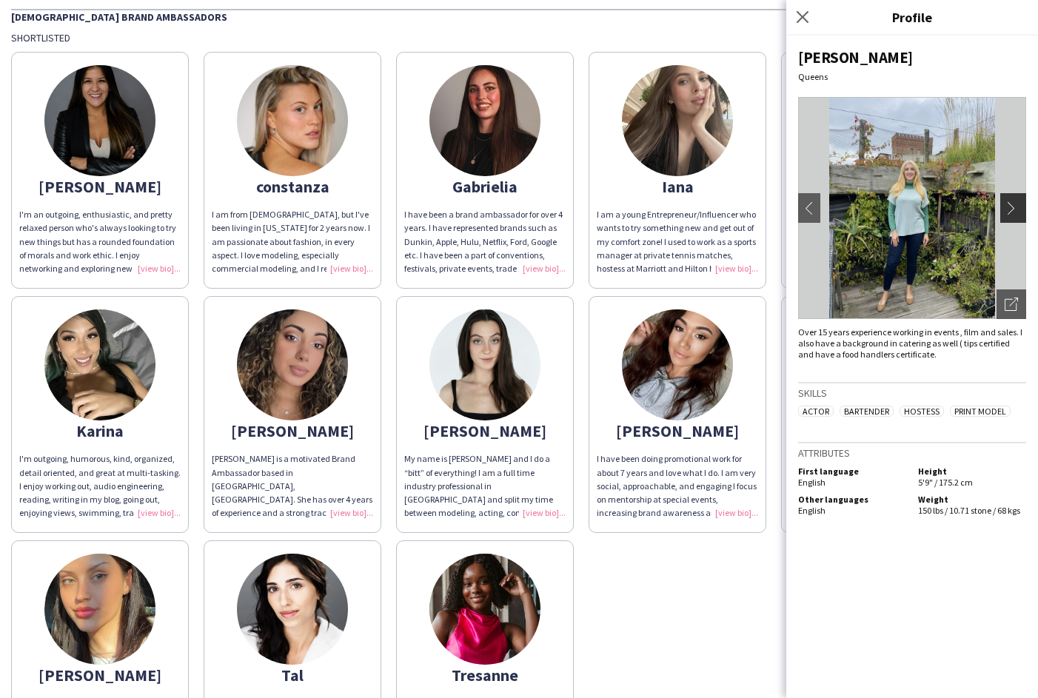
click at [1010, 209] on app-icon "chevron-right" at bounding box center [1015, 207] width 21 height 13
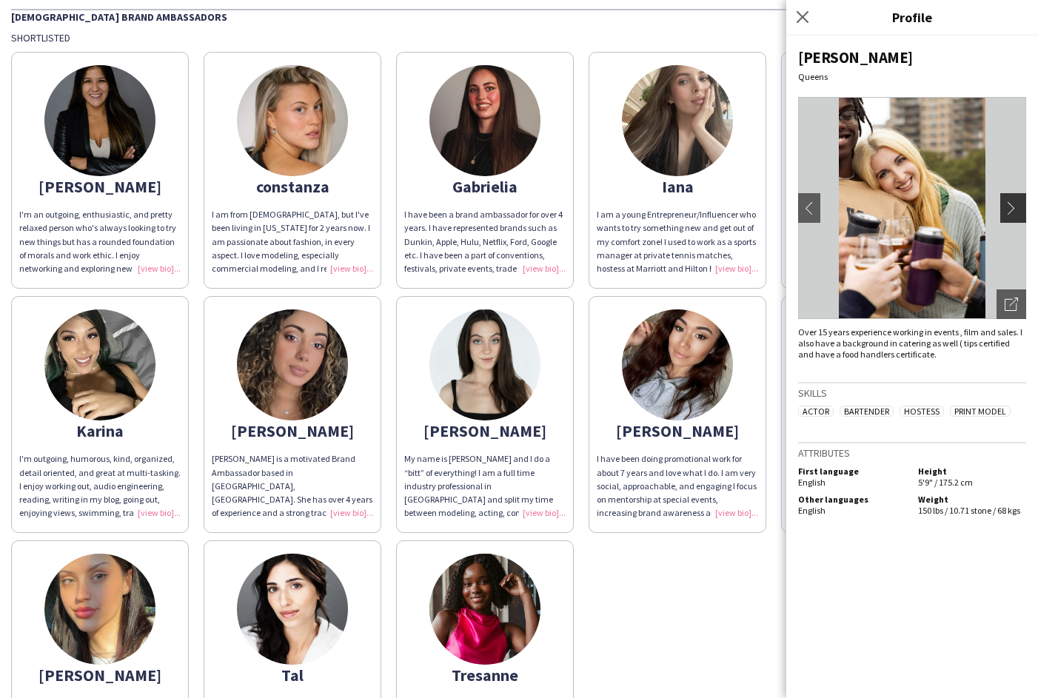
click at [1010, 209] on app-icon "chevron-right" at bounding box center [1015, 207] width 21 height 13
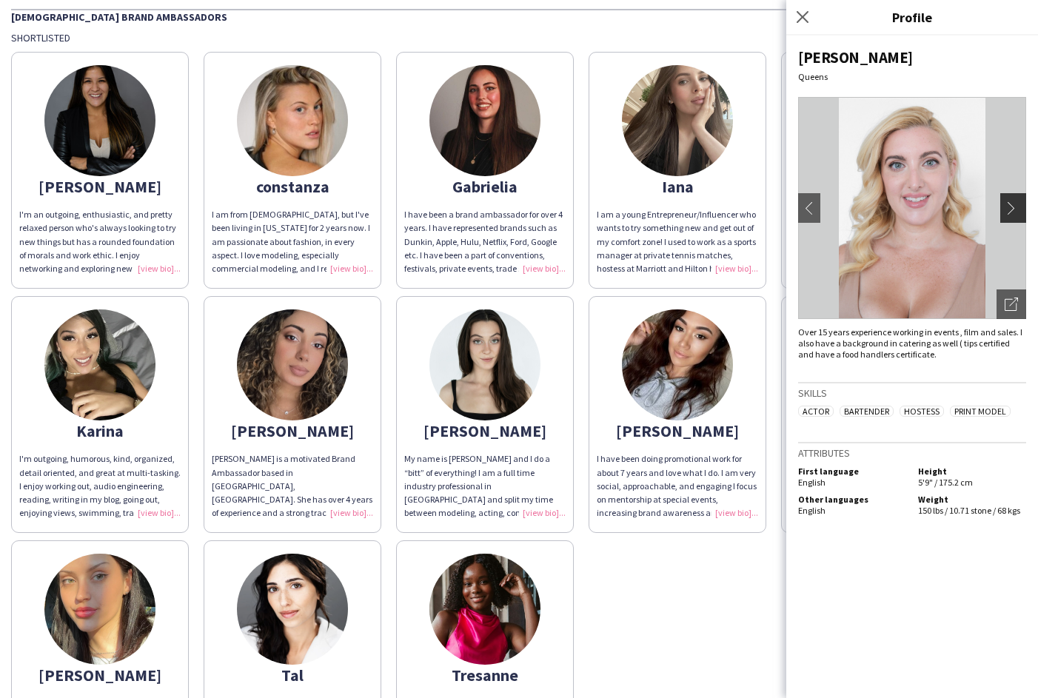
click at [1010, 209] on app-icon "chevron-right" at bounding box center [1015, 207] width 21 height 13
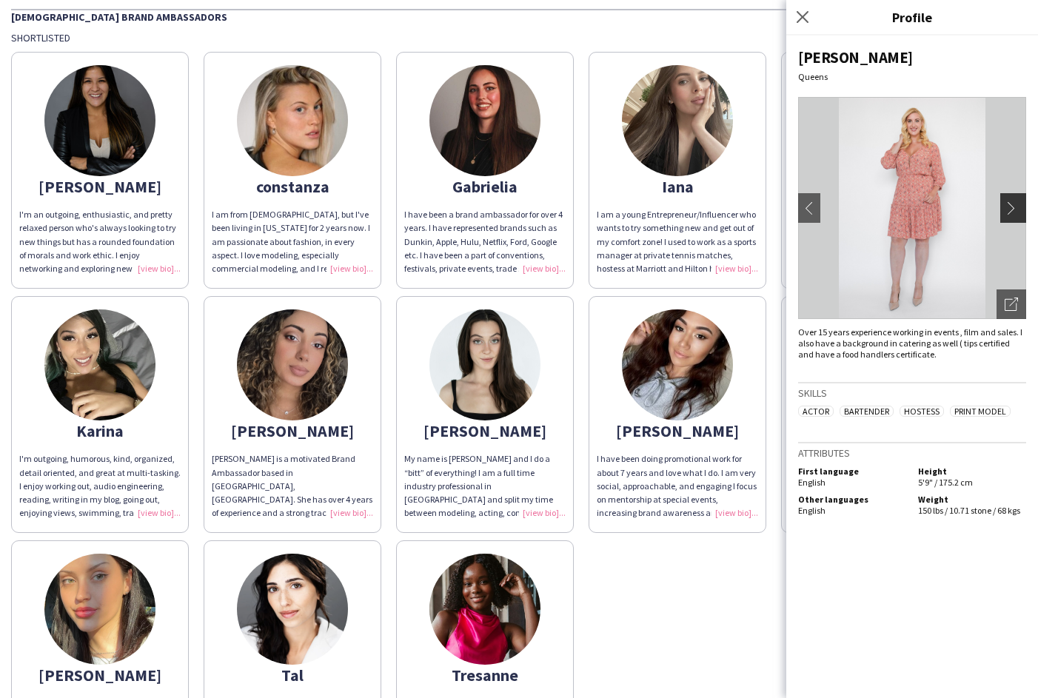
click at [1010, 209] on app-icon "chevron-right" at bounding box center [1015, 207] width 21 height 13
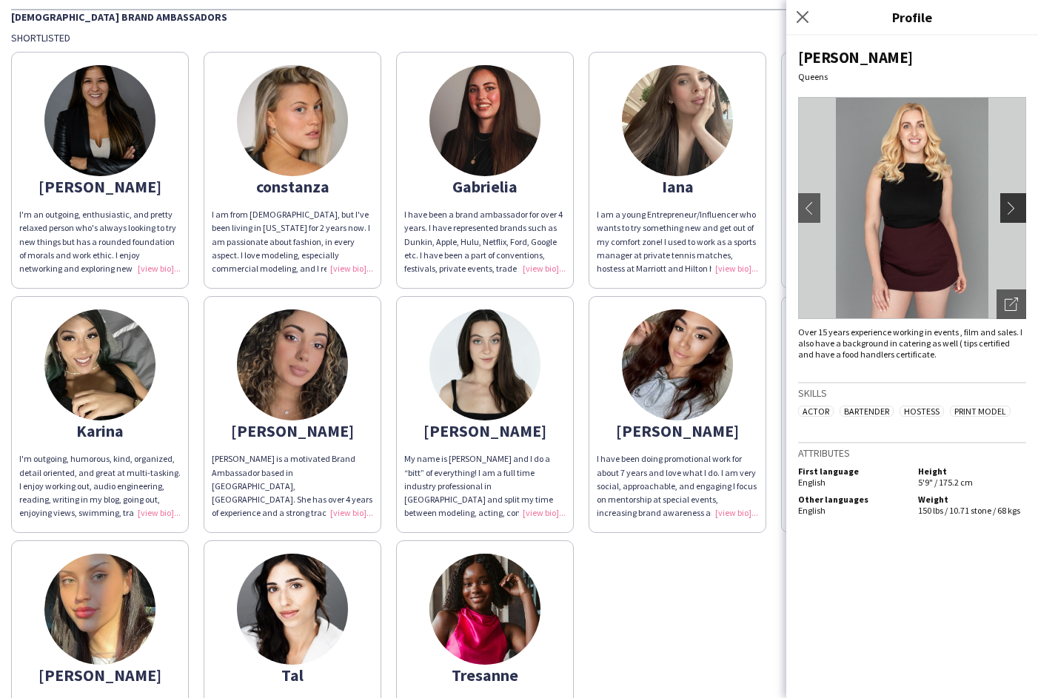
click at [1010, 209] on app-icon "chevron-right" at bounding box center [1015, 207] width 21 height 13
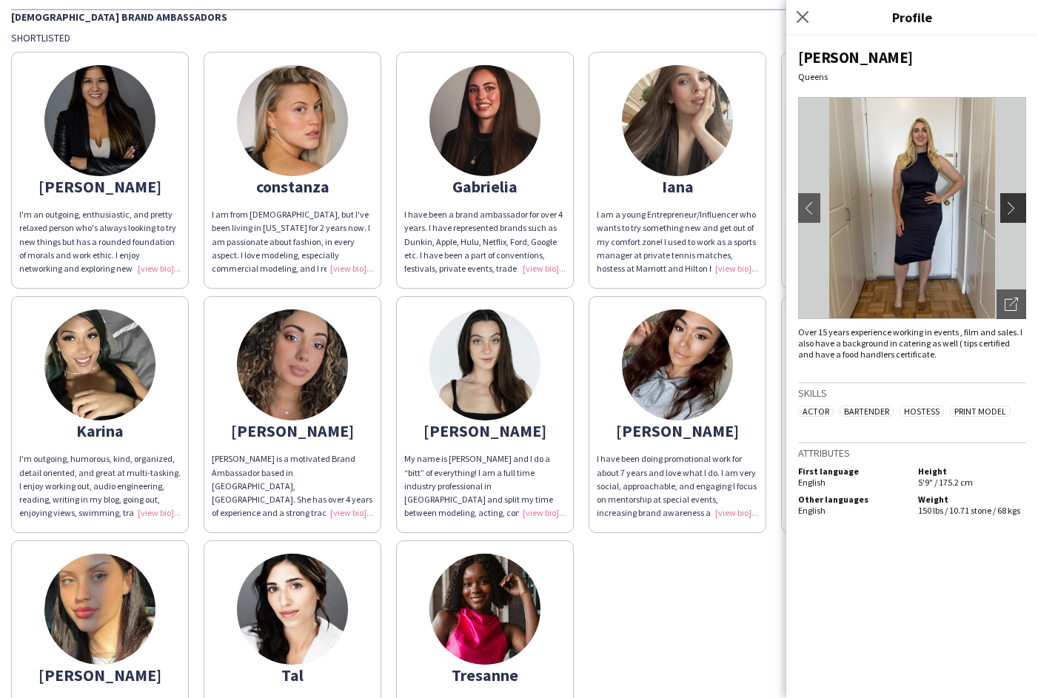
click at [1010, 209] on app-icon "chevron-right" at bounding box center [1015, 207] width 21 height 13
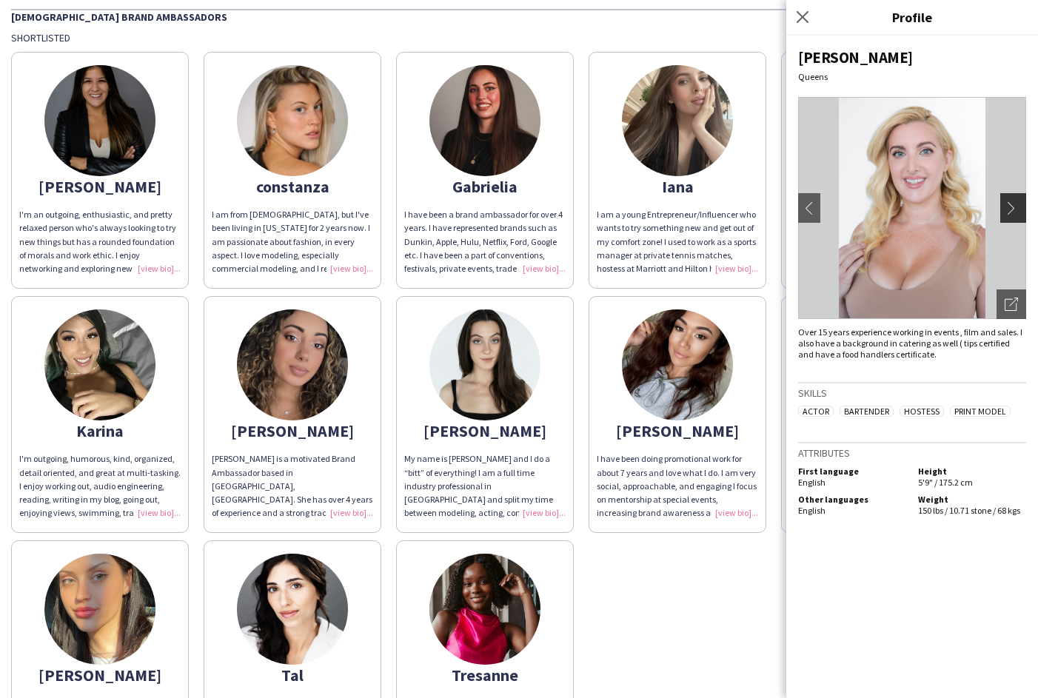
click at [1010, 209] on app-icon "chevron-right" at bounding box center [1015, 207] width 21 height 13
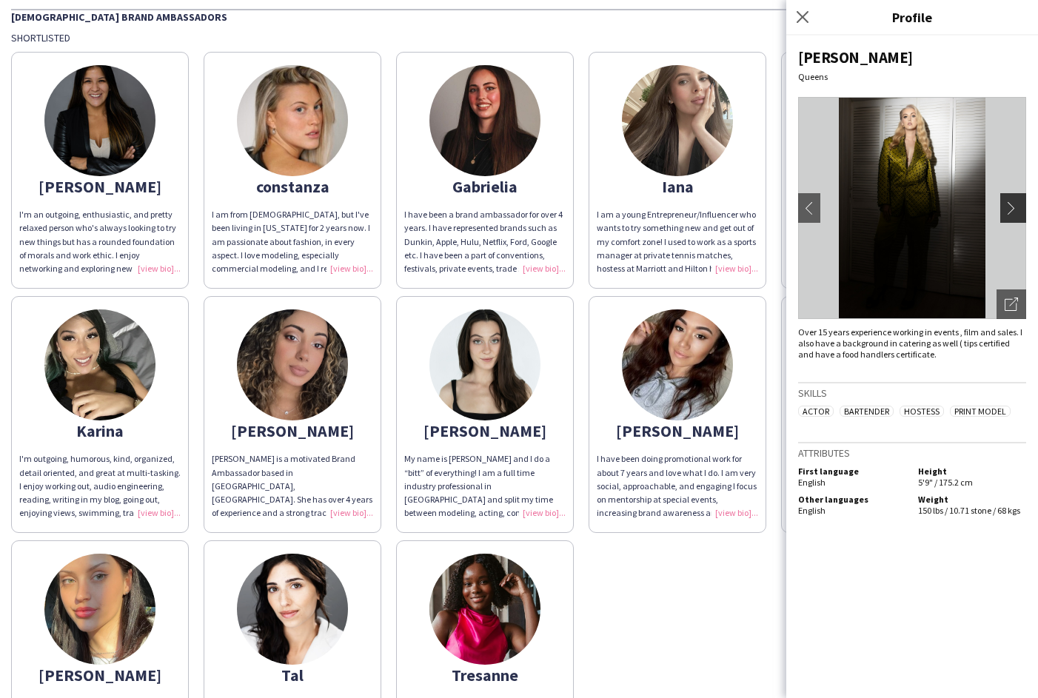
click at [1010, 210] on app-icon "chevron-right" at bounding box center [1015, 207] width 21 height 13
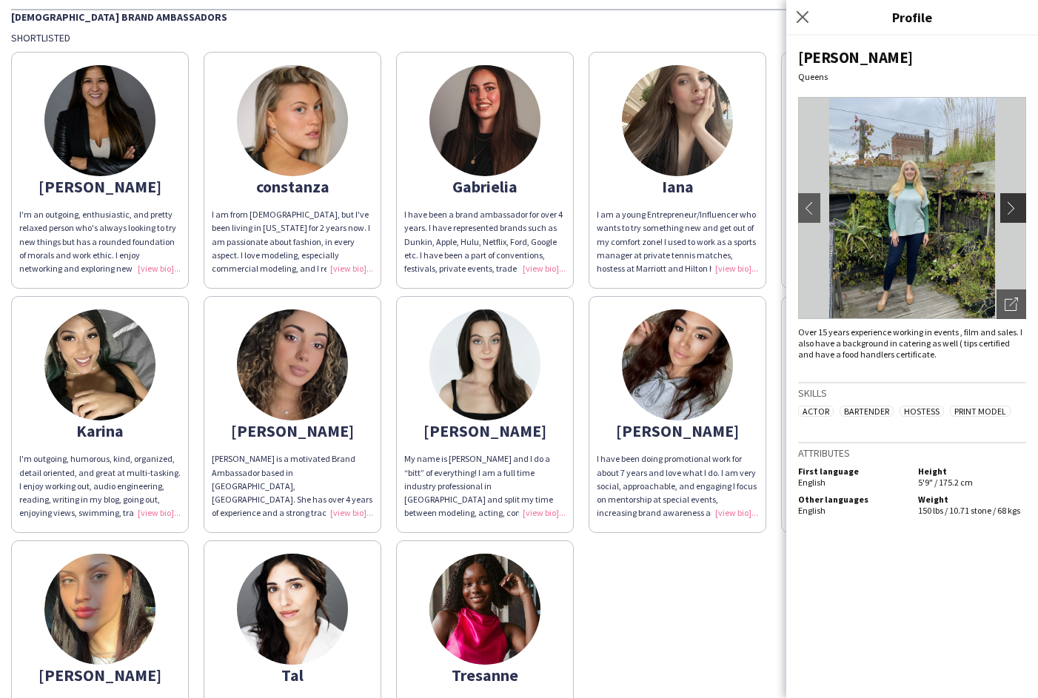
click at [1010, 211] on app-icon "chevron-right" at bounding box center [1015, 207] width 21 height 13
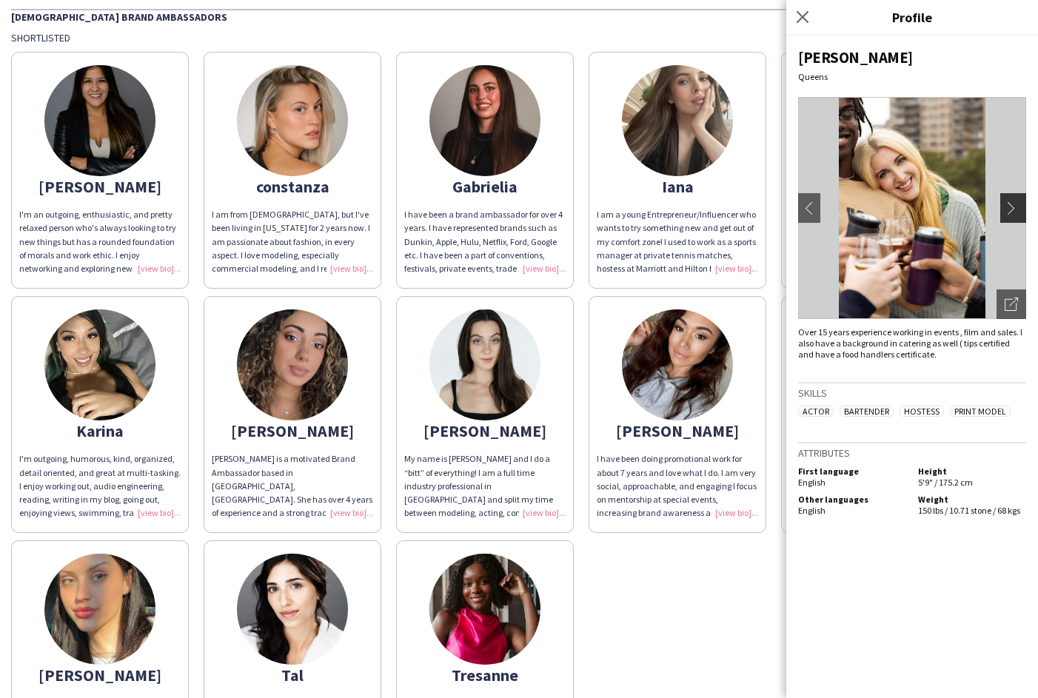
click at [1010, 211] on app-icon "chevron-right" at bounding box center [1015, 207] width 21 height 13
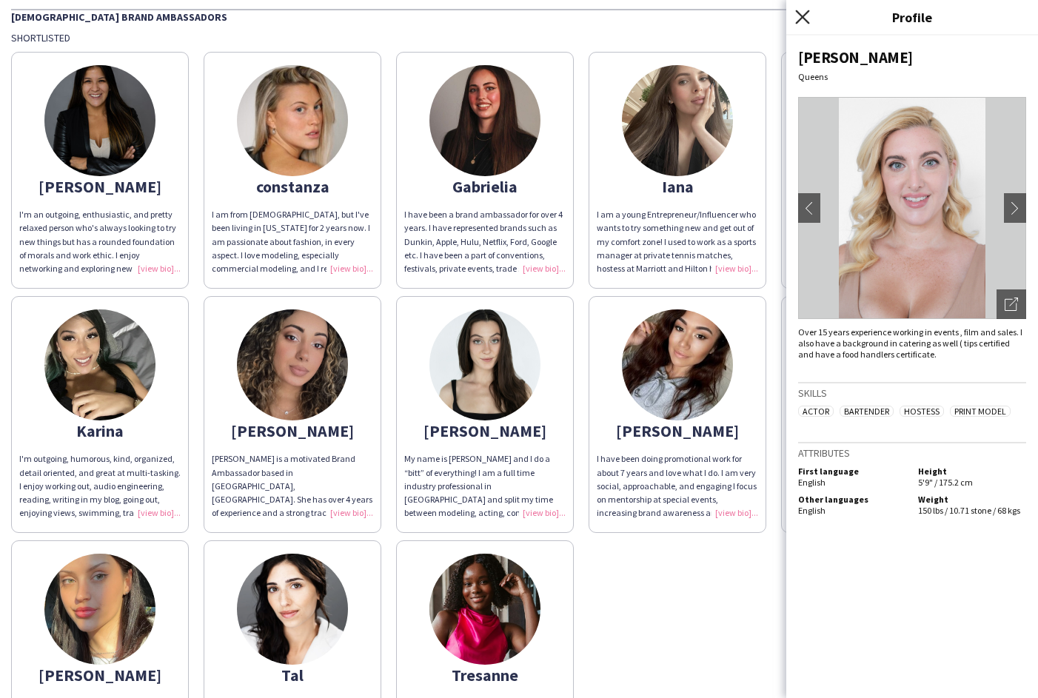
click at [799, 16] on icon "Close pop-in" at bounding box center [802, 17] width 14 height 14
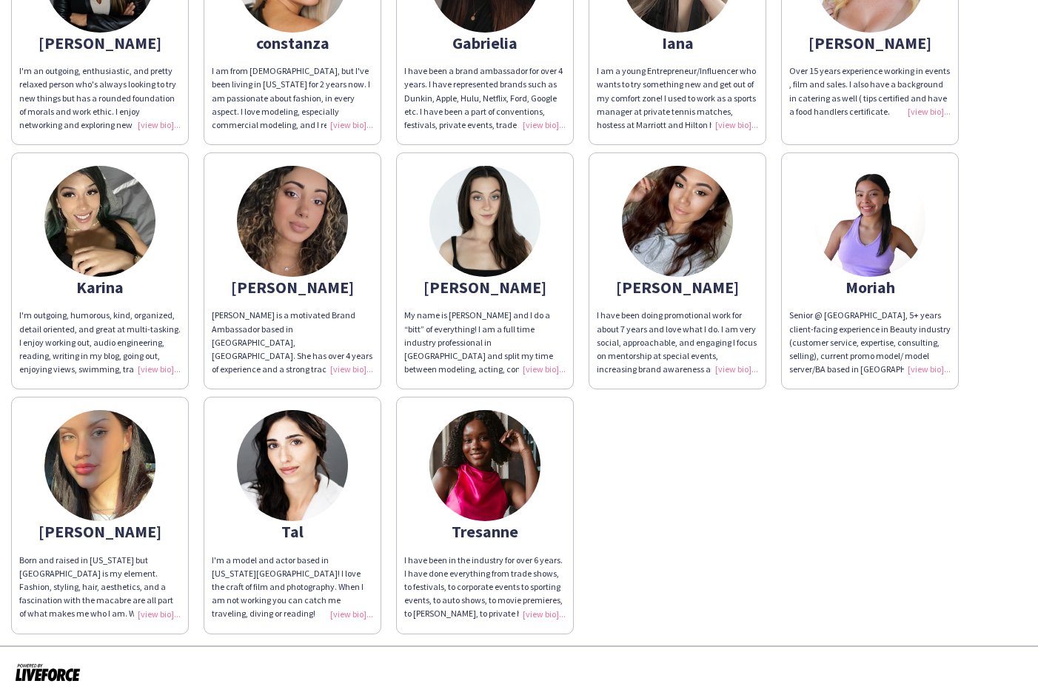
scroll to position [197, 0]
click at [480, 528] on div "Tresanne" at bounding box center [484, 532] width 161 height 13
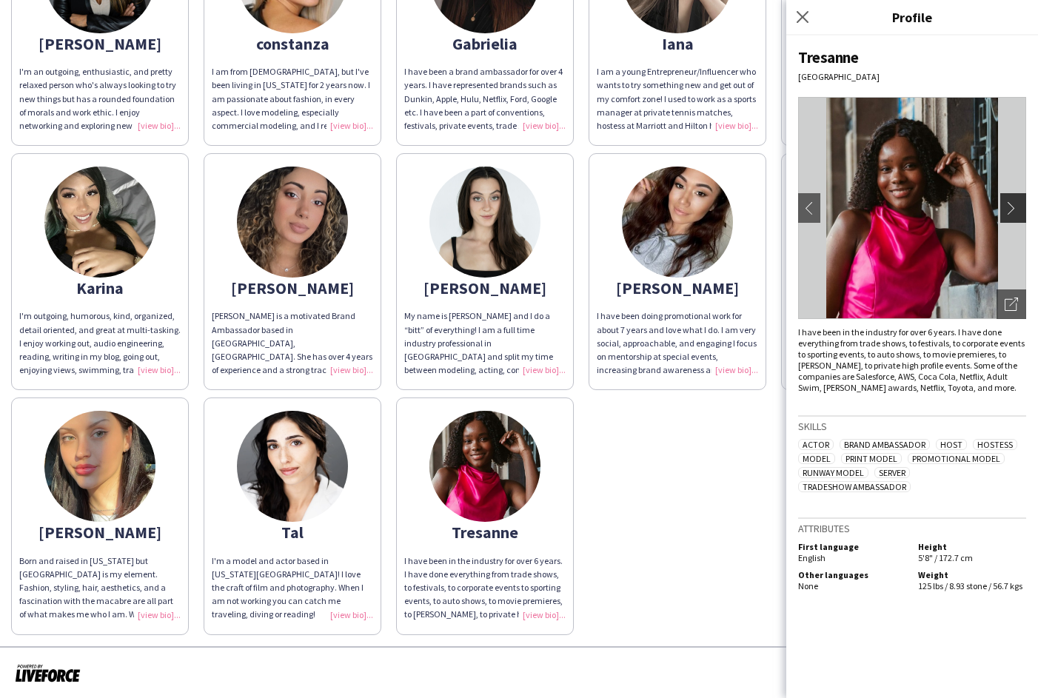
click at [1011, 200] on button "chevron-right" at bounding box center [1015, 208] width 30 height 30
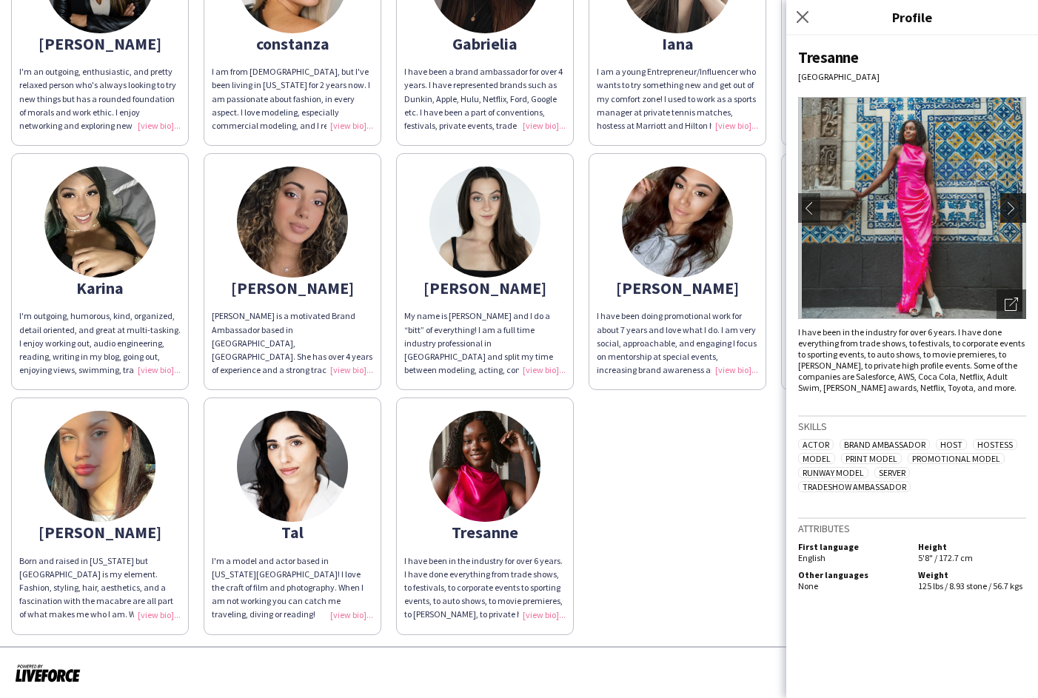
click at [1012, 208] on app-icon "chevron-right" at bounding box center [1015, 207] width 21 height 13
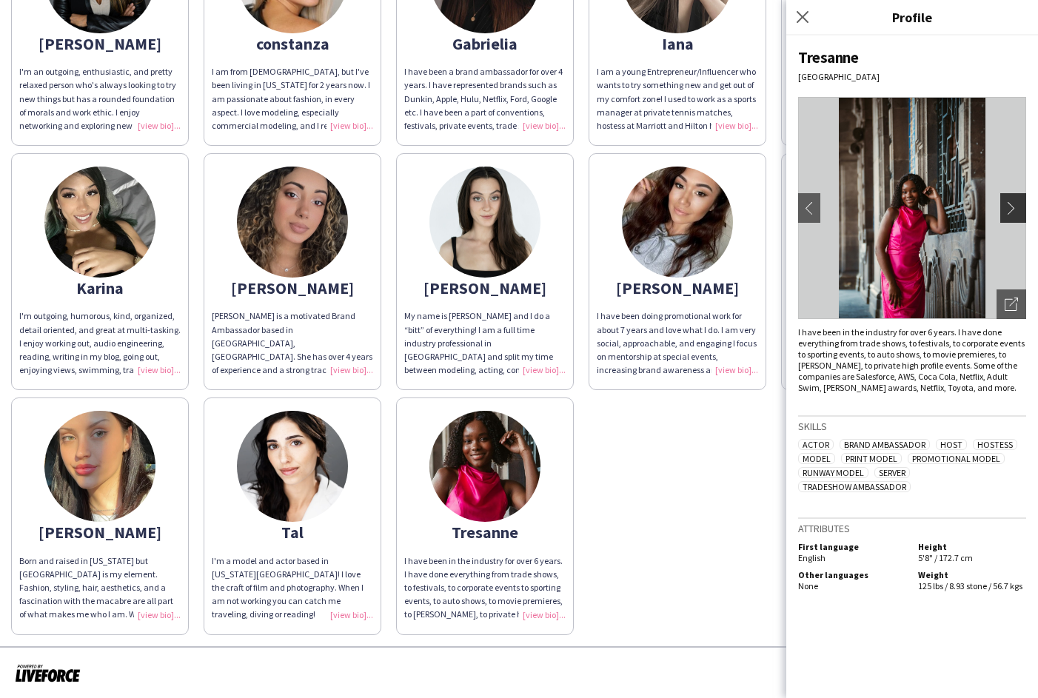
click at [1012, 208] on app-icon "chevron-right" at bounding box center [1015, 207] width 21 height 13
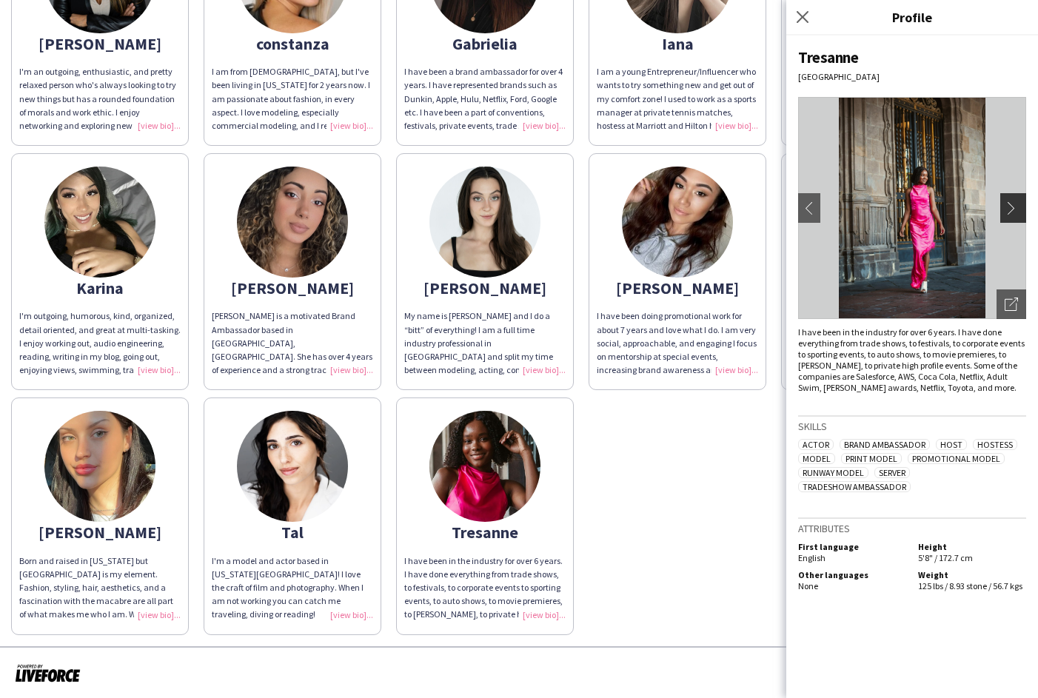
click at [1012, 208] on app-icon "chevron-right" at bounding box center [1015, 207] width 21 height 13
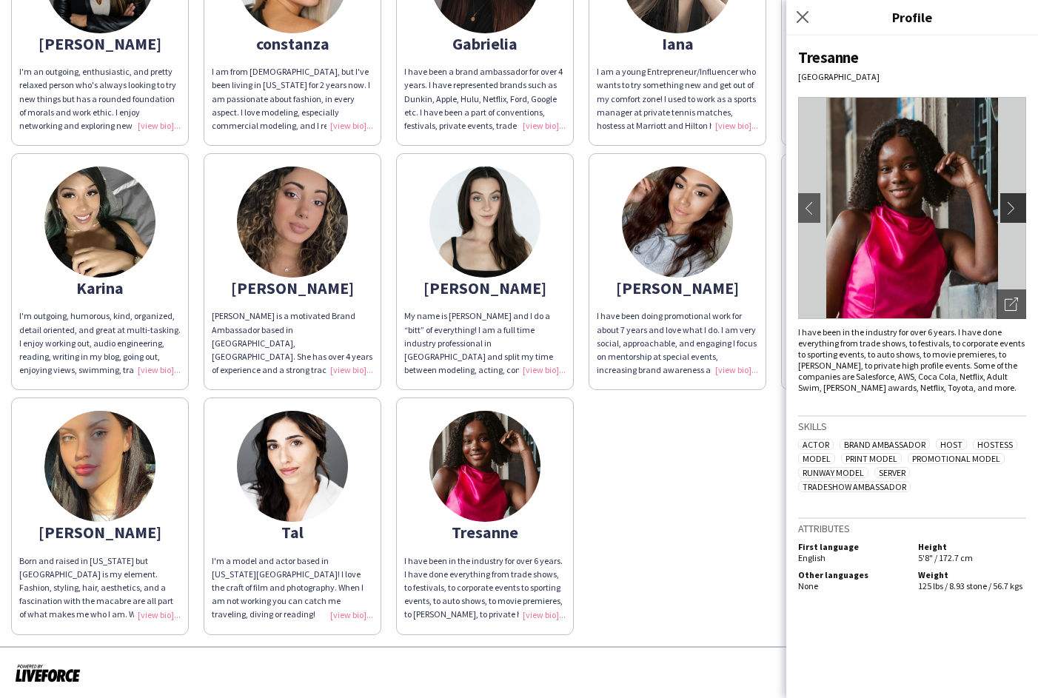
click at [1012, 208] on app-icon "chevron-right" at bounding box center [1015, 207] width 21 height 13
click at [1012, 197] on button "chevron-right" at bounding box center [1015, 208] width 30 height 30
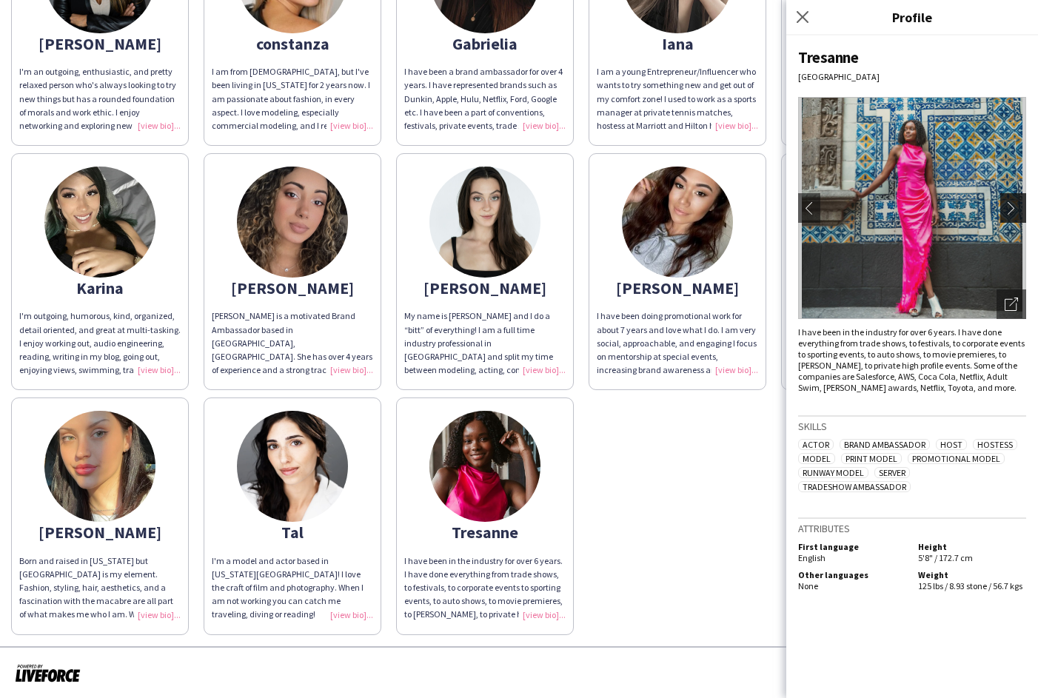
click at [1012, 197] on button "chevron-right" at bounding box center [1015, 208] width 30 height 30
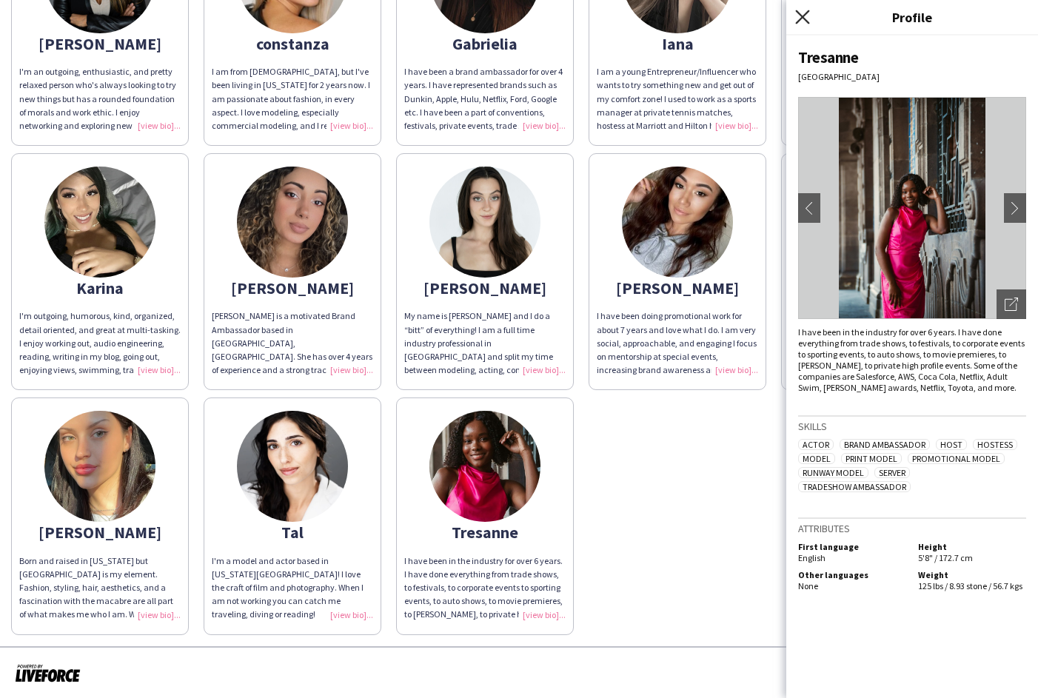
click at [804, 17] on icon "Close pop-in" at bounding box center [802, 17] width 14 height 14
